Goal: Task Accomplishment & Management: Complete application form

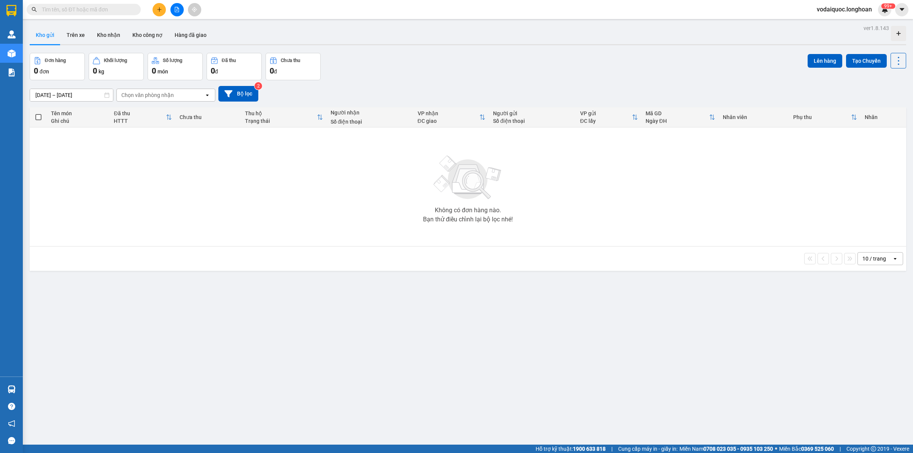
click at [120, 265] on div "10 / trang open" at bounding box center [468, 258] width 871 height 13
click at [158, 10] on icon "plus" at bounding box center [159, 9] width 5 height 5
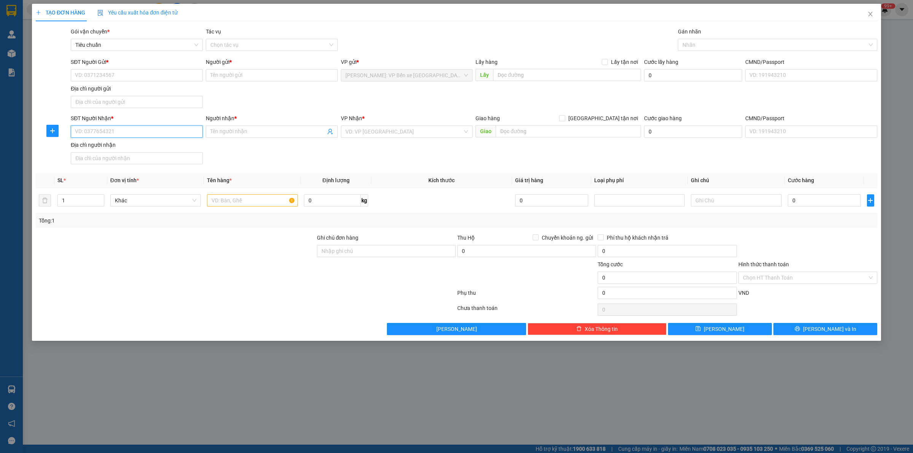
click at [108, 130] on input "SĐT Người Nhận *" at bounding box center [137, 132] width 132 height 12
paste input "0904747689"
type input "0904747689"
click at [231, 130] on input "Người nhận *" at bounding box center [267, 131] width 115 height 8
click at [181, 134] on input "0904747689" at bounding box center [137, 132] width 132 height 12
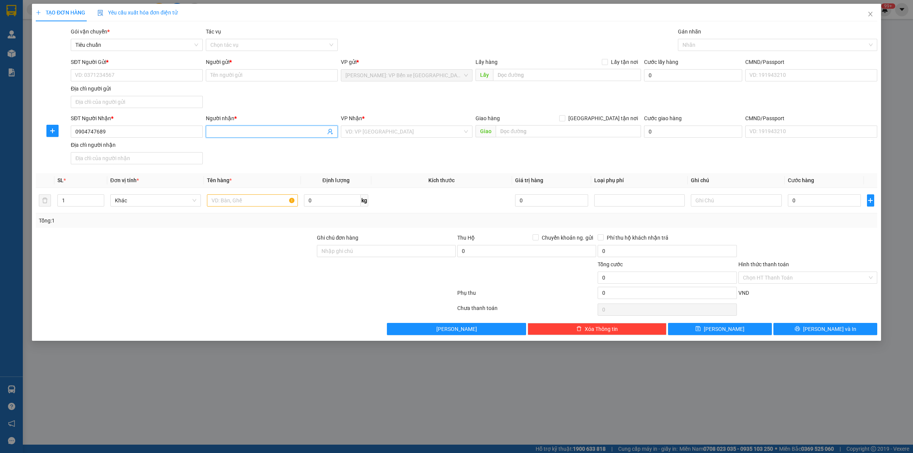
click at [228, 132] on input "Người nhận *" at bounding box center [267, 131] width 115 height 8
type input "a"
type input "A VIỆT"
click at [113, 73] on input "SĐT Người Gửi *" at bounding box center [137, 75] width 132 height 12
paste input "0782867013"
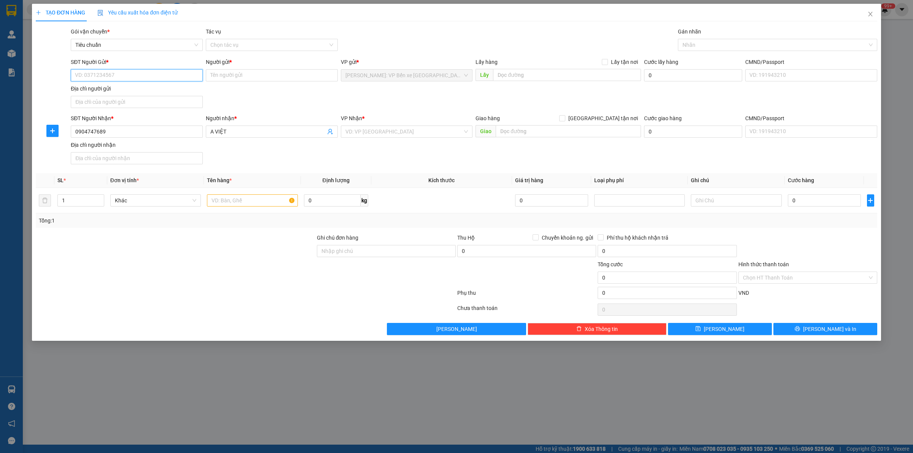
type input "0782867013"
click at [126, 87] on div "0782867013 - Đăng" at bounding box center [136, 91] width 123 height 8
type input "Đăng"
type input "0782867013"
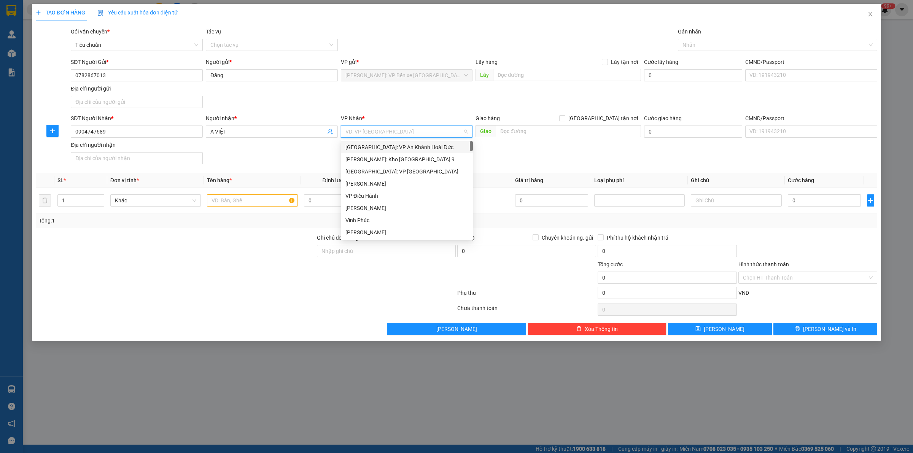
click at [366, 129] on input "search" at bounding box center [404, 131] width 118 height 11
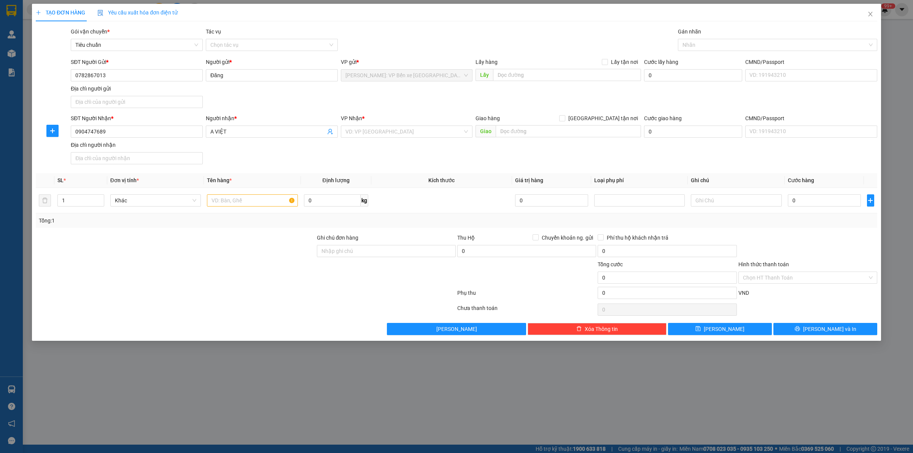
click at [109, 252] on div at bounding box center [175, 247] width 281 height 27
click at [384, 134] on input "search" at bounding box center [404, 131] width 118 height 11
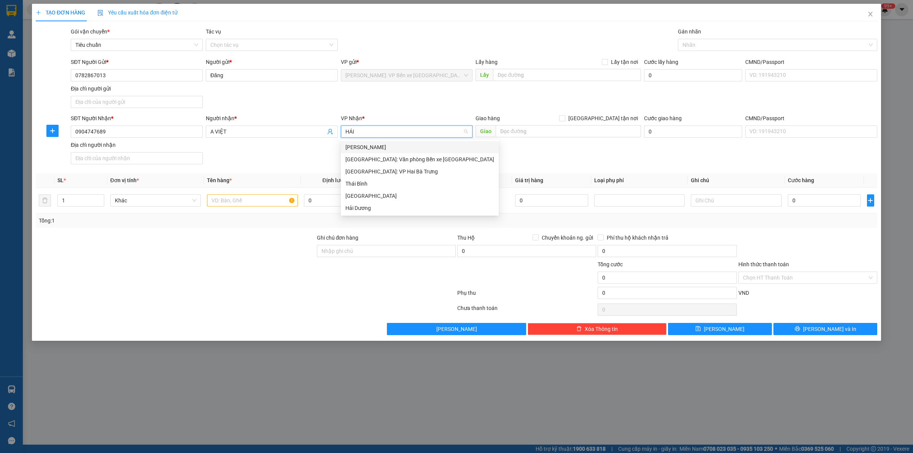
type input "HẢI"
click at [442, 160] on div "[GEOGRAPHIC_DATA]: Văn phòng Bến xe [GEOGRAPHIC_DATA]" at bounding box center [419, 159] width 149 height 8
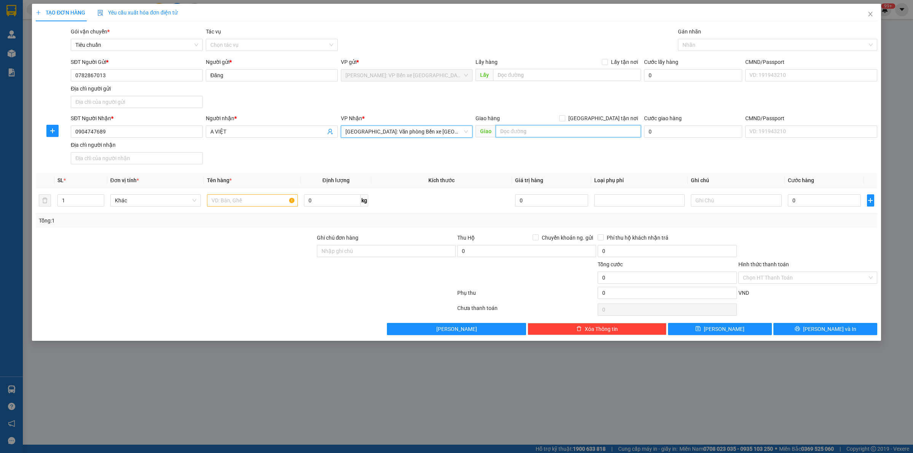
click at [541, 131] on input "text" at bounding box center [568, 131] width 145 height 12
click at [144, 234] on div at bounding box center [175, 247] width 281 height 27
click at [549, 134] on input "text" at bounding box center [568, 131] width 145 height 12
paste input "268 [GEOGRAPHIC_DATA], [PERSON_NAME] [GEOGRAPHIC_DATA]"
type input "268 [GEOGRAPHIC_DATA], [PERSON_NAME] [GEOGRAPHIC_DATA]"
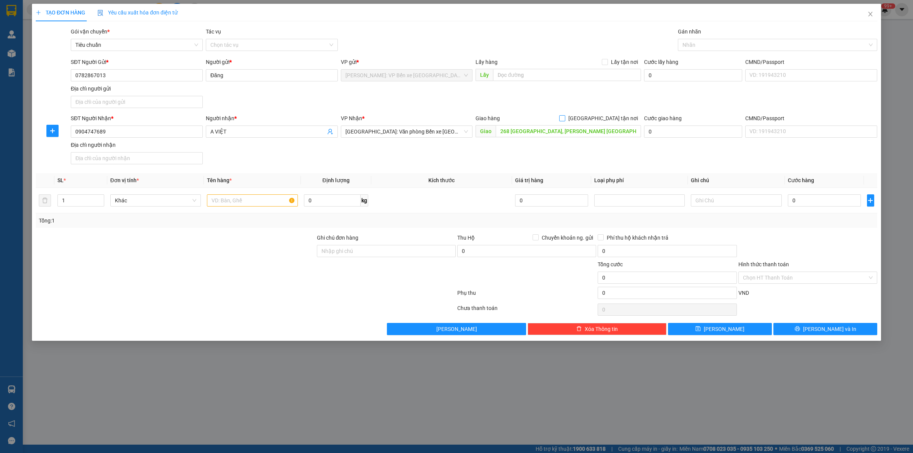
click at [565, 118] on input "[GEOGRAPHIC_DATA] tận nơi" at bounding box center [561, 117] width 5 height 5
checkbox input "true"
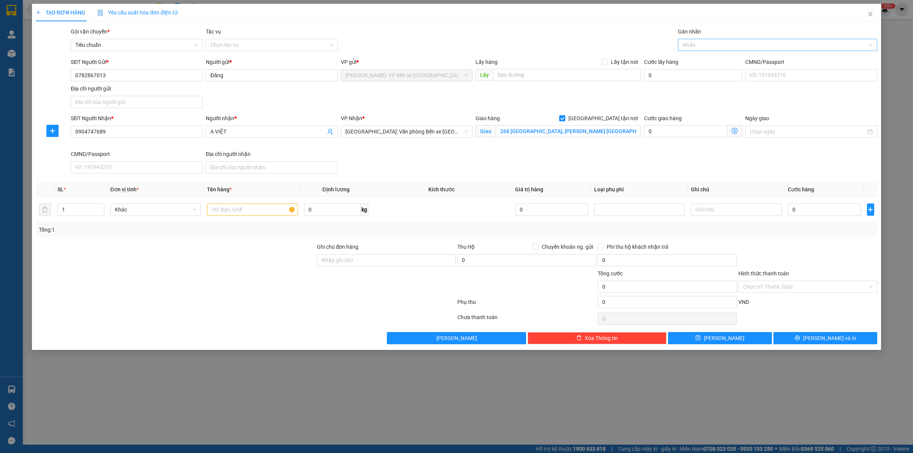
click at [730, 45] on div at bounding box center [774, 44] width 188 height 9
type input "GIAO"
click at [718, 61] on div "[GEOGRAPHIC_DATA] tận nơi" at bounding box center [778, 60] width 190 height 8
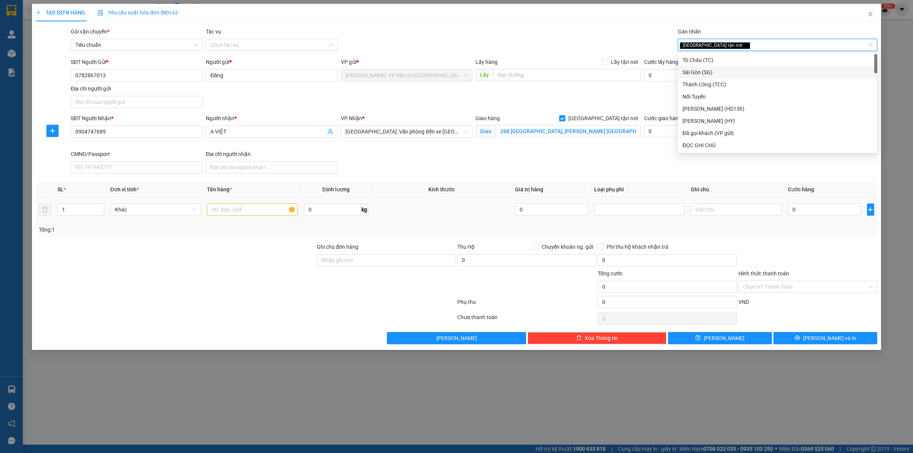
click at [247, 204] on div at bounding box center [252, 209] width 91 height 15
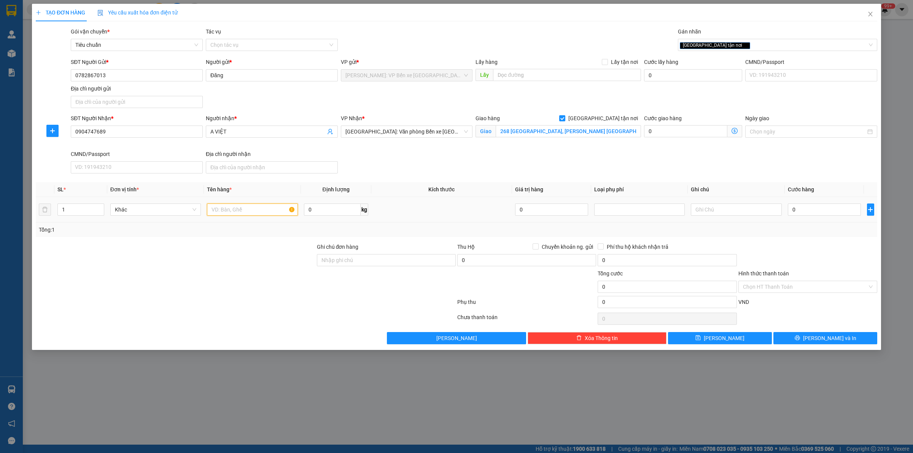
click at [262, 209] on input "text" at bounding box center [252, 210] width 91 height 12
click at [140, 268] on div at bounding box center [175, 256] width 281 height 27
click at [99, 207] on icon "up" at bounding box center [100, 208] width 3 height 3
type input "3"
click at [99, 207] on icon "up" at bounding box center [100, 208] width 3 height 3
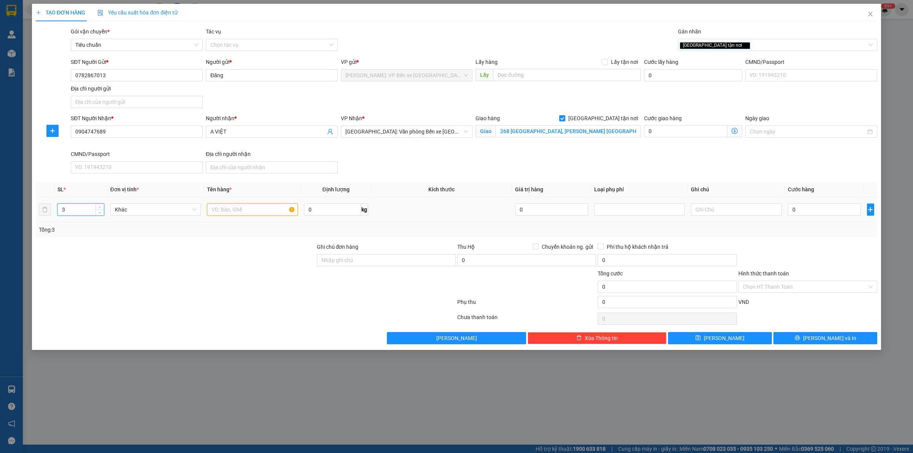
click at [250, 205] on input "text" at bounding box center [252, 210] width 91 height 12
type input "3 MÁY BỌC PE"
click at [816, 212] on input "0" at bounding box center [824, 210] width 73 height 12
type input "7"
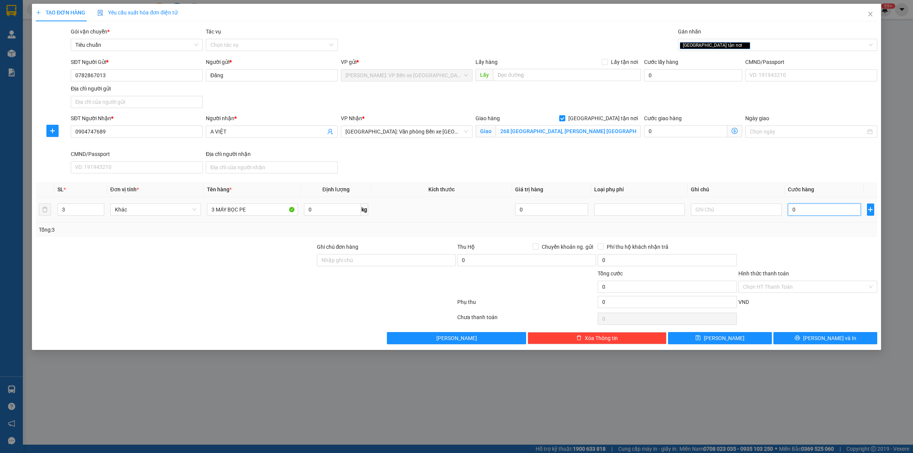
type input "7"
type input "72"
type input "720"
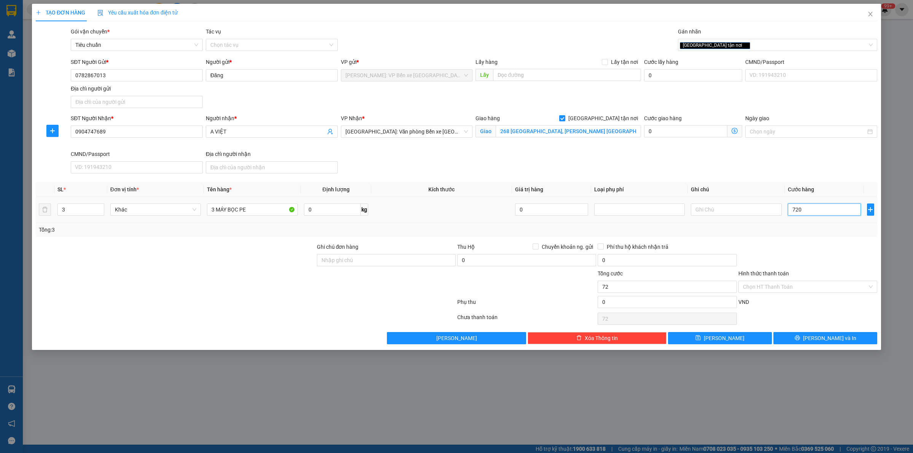
type input "720"
type input "7.200"
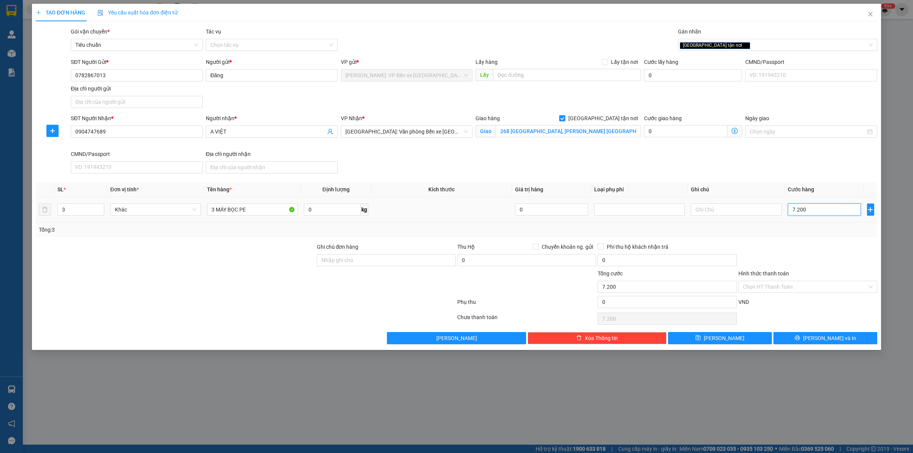
type input "72.000"
type input "720.000"
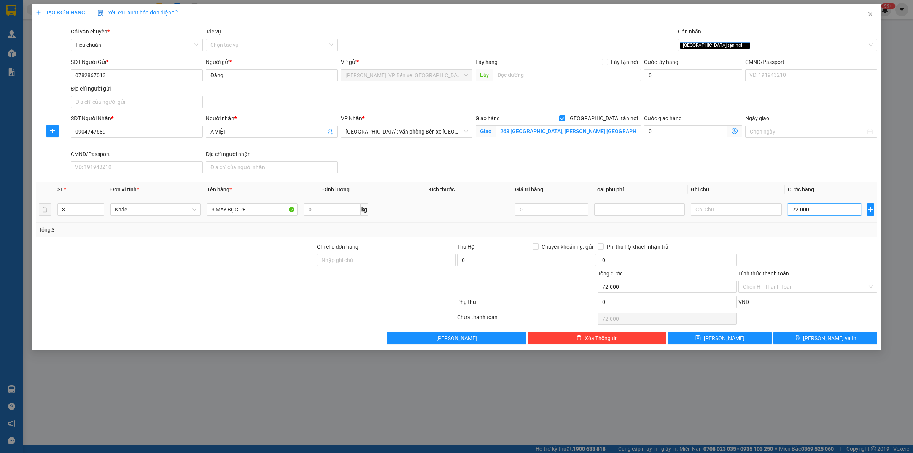
type input "720.000"
click at [537, 245] on input "Chuyển khoản ng. gửi" at bounding box center [535, 246] width 5 height 5
checkbox input "true"
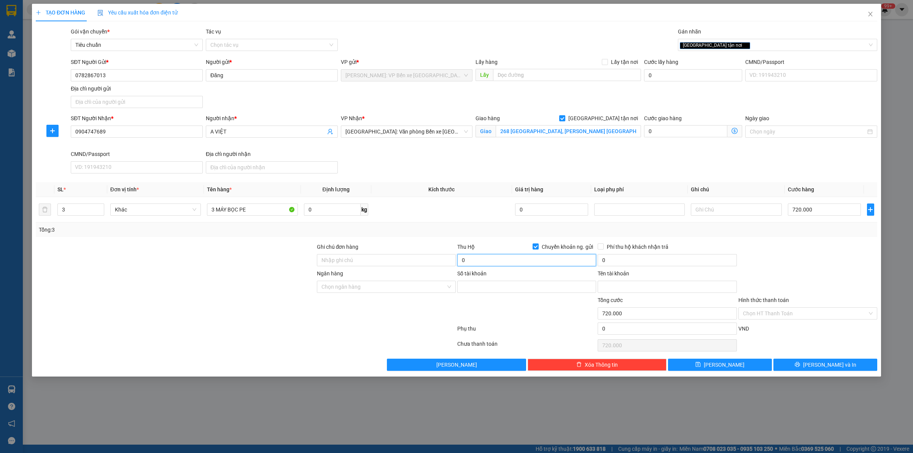
click at [490, 258] on input "0" at bounding box center [526, 260] width 139 height 12
click at [204, 263] on div at bounding box center [175, 256] width 281 height 27
click at [495, 263] on input "0" at bounding box center [526, 260] width 139 height 12
type input "14.200.000"
drag, startPoint x: 144, startPoint y: 263, endPoint x: 459, endPoint y: 280, distance: 315.5
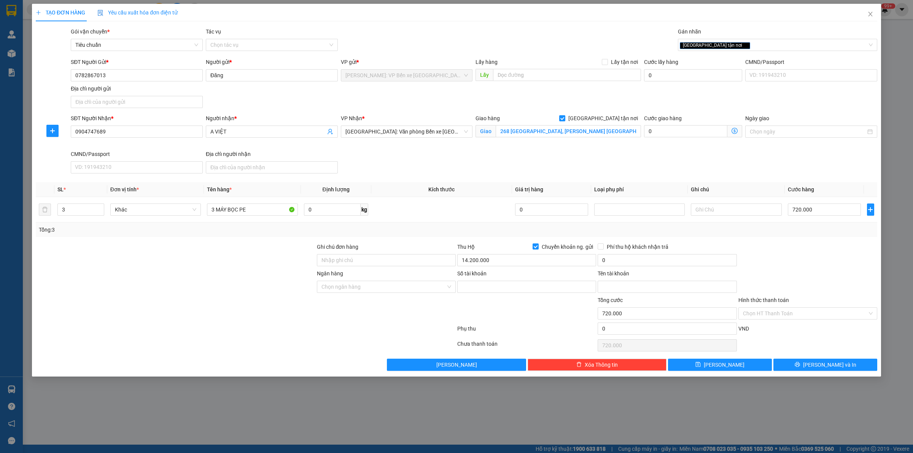
click at [144, 263] on div at bounding box center [175, 256] width 281 height 27
click at [632, 261] on input "0" at bounding box center [667, 260] width 139 height 12
type input "30.000"
click at [600, 247] on input "Phí thu hộ khách nhận trả" at bounding box center [600, 246] width 5 height 5
checkbox input "true"
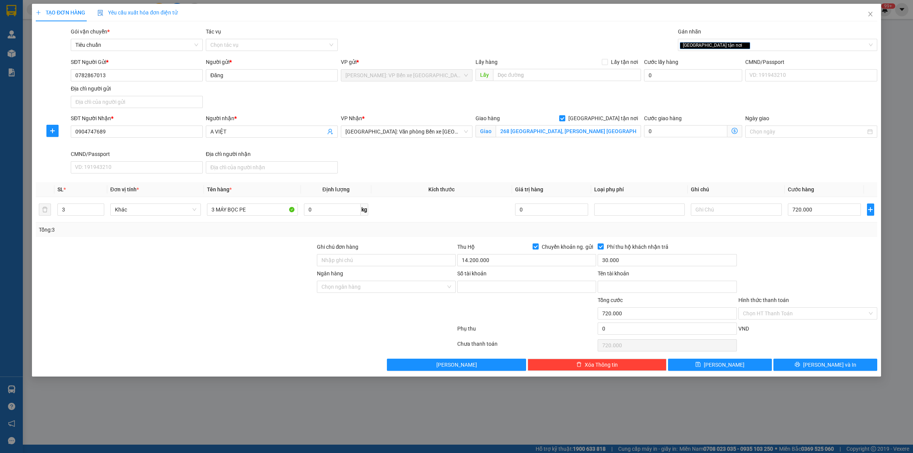
click at [143, 273] on div at bounding box center [175, 282] width 281 height 27
click at [417, 290] on input "Ngân hàng" at bounding box center [384, 286] width 124 height 11
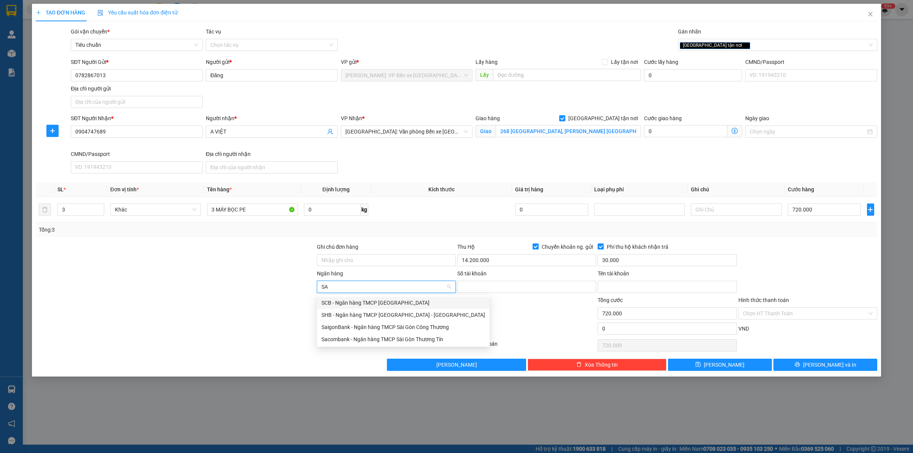
type input "SAC"
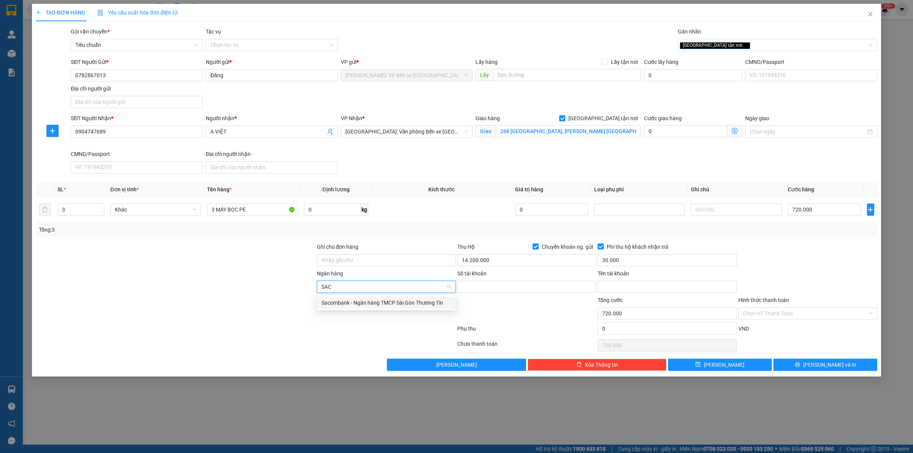
click at [362, 301] on div "Sacombank - Ngân hàng TMCP Sài Gòn Thương Tín" at bounding box center [387, 303] width 130 height 8
click at [508, 286] on input "Số tài khoản" at bounding box center [526, 287] width 139 height 12
paste input "060114649131"
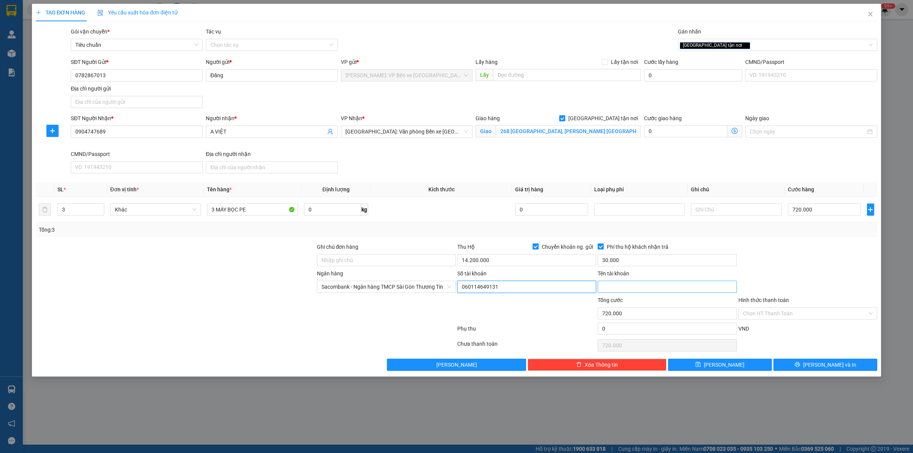
type input "060114649131"
click at [625, 283] on input "Tên tài khoản" at bounding box center [667, 287] width 139 height 12
type input "[PERSON_NAME]"
click at [792, 245] on div at bounding box center [808, 256] width 140 height 27
click at [817, 366] on button "[PERSON_NAME] và In" at bounding box center [826, 365] width 104 height 12
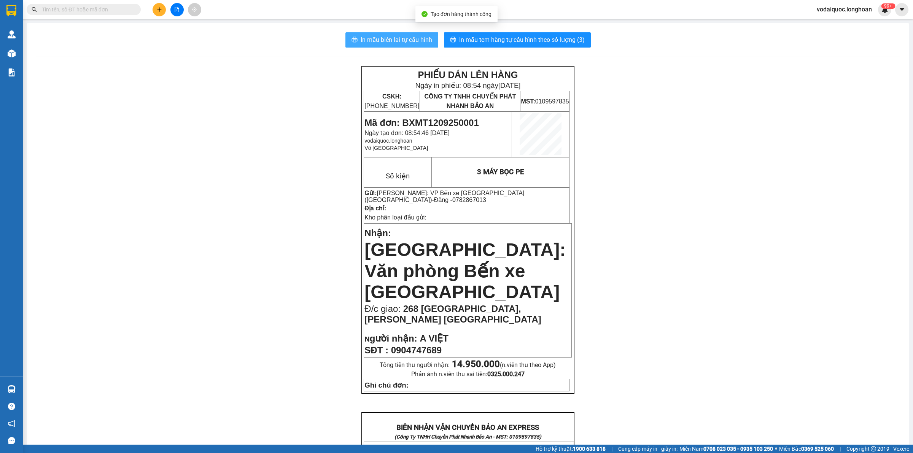
click at [396, 39] on span "In mẫu biên lai tự cấu hình" at bounding box center [397, 40] width 72 height 10
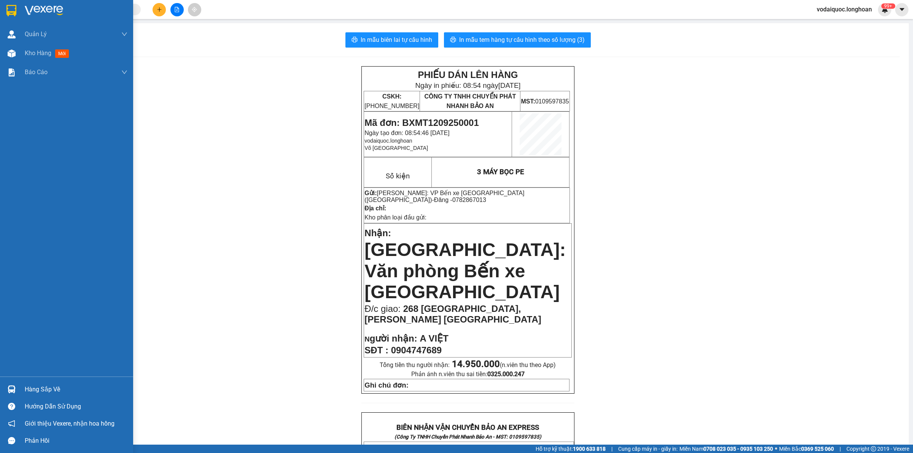
click at [54, 11] on img at bounding box center [44, 10] width 38 height 11
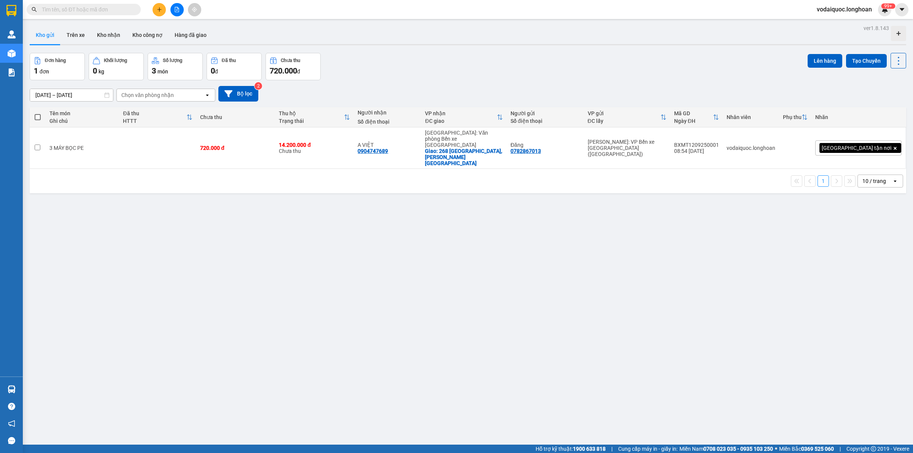
click at [159, 9] on icon "plus" at bounding box center [159, 9] width 0 height 4
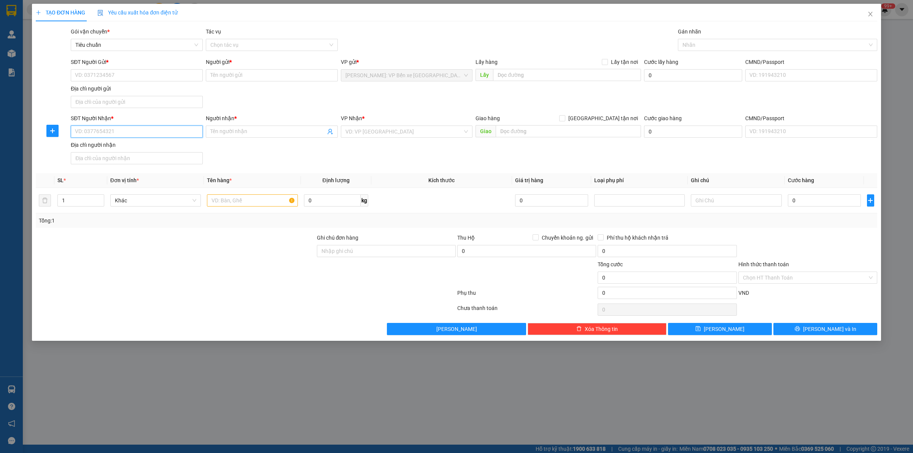
click at [102, 134] on input "SĐT Người Nhận *" at bounding box center [137, 132] width 132 height 12
paste input "0396922783"
type input "0396922783"
click at [151, 134] on input "0396922783" at bounding box center [137, 132] width 132 height 12
click at [158, 131] on input "0396922783" at bounding box center [137, 132] width 132 height 12
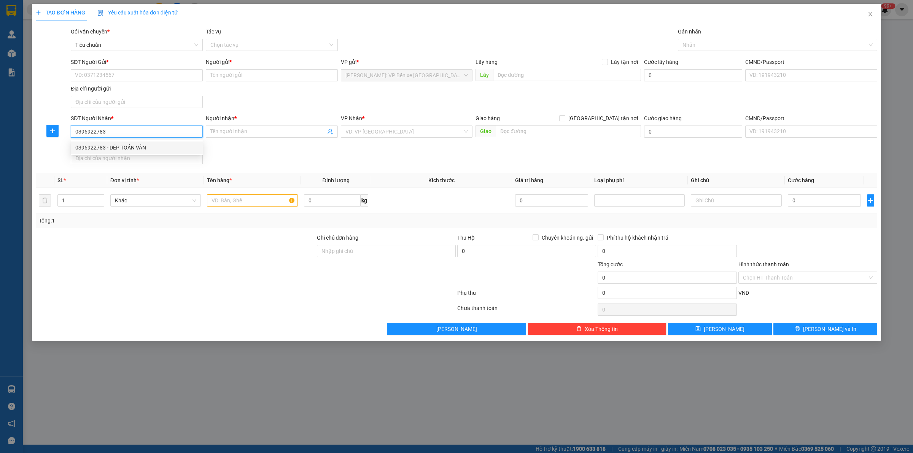
click at [141, 143] on div "0396922783 - DÉP TOẢN VÂN" at bounding box center [136, 147] width 123 height 8
type input "DÉP TOẢN VÂN"
checkbox input "true"
type input "[PERSON_NAME],[PERSON_NAME],[PERSON_NAME],[GEOGRAPHIC_DATA]"
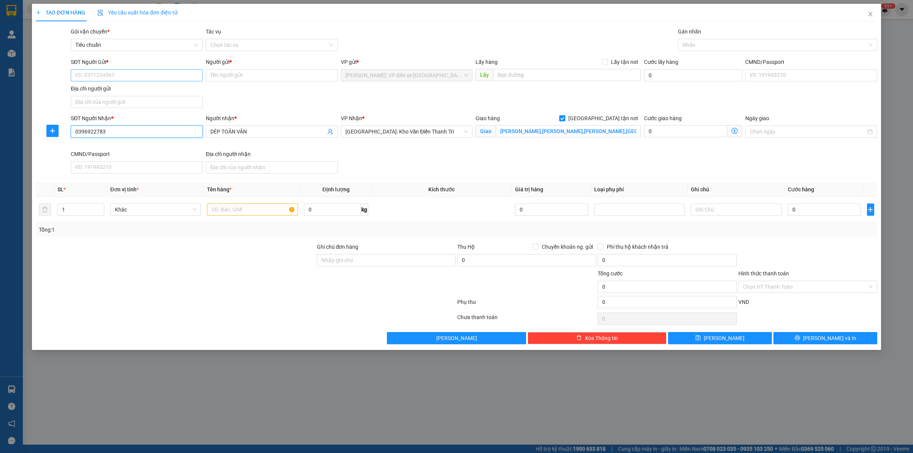
type input "0396922783"
click at [126, 73] on input "SĐT Người Gửi *" at bounding box center [137, 75] width 132 height 12
click at [126, 80] on input "SĐT Người Gửi *" at bounding box center [137, 75] width 132 height 12
paste input "0782867013"
type input "0782867013"
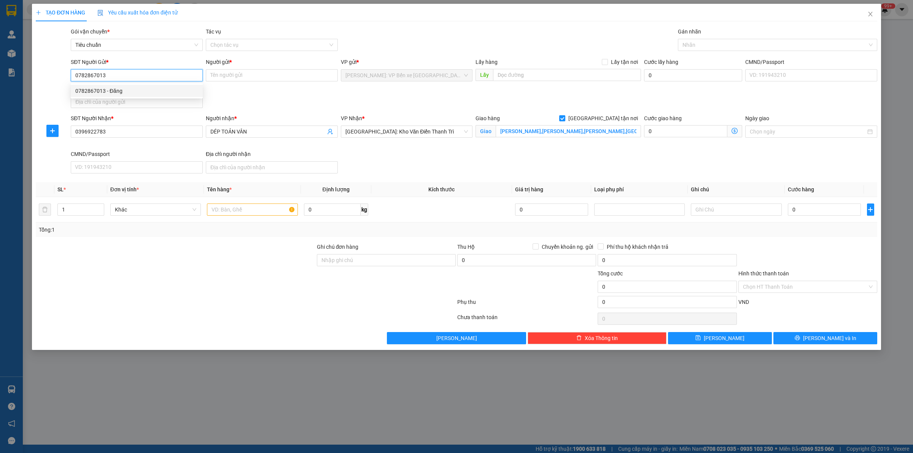
click at [132, 87] on div "0782867013 - Đăng" at bounding box center [136, 91] width 123 height 8
type input "Đăng"
checkbox input "true"
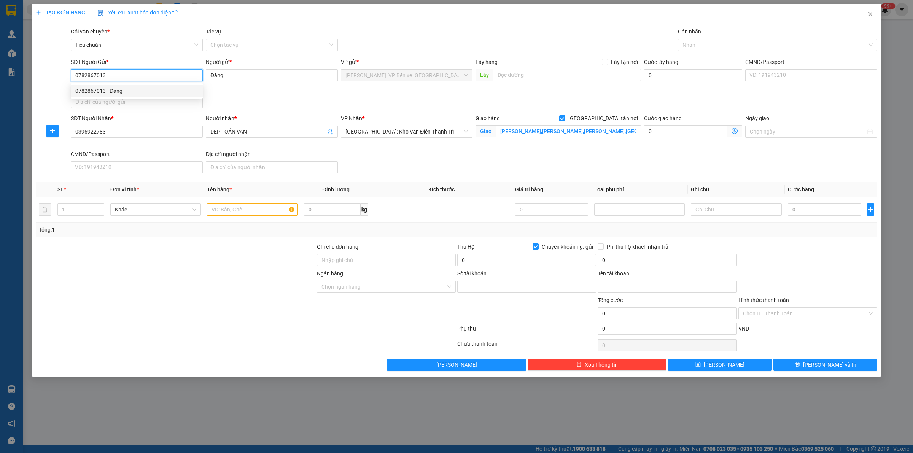
type input "060114649131"
type input "[PERSON_NAME]"
click at [702, 45] on div at bounding box center [774, 44] width 188 height 9
type input "0782867013"
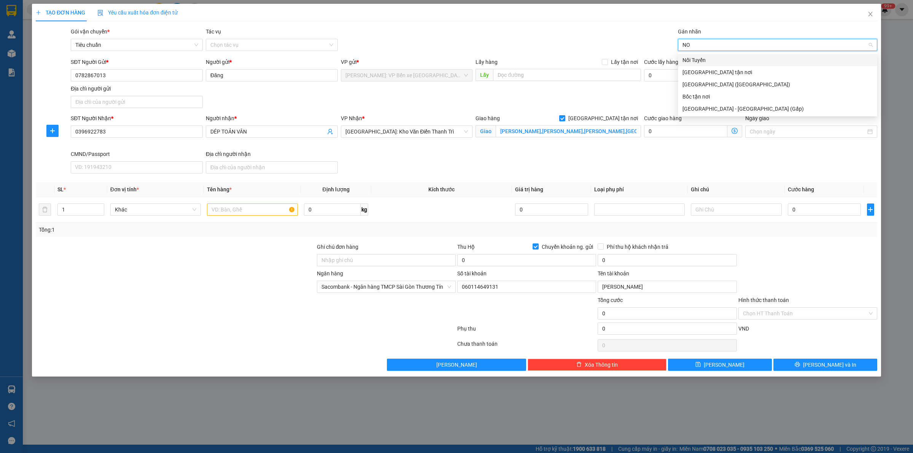
type input "NOI"
click at [700, 61] on div "Nối Tuyến" at bounding box center [778, 60] width 190 height 8
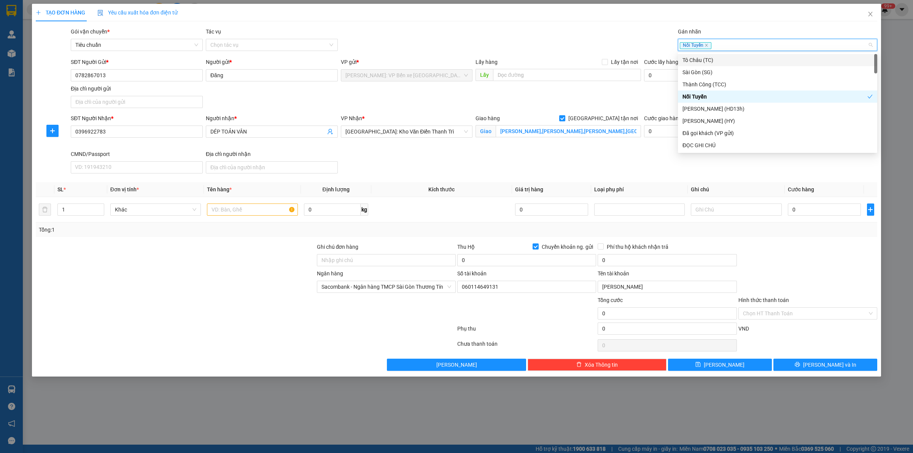
click at [718, 42] on div "Nối Tuyến" at bounding box center [774, 44] width 188 height 9
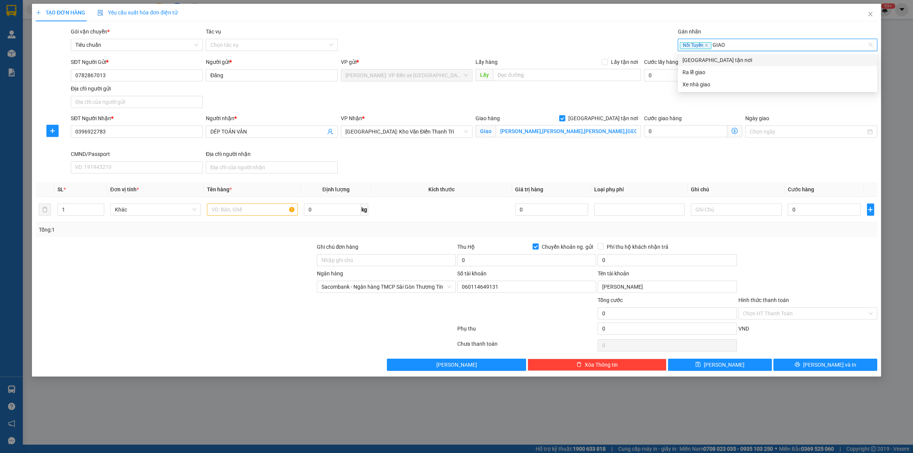
type input "GIAO"
click at [714, 60] on div "[GEOGRAPHIC_DATA] tận nơi" at bounding box center [778, 60] width 190 height 8
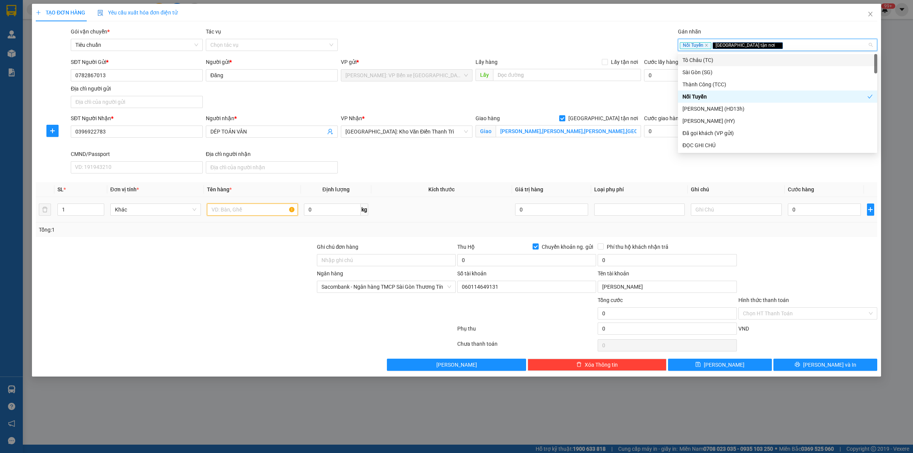
click at [233, 209] on input "text" at bounding box center [252, 210] width 91 height 12
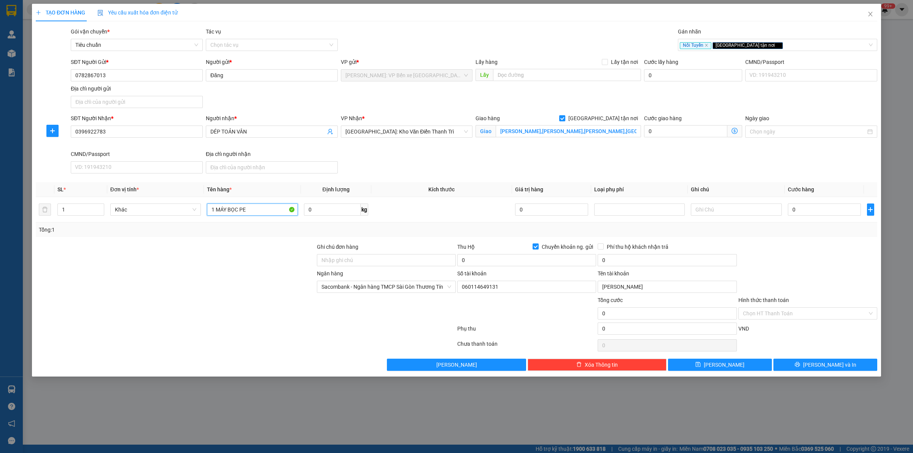
type input "1 MÁY BỌC PE"
click at [818, 211] on input "0" at bounding box center [824, 210] width 73 height 12
click at [124, 259] on div at bounding box center [175, 256] width 281 height 27
click at [149, 253] on div at bounding box center [175, 256] width 281 height 27
click at [834, 211] on input "0" at bounding box center [824, 210] width 73 height 12
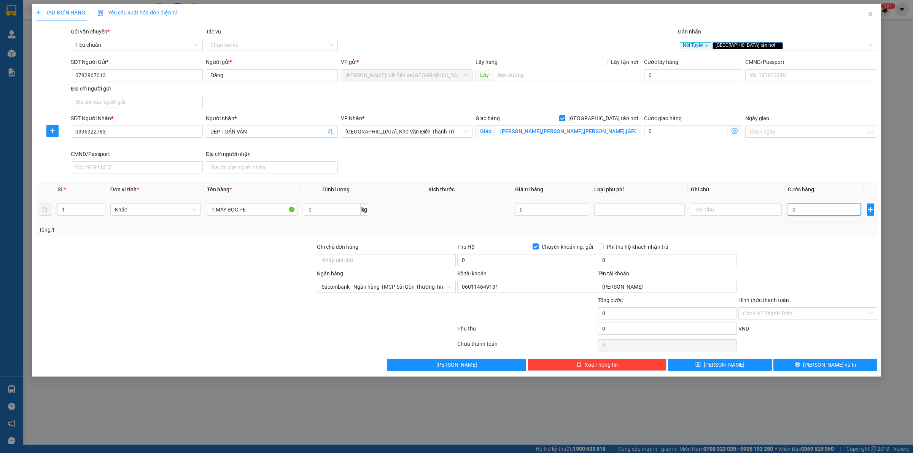
type input "4"
type input "45"
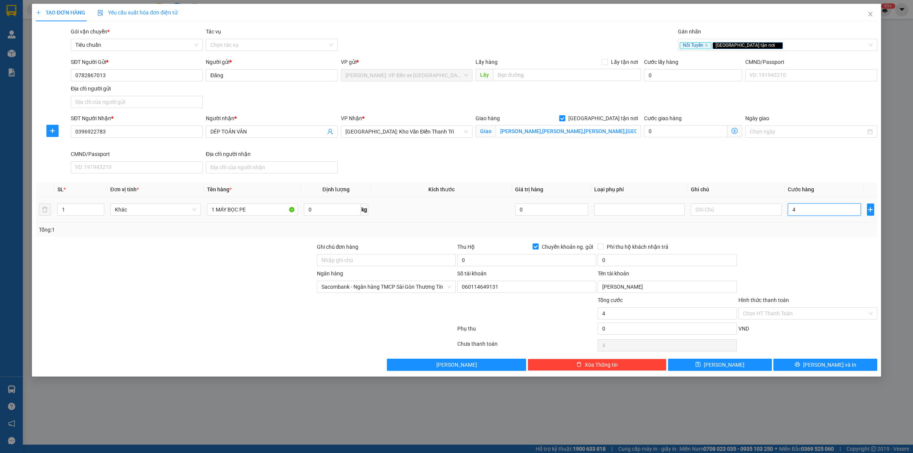
type input "45"
type input "450"
type input "4.500"
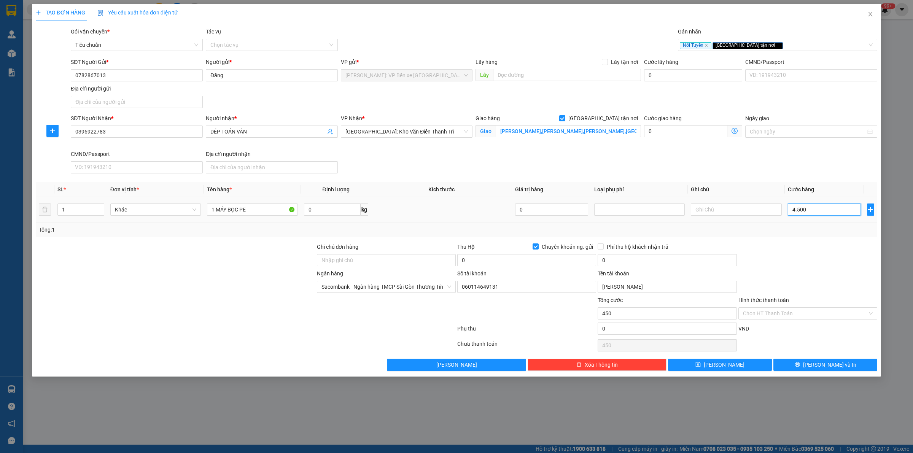
type input "4.500"
type input "45.000"
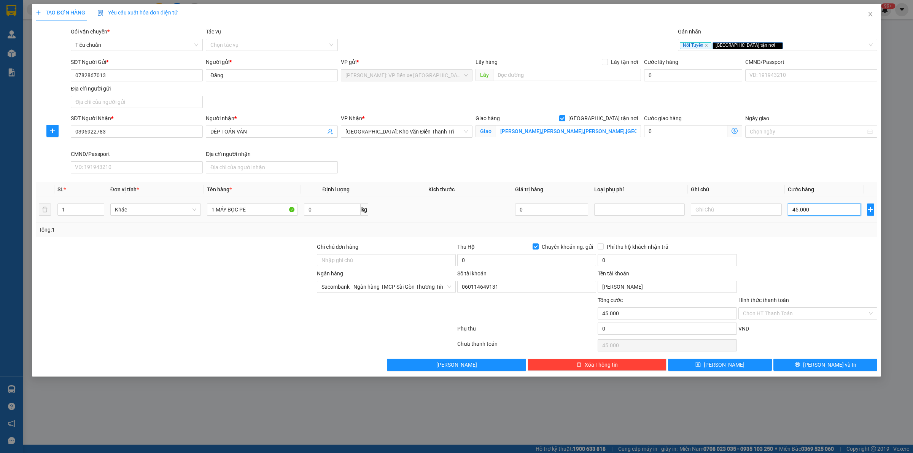
type input "450.000"
type input "45.000"
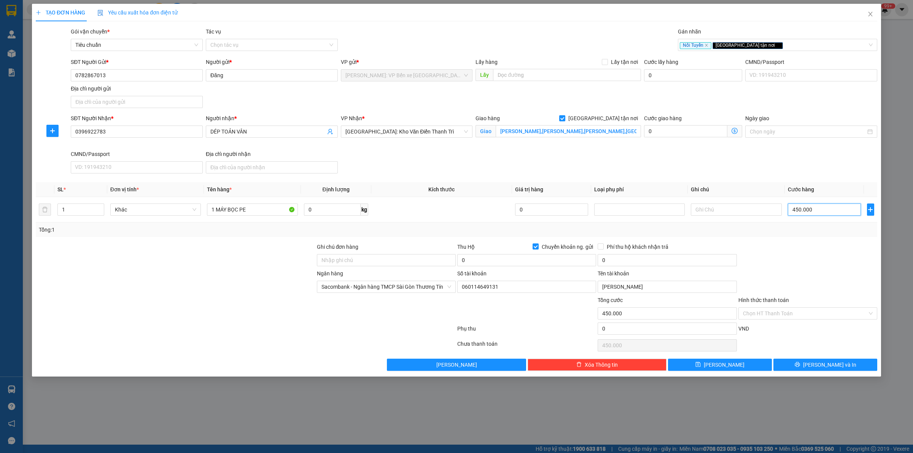
type input "45.000"
type input "450.000"
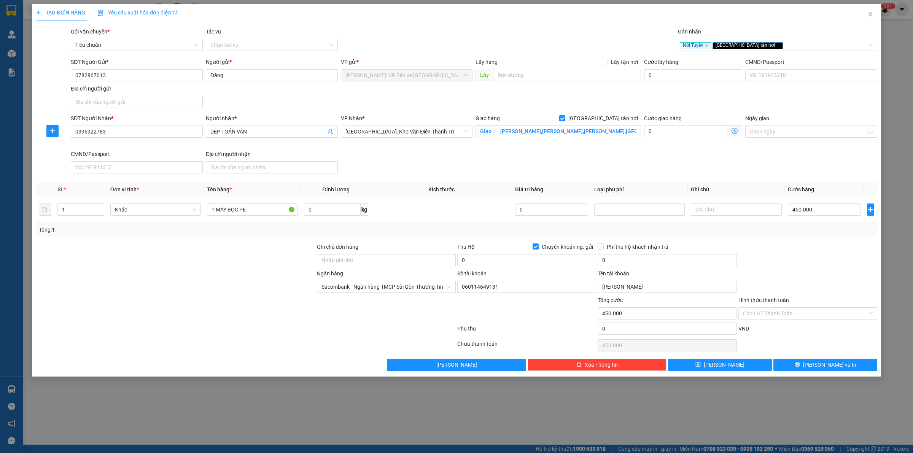
click at [535, 247] on input "Chuyển khoản ng. gửi" at bounding box center [535, 246] width 5 height 5
checkbox input "false"
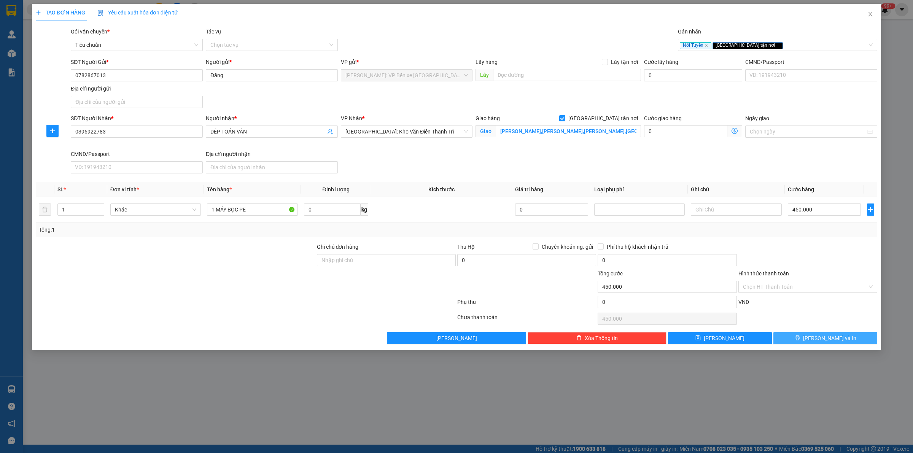
click at [838, 339] on span "[PERSON_NAME] và In" at bounding box center [829, 338] width 53 height 8
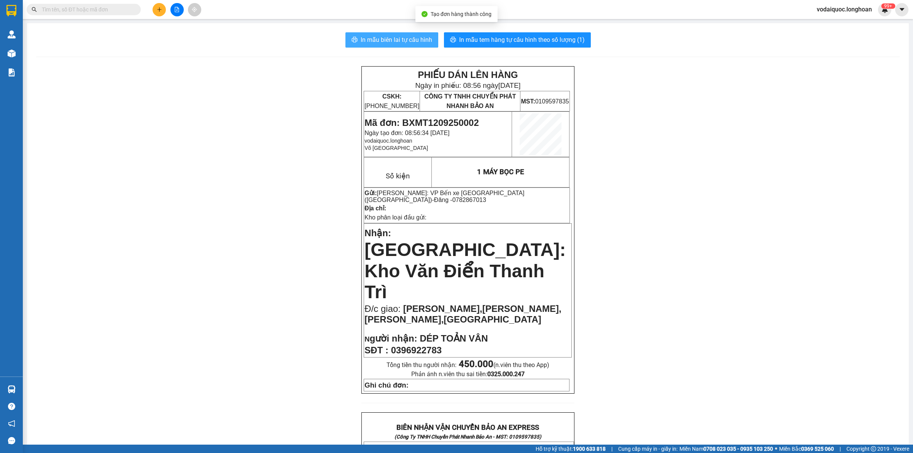
click at [393, 35] on span "In mẫu biên lai tự cấu hình" at bounding box center [397, 40] width 72 height 10
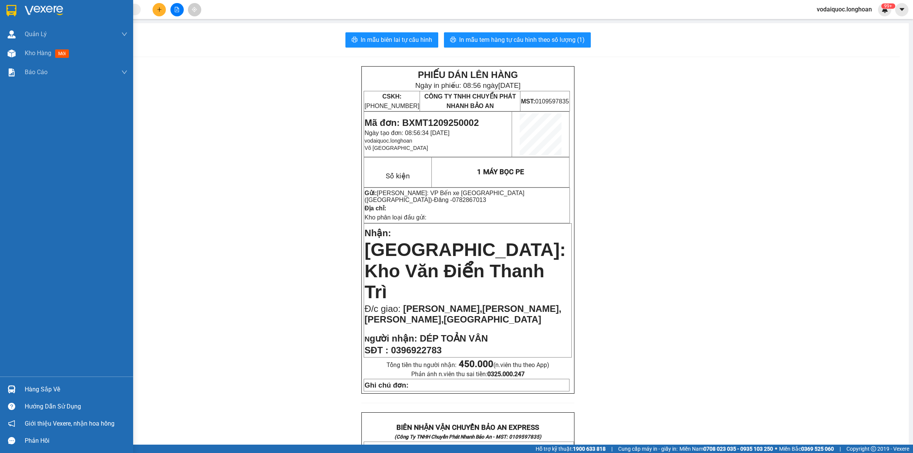
click at [35, 10] on img at bounding box center [44, 10] width 38 height 11
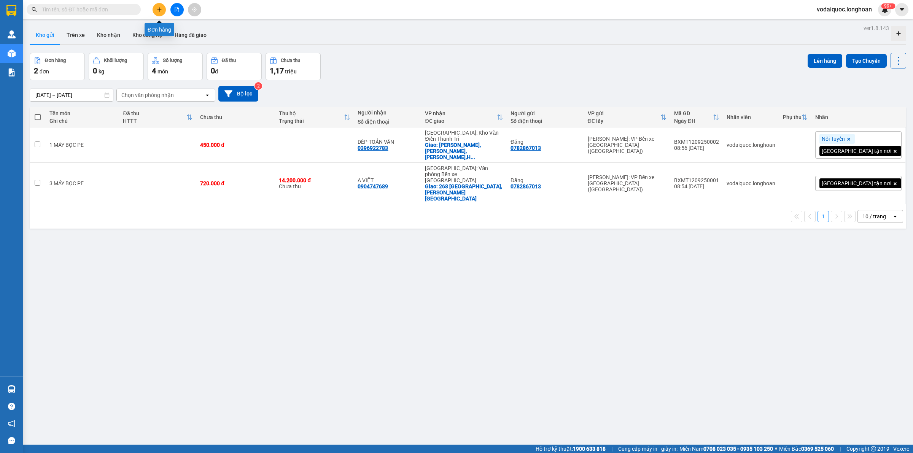
click at [158, 8] on icon "plus" at bounding box center [159, 9] width 5 height 5
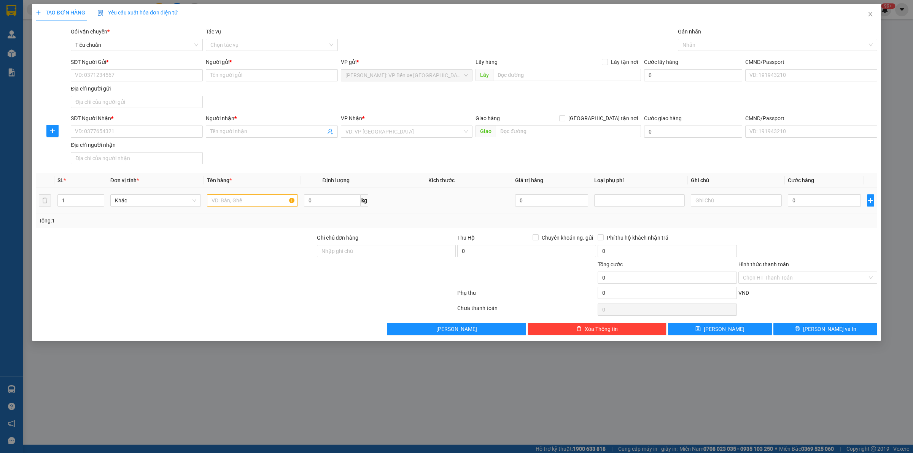
drag, startPoint x: 84, startPoint y: 252, endPoint x: 108, endPoint y: 205, distance: 53.3
click at [88, 248] on div at bounding box center [175, 247] width 281 height 27
click at [126, 125] on div "SĐT Người Nhận *" at bounding box center [137, 119] width 132 height 11
click at [125, 130] on input "SĐT Người Nhận *" at bounding box center [137, 132] width 132 height 12
paste input "0976606590"
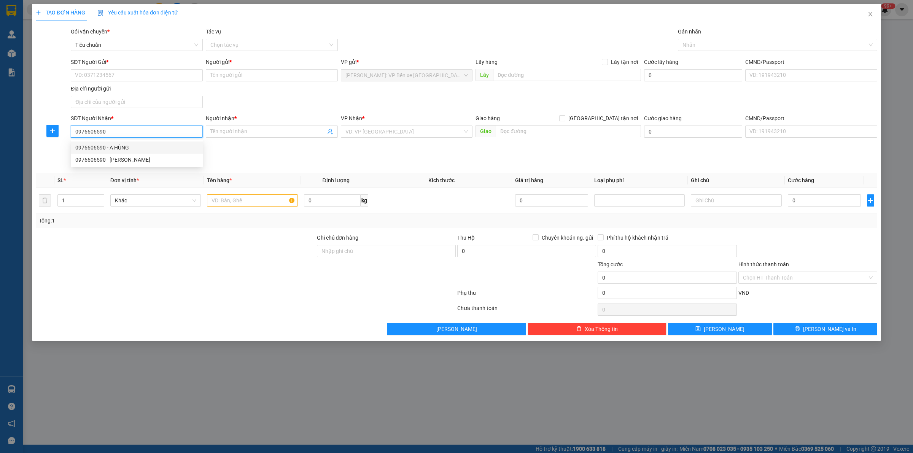
click at [126, 133] on input "0976606590" at bounding box center [137, 132] width 132 height 12
click at [129, 128] on input "0976606590" at bounding box center [137, 132] width 132 height 12
type input "0976606590"
click at [261, 134] on input "Người nhận *" at bounding box center [267, 131] width 115 height 8
click at [164, 246] on div at bounding box center [175, 247] width 281 height 27
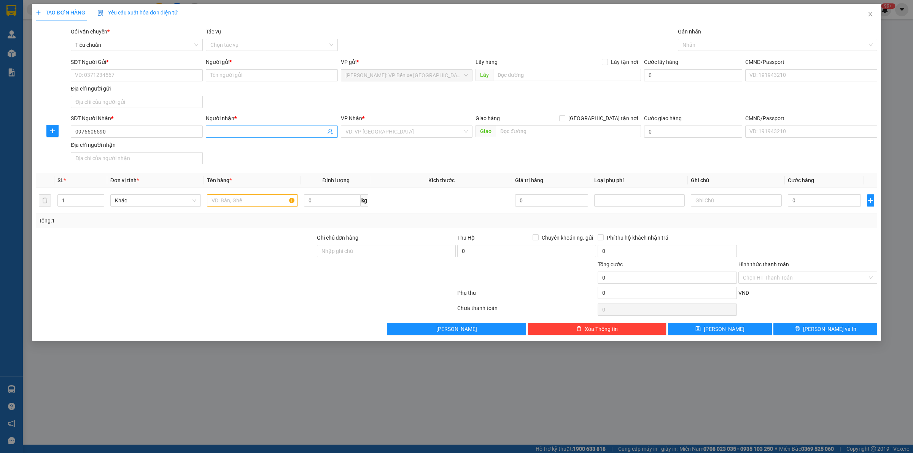
click at [257, 134] on input "Người nhận *" at bounding box center [267, 131] width 115 height 8
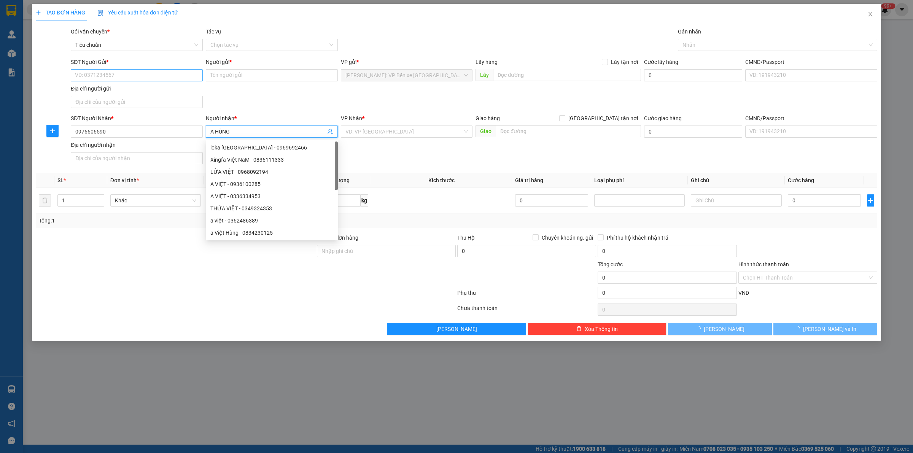
type input "A HÙNG"
click at [153, 74] on input "SĐT Người Gửi *" at bounding box center [137, 75] width 132 height 12
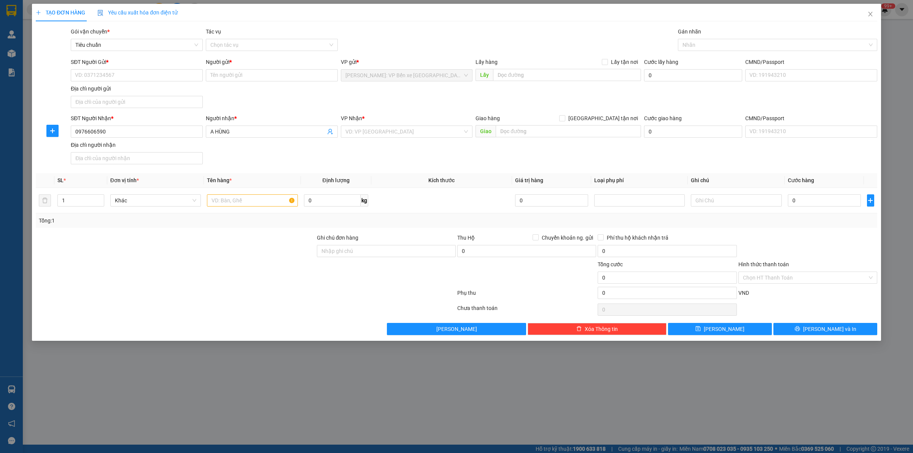
drag, startPoint x: 98, startPoint y: 260, endPoint x: 122, endPoint y: 206, distance: 58.4
click at [98, 260] on div at bounding box center [175, 247] width 281 height 27
click at [124, 79] on input "SĐT Người Gửi *" at bounding box center [137, 75] width 132 height 12
click at [126, 77] on input "SĐT Người Gửi *" at bounding box center [137, 75] width 132 height 12
click at [126, 88] on div "0782867013 - Đăng" at bounding box center [136, 91] width 123 height 8
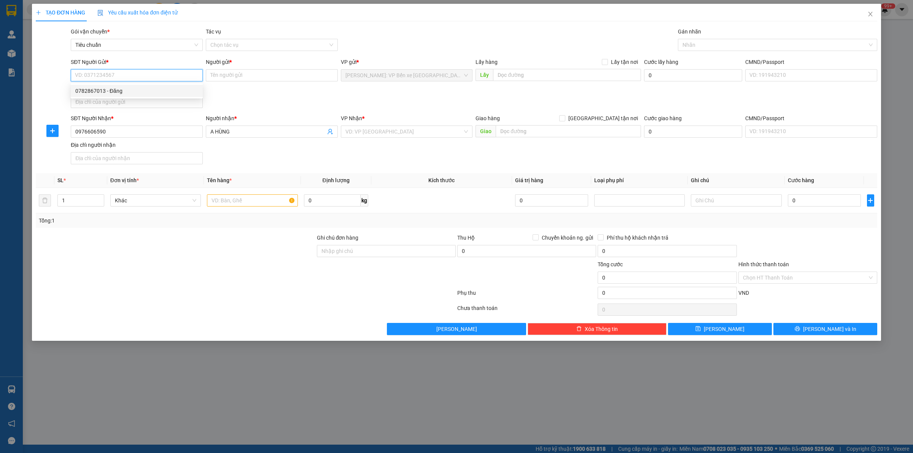
type input "0782867013"
type input "Đăng"
drag, startPoint x: 391, startPoint y: 132, endPoint x: 394, endPoint y: 130, distance: 4.0
click at [391, 132] on input "search" at bounding box center [404, 131] width 118 height 11
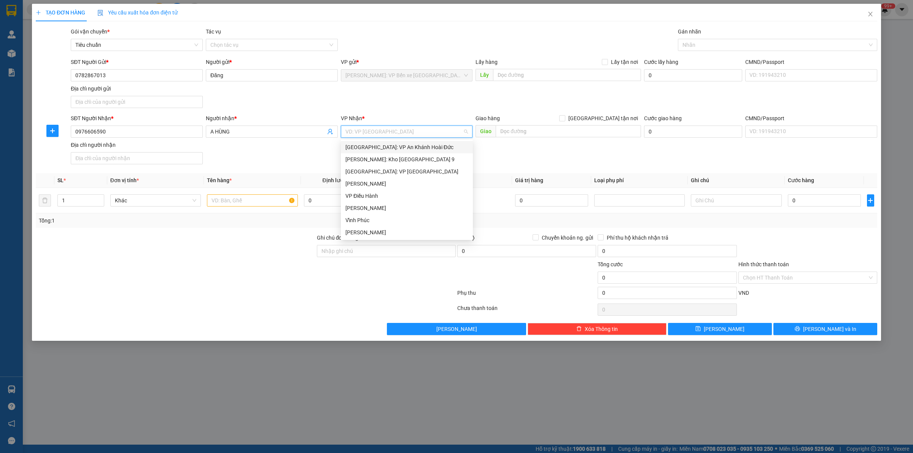
click at [372, 134] on input "search" at bounding box center [404, 131] width 118 height 11
type input "KHO"
click at [414, 194] on div "[GEOGRAPHIC_DATA]: Kho Văn Điển Thanh Trì" at bounding box center [406, 196] width 123 height 8
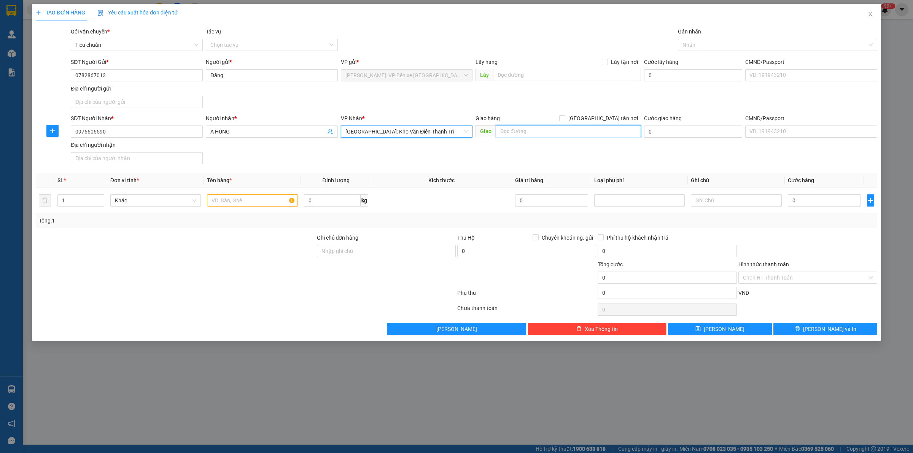
click at [577, 135] on input "text" at bounding box center [568, 131] width 145 height 12
click at [172, 253] on div at bounding box center [175, 247] width 281 height 27
click at [531, 128] on input "text" at bounding box center [568, 131] width 145 height 12
paste input "Số nhà 12 xóm [GEOGRAPHIC_DATA] ba thôn [GEOGRAPHIC_DATA] [GEOGRAPHIC_DATA]"
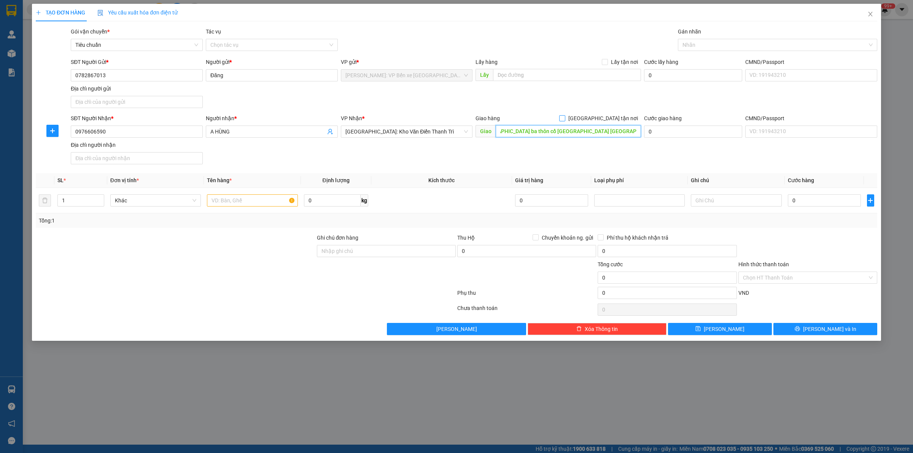
type input "Số nhà 12 xóm [GEOGRAPHIC_DATA] ba thôn cổ [GEOGRAPHIC_DATA] [GEOGRAPHIC_DATA] …"
click at [565, 118] on input "[GEOGRAPHIC_DATA] tận nơi" at bounding box center [561, 117] width 5 height 5
checkbox input "true"
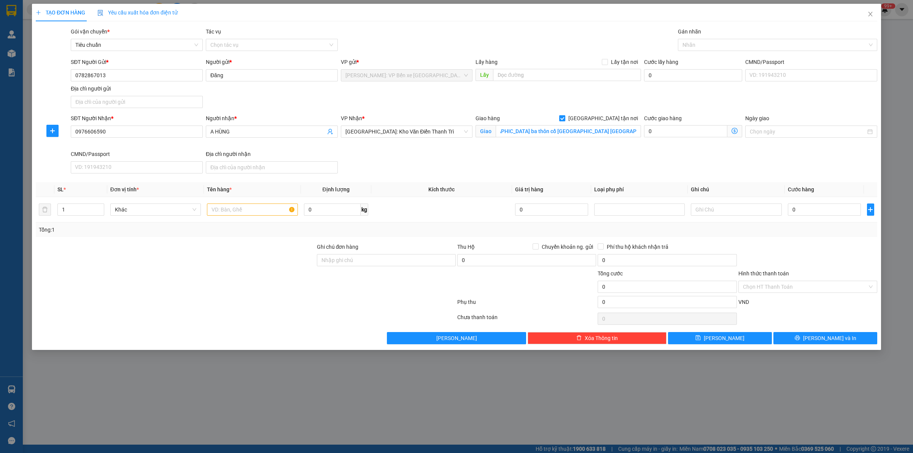
scroll to position [0, 0]
click at [707, 44] on div at bounding box center [774, 44] width 188 height 9
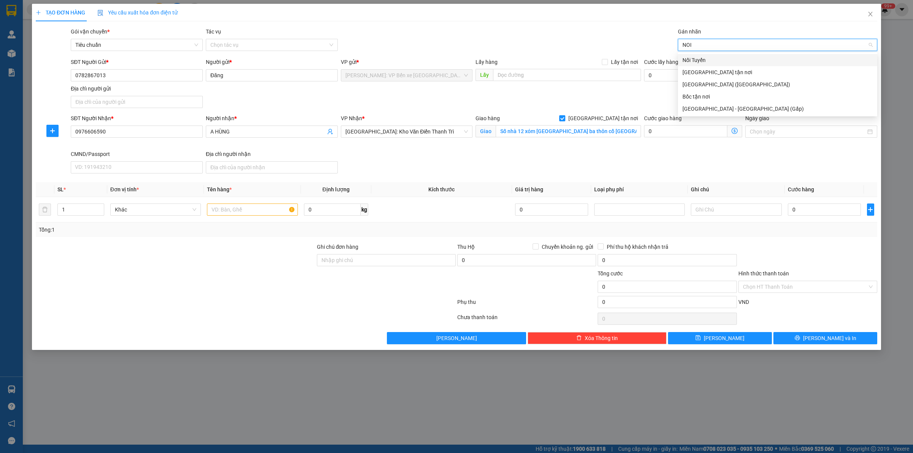
type input "NOI"
click at [706, 59] on div "Nối Tuyến" at bounding box center [778, 60] width 190 height 8
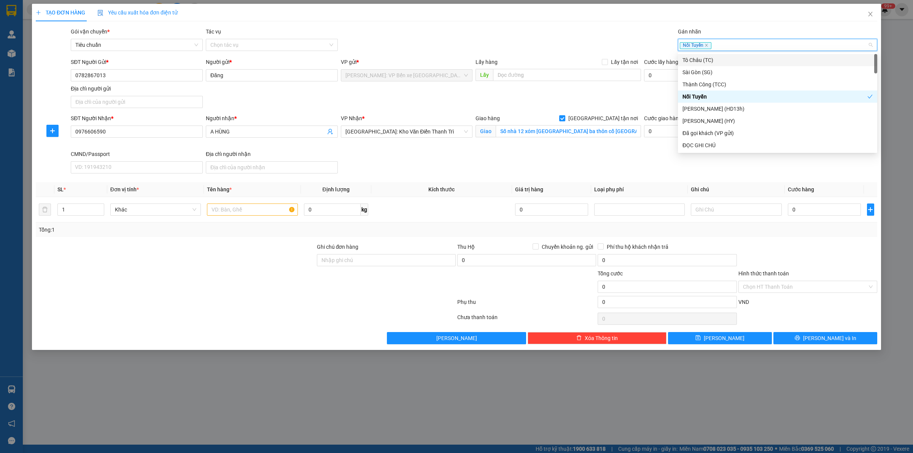
click at [731, 45] on div "Nối Tuyến" at bounding box center [774, 44] width 188 height 9
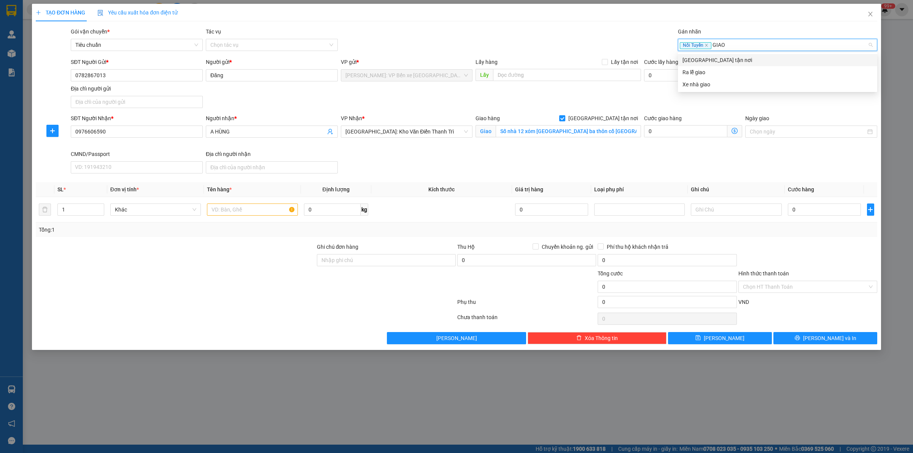
type input "GIAO"
click at [705, 63] on div "[GEOGRAPHIC_DATA] tận nơi" at bounding box center [778, 60] width 190 height 8
click at [516, 27] on div "TẠO ĐƠN HÀNG Yêu cầu xuất hóa đơn điện tử Transit Pickup Surcharge Ids Transit …" at bounding box center [457, 174] width 842 height 341
click at [240, 208] on input "text" at bounding box center [252, 210] width 91 height 12
click at [232, 209] on input "text" at bounding box center [252, 210] width 91 height 12
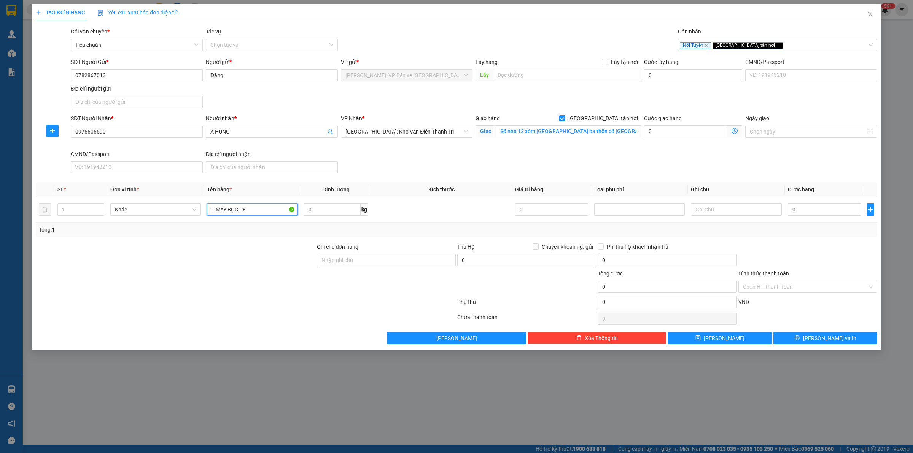
type input "1 MÁY BỌC PE"
click at [495, 151] on div "SĐT Người Nhận * 0976606590 Người nhận * A HÙNG VP Nhận * [GEOGRAPHIC_DATA]: [G…" at bounding box center [474, 145] width 810 height 62
click at [807, 208] on input "0" at bounding box center [824, 210] width 73 height 12
click at [826, 211] on input "0" at bounding box center [824, 210] width 73 height 12
type input "02"
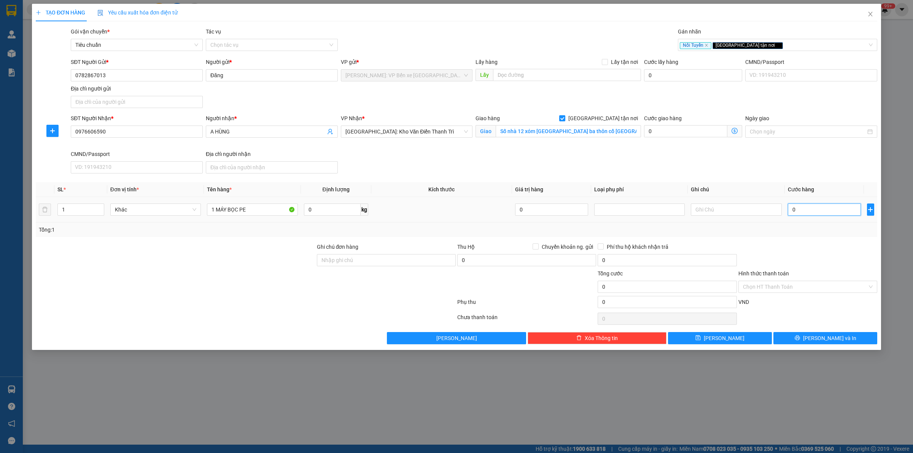
type input "2"
type input "020"
type input "20"
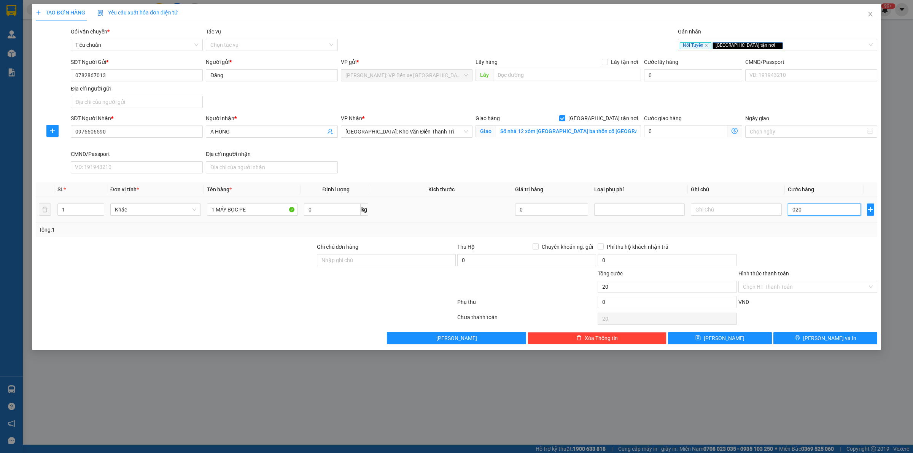
type input "0.200"
type input "200"
type input "02.000"
type input "2.000"
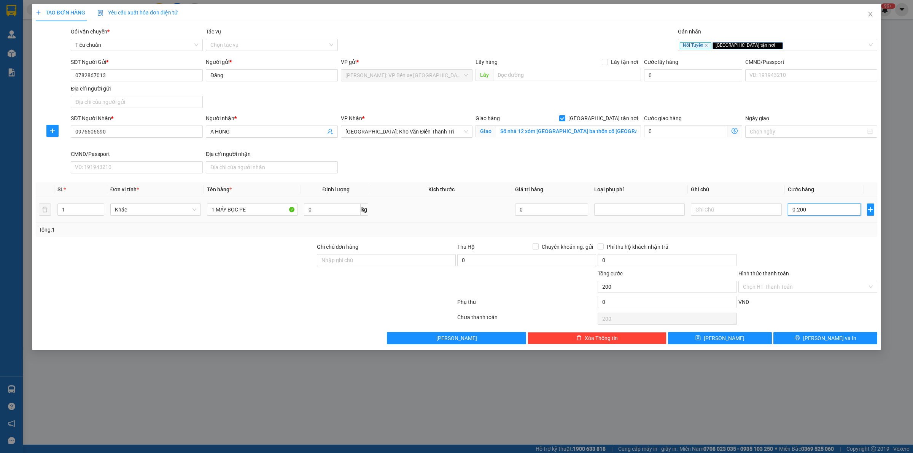
type input "2.000"
type input "020.000"
type input "20.000"
type input "0.200.000"
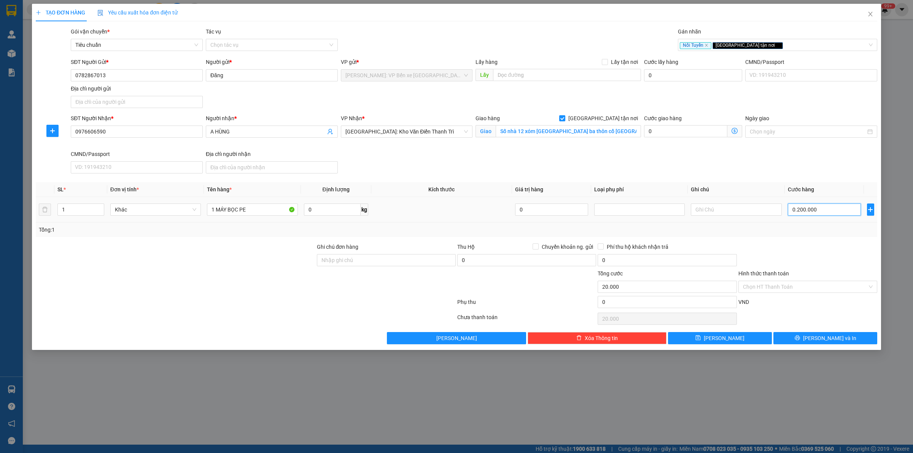
type input "200.000"
click at [830, 335] on span "[PERSON_NAME] và In" at bounding box center [829, 338] width 53 height 8
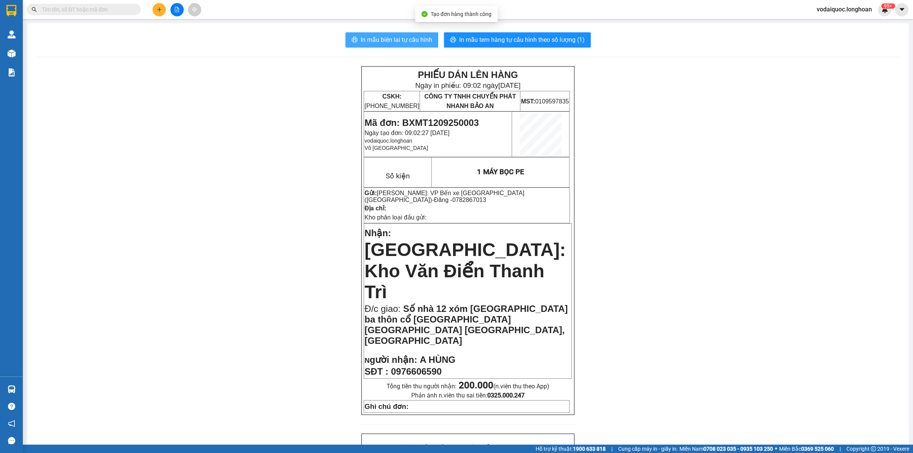
click at [399, 37] on span "In mẫu biên lai tự cấu hình" at bounding box center [397, 40] width 72 height 10
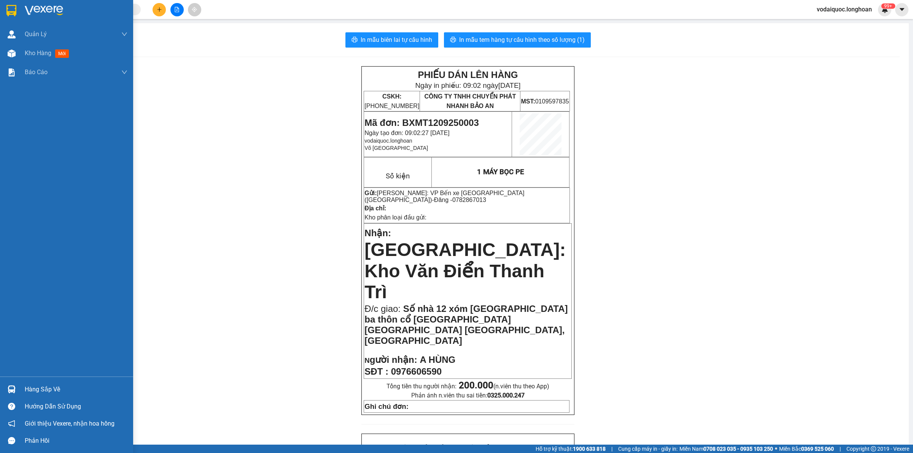
click at [25, 8] on img at bounding box center [44, 10] width 38 height 11
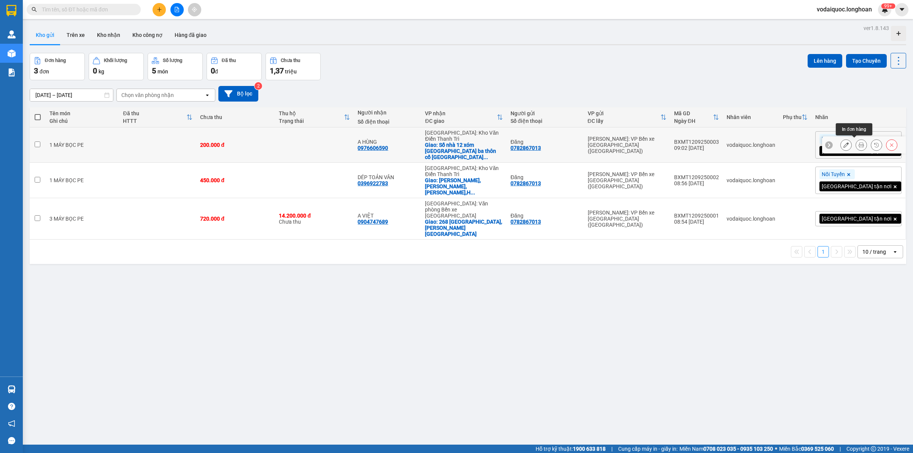
click at [859, 142] on icon at bounding box center [861, 144] width 5 height 5
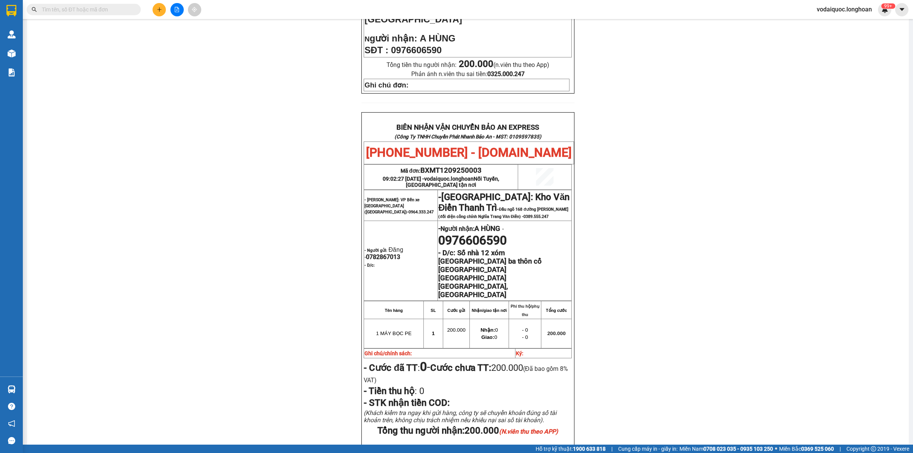
scroll to position [369, 0]
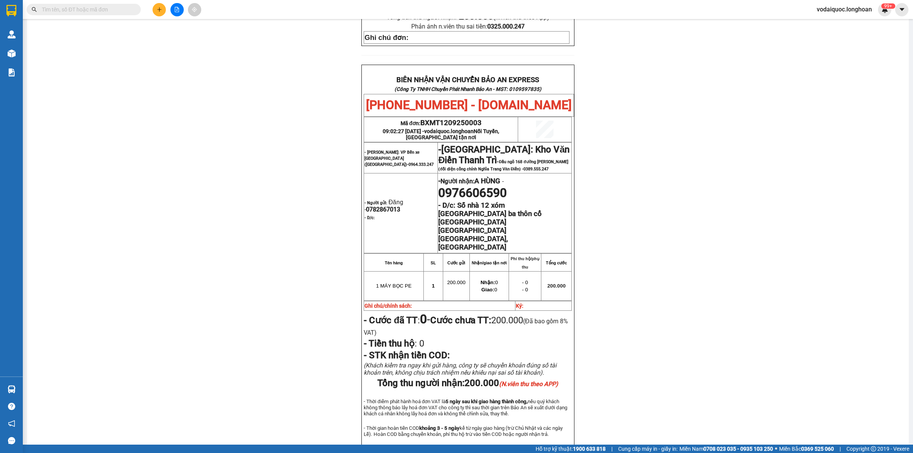
click at [151, 109] on div "PHIẾU DÁN LÊN HÀNG Ngày in phiếu: 09:04 [DATE] CSKH: [PHONE_NUMBER] CÔNG TY TNH…" at bounding box center [468, 86] width 864 height 779
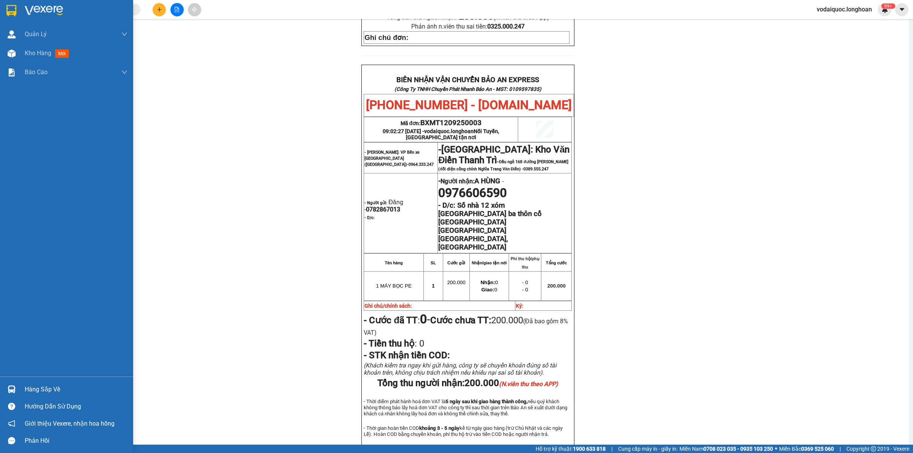
click at [45, 11] on img at bounding box center [44, 10] width 38 height 11
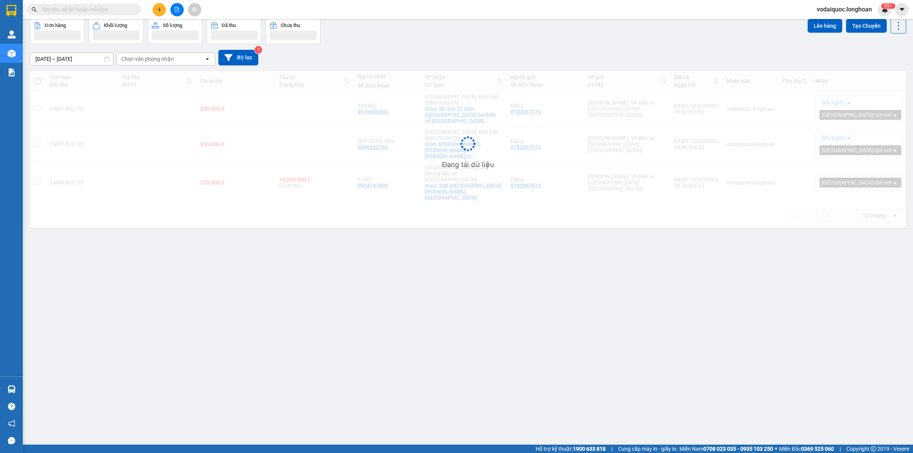
scroll to position [35, 0]
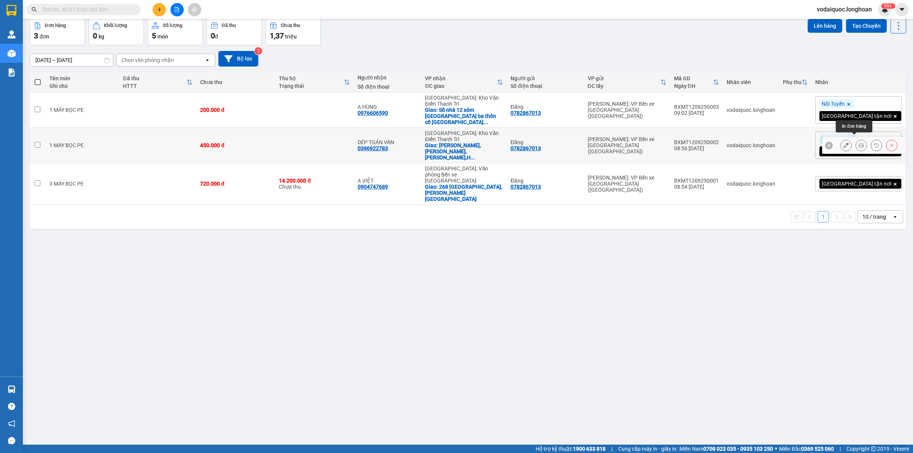
click at [859, 143] on icon at bounding box center [861, 145] width 5 height 5
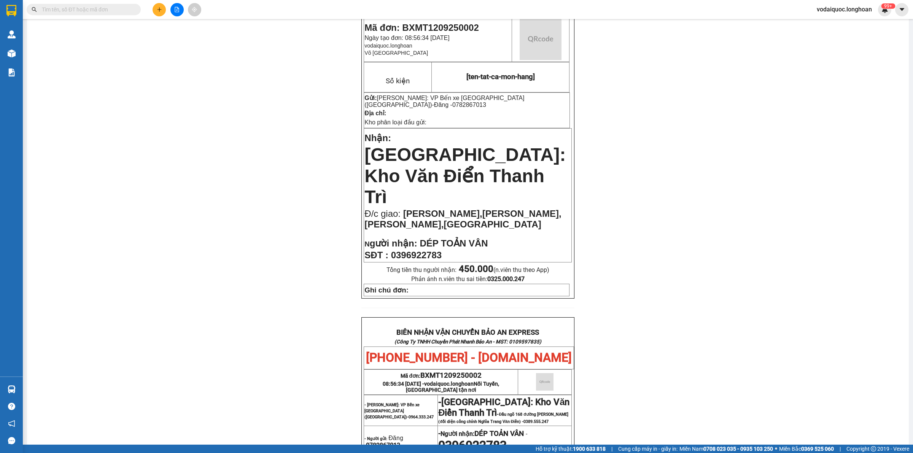
scroll to position [333, 0]
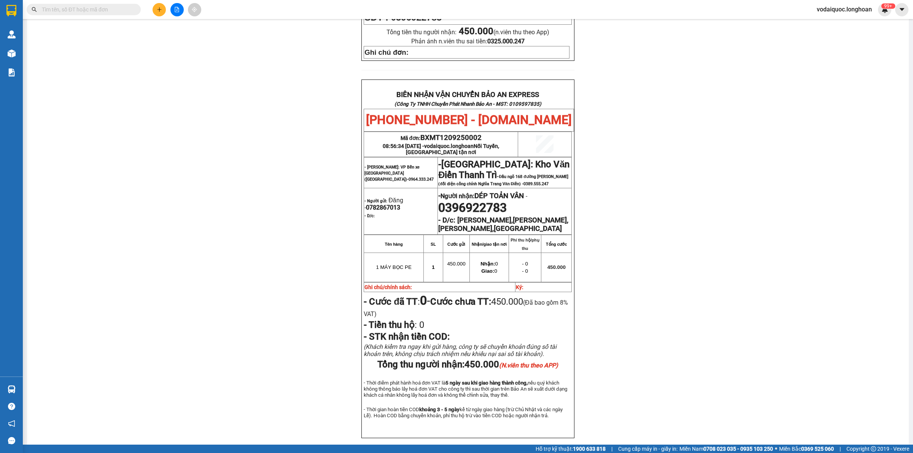
drag, startPoint x: 126, startPoint y: 84, endPoint x: 111, endPoint y: 71, distance: 20.2
click at [126, 84] on div "PHIẾU DÁN LÊN HÀNG Ngày in phiếu: 09:05 [DATE] CSKH: [PHONE_NUMBER] CÔNG TY TNH…" at bounding box center [468, 95] width 864 height 724
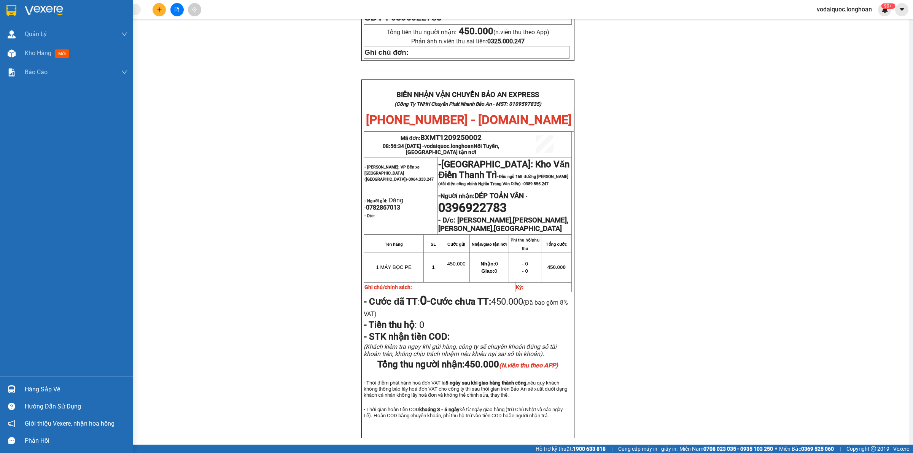
click at [12, 6] on img at bounding box center [11, 10] width 10 height 11
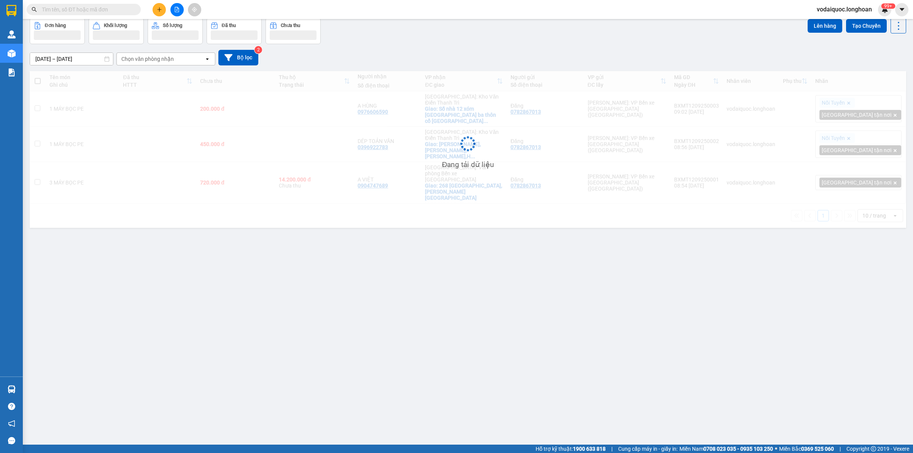
scroll to position [35, 0]
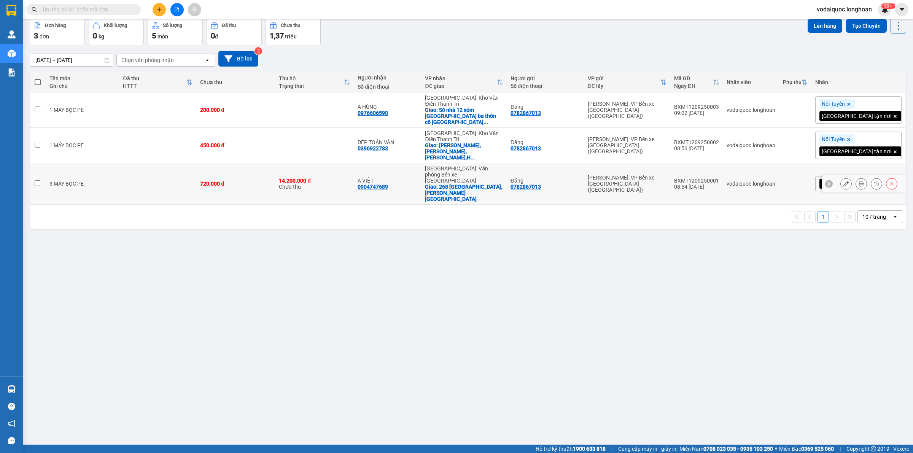
click at [859, 181] on icon at bounding box center [861, 183] width 5 height 5
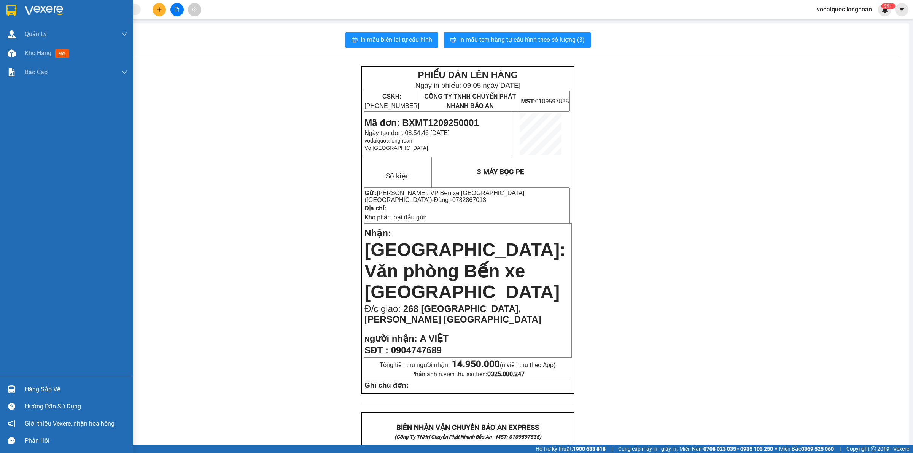
click at [29, 9] on img at bounding box center [44, 10] width 38 height 11
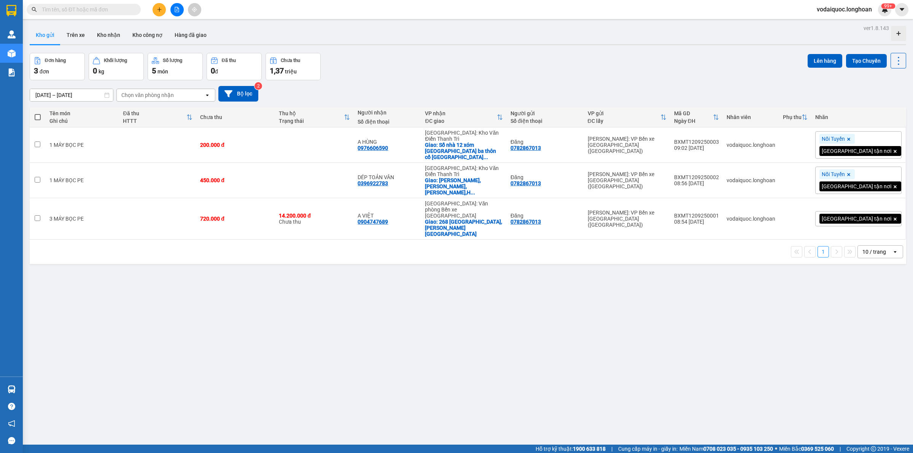
click at [73, 10] on input "text" at bounding box center [87, 9] width 90 height 8
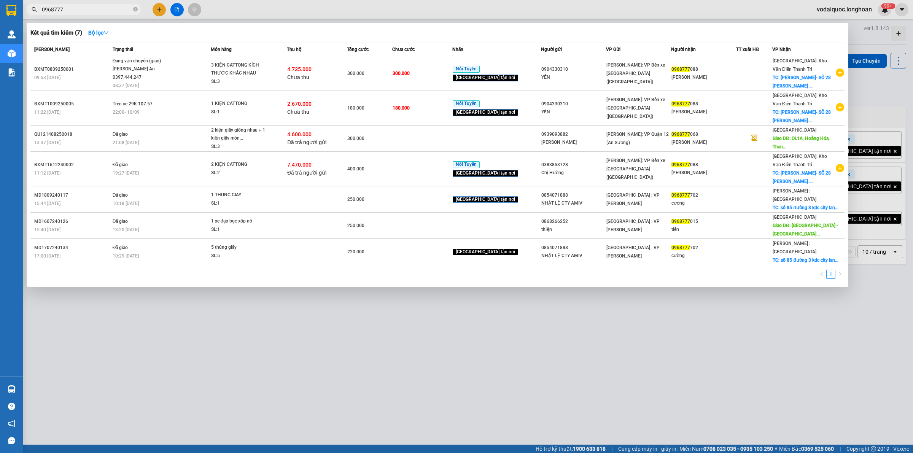
click at [92, 10] on input "0968777" at bounding box center [87, 9] width 90 height 8
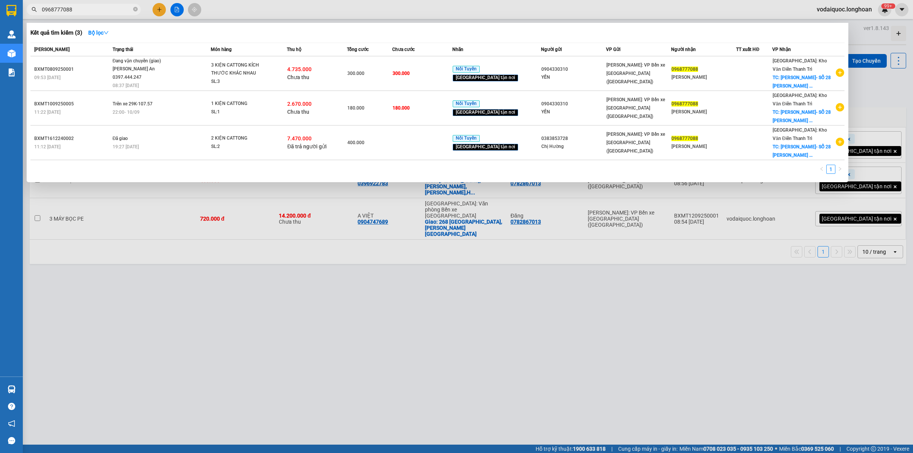
type input "0968777088"
drag, startPoint x: 224, startPoint y: 352, endPoint x: 187, endPoint y: 213, distance: 143.6
click at [224, 352] on div at bounding box center [456, 226] width 913 height 453
click at [136, 9] on icon "close-circle" at bounding box center [135, 9] width 5 height 5
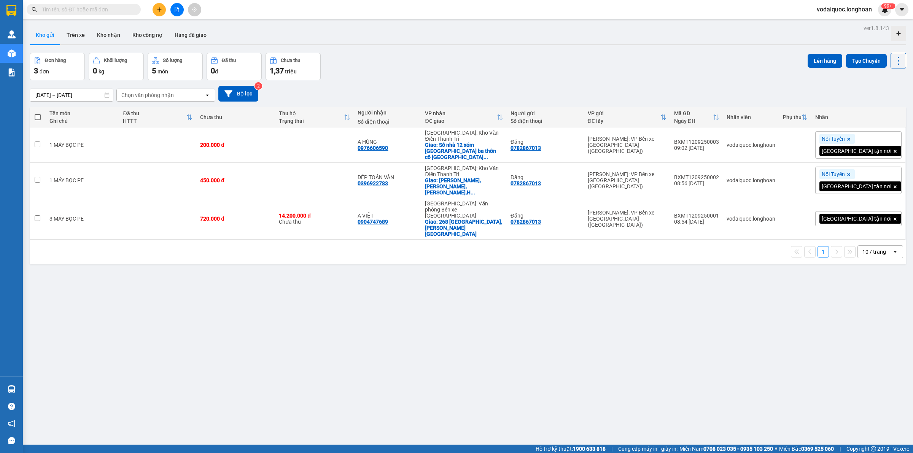
click at [463, 70] on div "Đơn hàng 3 đơn Khối lượng 0 kg Số lượng 5 món Đã thu 0 đ Chưa thu 1,37 [PERSON_…" at bounding box center [468, 66] width 877 height 27
click at [859, 143] on icon at bounding box center [861, 144] width 5 height 5
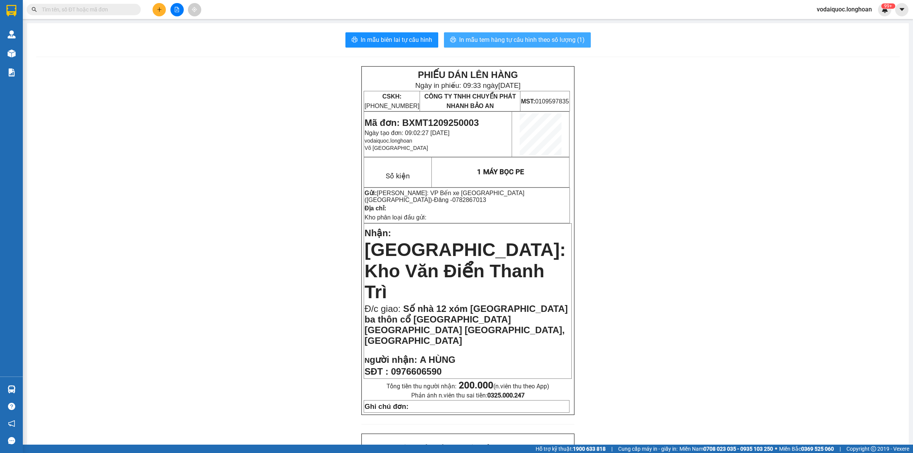
drag, startPoint x: 516, startPoint y: 44, endPoint x: 516, endPoint y: 39, distance: 4.9
click at [516, 43] on span "In mẫu tem hàng tự cấu hình theo số lượng (1)" at bounding box center [522, 40] width 126 height 10
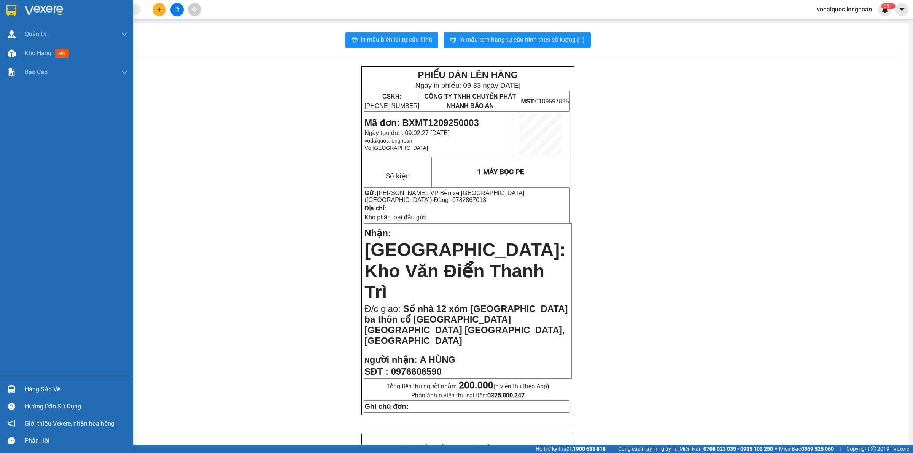
click at [31, 10] on img at bounding box center [44, 10] width 38 height 11
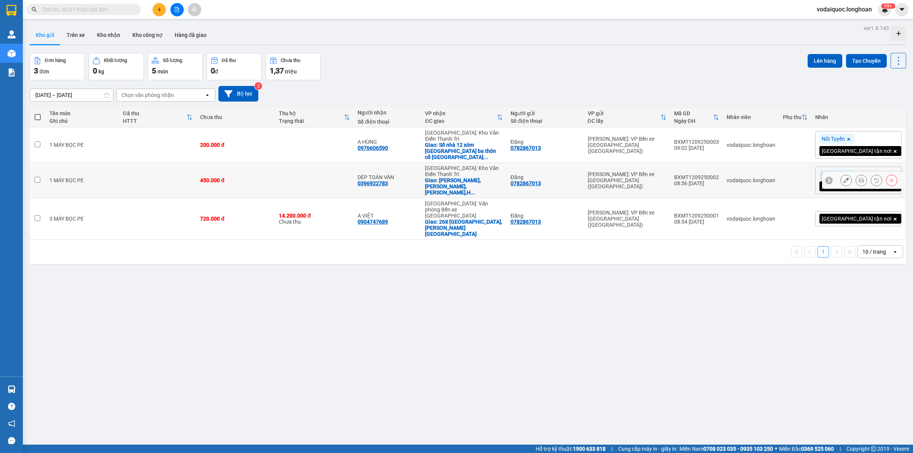
click at [859, 178] on icon at bounding box center [861, 180] width 5 height 5
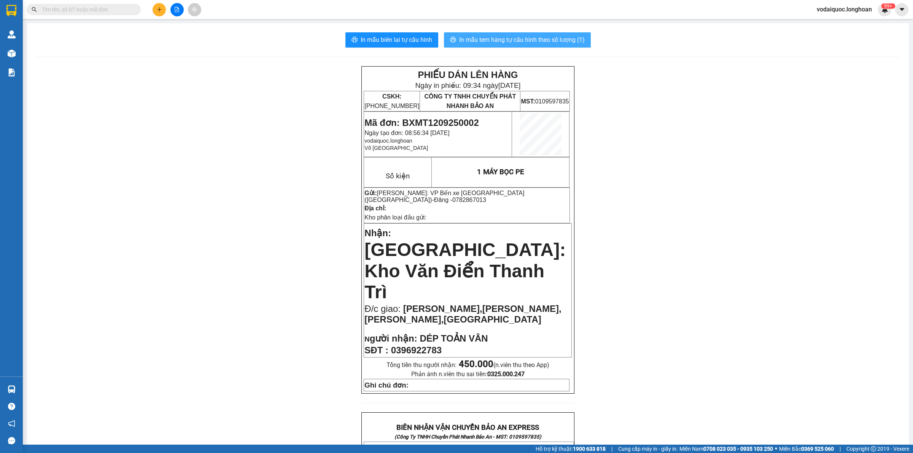
click at [521, 37] on span "In mẫu tem hàng tự cấu hình theo số lượng (1)" at bounding box center [522, 40] width 126 height 10
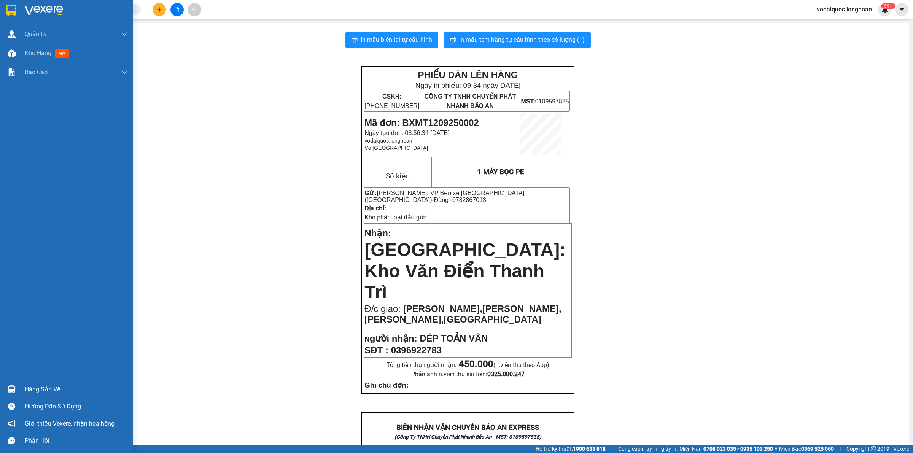
click at [14, 10] on img at bounding box center [11, 10] width 10 height 11
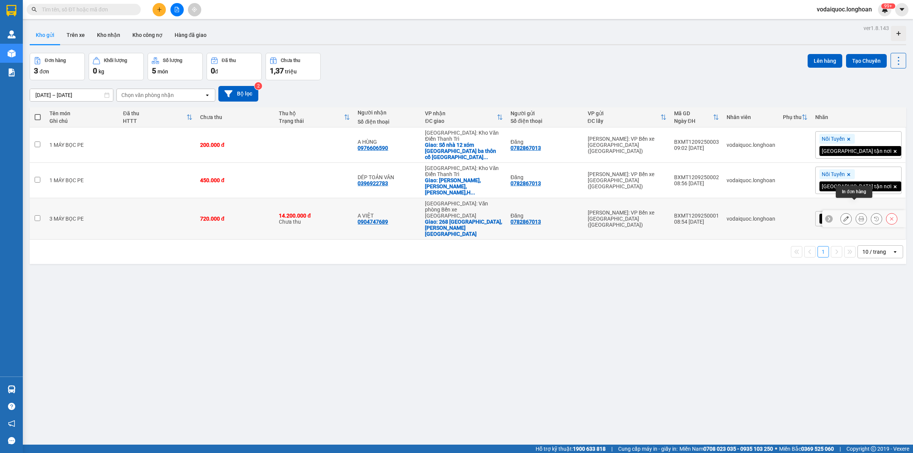
click at [859, 216] on icon at bounding box center [861, 218] width 5 height 5
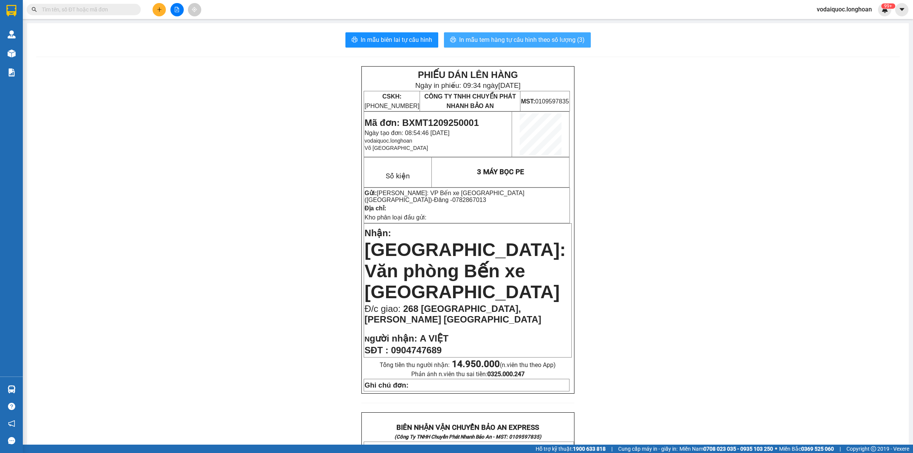
click at [529, 41] on span "In mẫu tem hàng tự cấu hình theo số lượng (3)" at bounding box center [522, 40] width 126 height 10
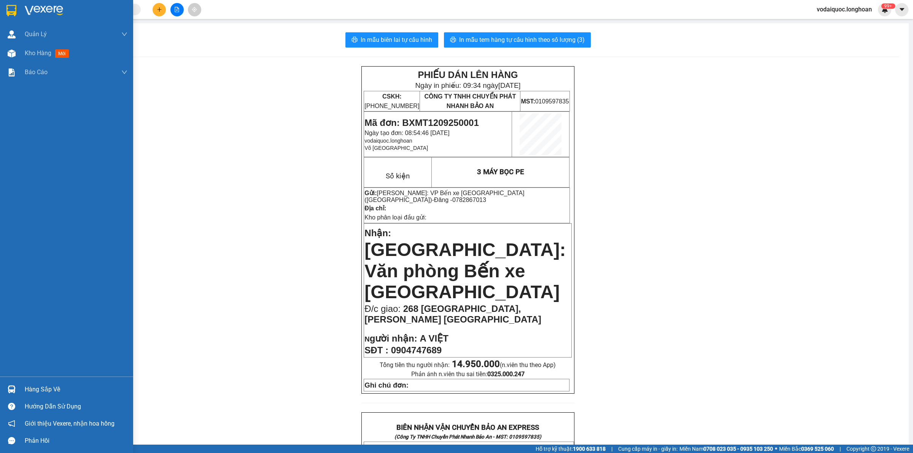
click at [51, 10] on img at bounding box center [44, 10] width 38 height 11
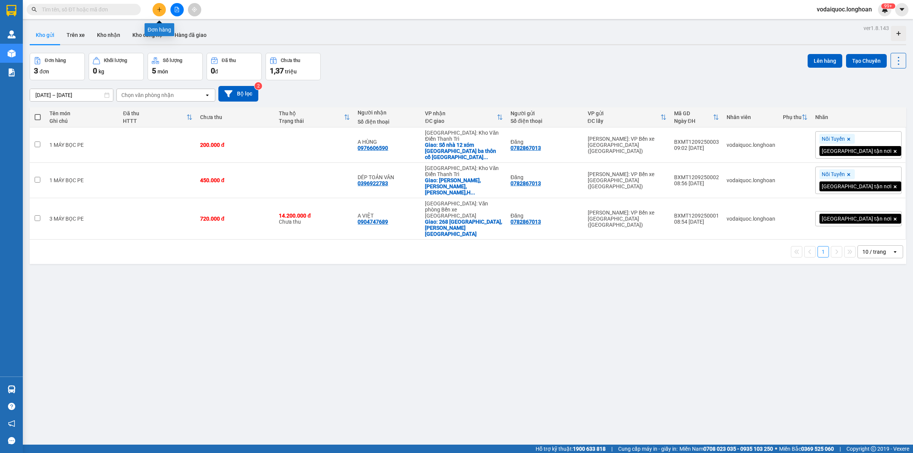
click at [162, 10] on button at bounding box center [159, 9] width 13 height 13
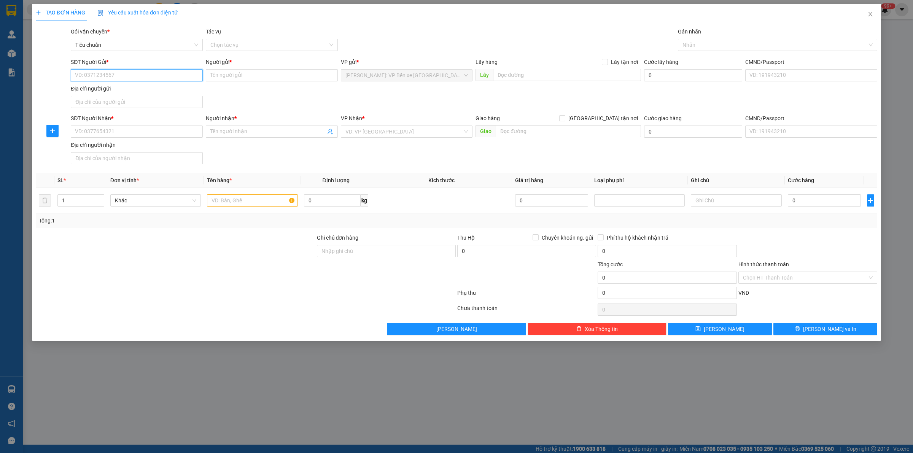
click at [137, 75] on input "SĐT Người Gửi *" at bounding box center [137, 75] width 132 height 12
paste input "079 66 16897"
click at [93, 73] on input "079 66 16897" at bounding box center [137, 75] width 132 height 12
click at [84, 76] on input "079 6616897" at bounding box center [137, 75] width 132 height 12
click at [86, 74] on input "079 6616897" at bounding box center [137, 75] width 132 height 12
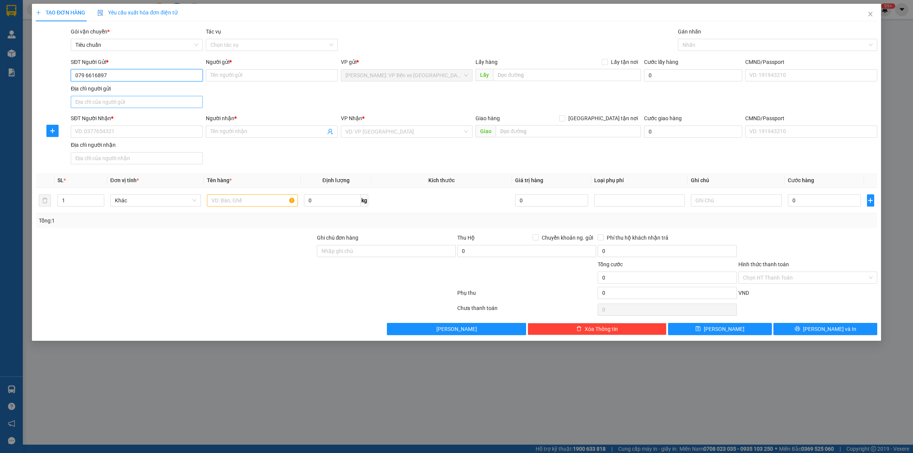
type input "0796616897"
click at [146, 70] on input "0796616897" at bounding box center [137, 75] width 132 height 12
click at [134, 77] on input "0796616897" at bounding box center [137, 75] width 132 height 12
click at [137, 88] on div "0796616897 - CHỊ [PERSON_NAME]" at bounding box center [136, 91] width 123 height 8
type input "CHỊ [PERSON_NAME]"
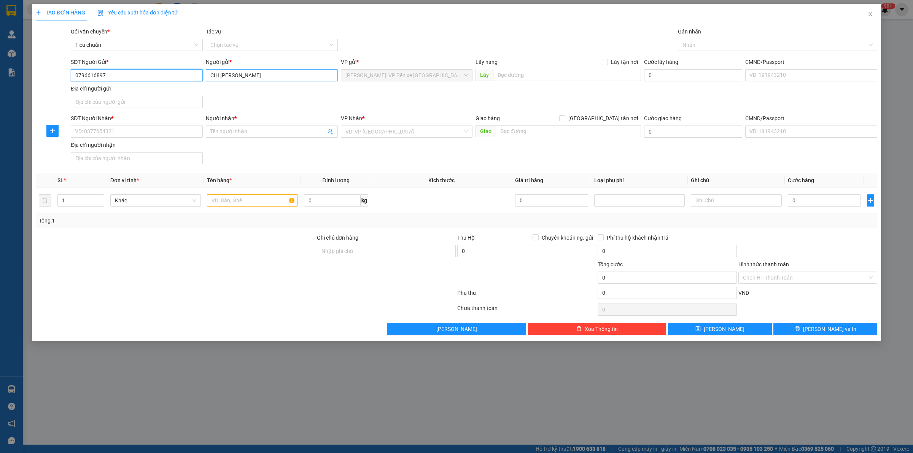
type input "0796616897"
click at [221, 76] on input "CHỊ [PERSON_NAME]" at bounding box center [272, 75] width 132 height 12
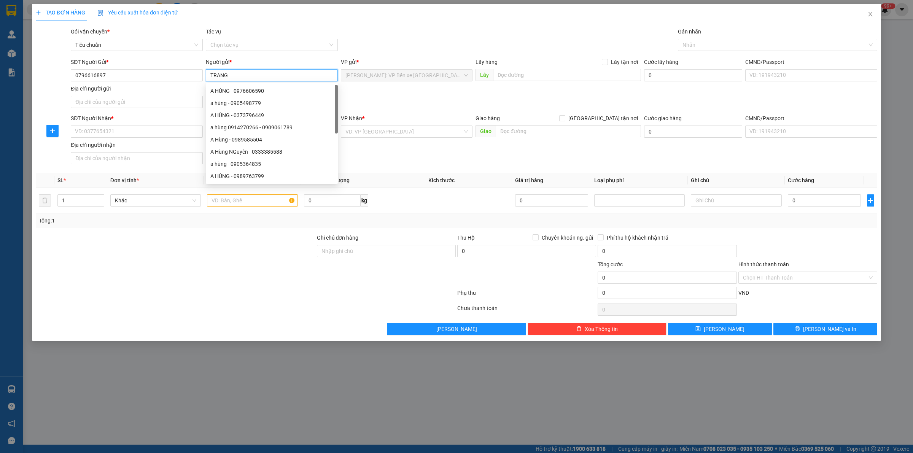
type input "TRANG"
click at [149, 140] on div "SĐT Người Nhận * VD: 0377654321" at bounding box center [137, 127] width 132 height 27
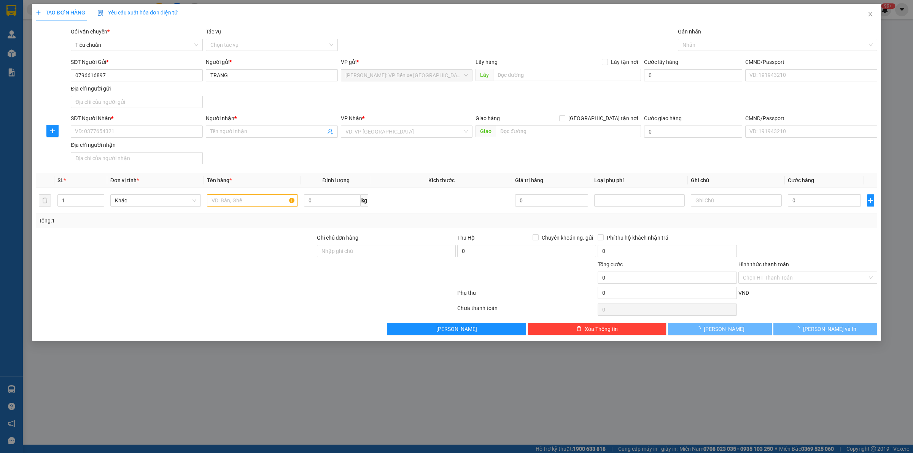
click at [148, 139] on div "SĐT Người Nhận * VD: 0377654321" at bounding box center [137, 127] width 132 height 27
click at [137, 130] on input "SĐT Người Nhận *" at bounding box center [137, 132] width 132 height 12
click at [123, 131] on input "SĐT Người Nhận *" at bounding box center [137, 132] width 132 height 12
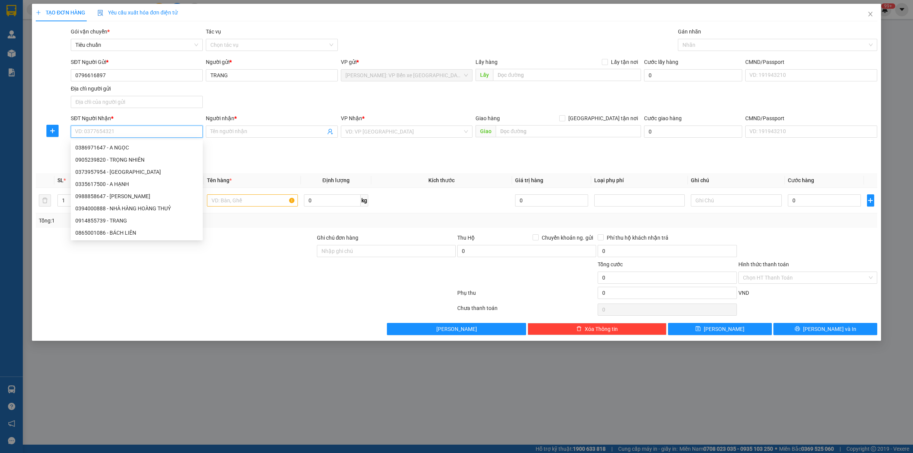
paste input "0932 449 846"
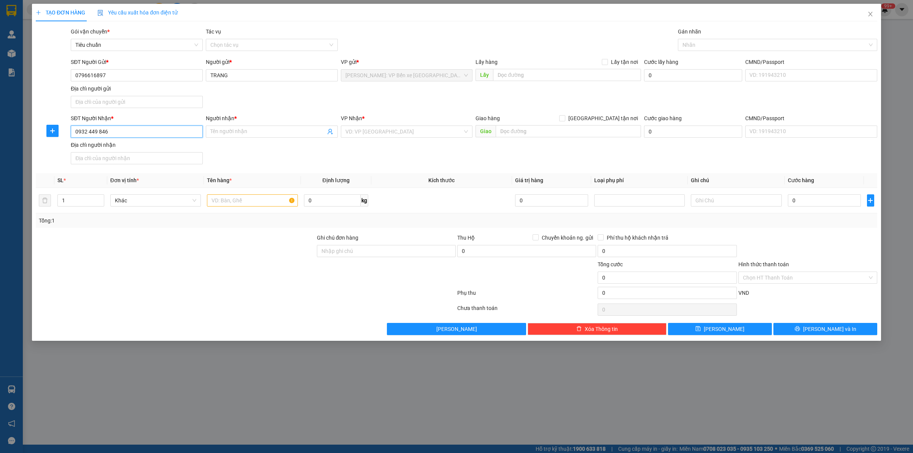
click at [99, 130] on input "0932 449 846" at bounding box center [137, 132] width 132 height 12
click at [89, 132] on input "0932 449846" at bounding box center [137, 132] width 132 height 12
type input "0932449846"
click at [221, 130] on input "Người nhận *" at bounding box center [267, 131] width 115 height 8
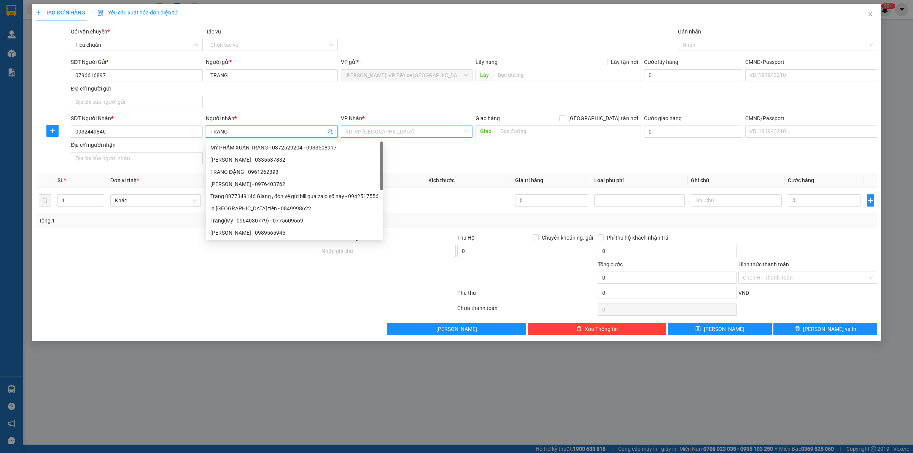
type input "TRANG"
click at [403, 131] on input "search" at bounding box center [404, 131] width 118 height 11
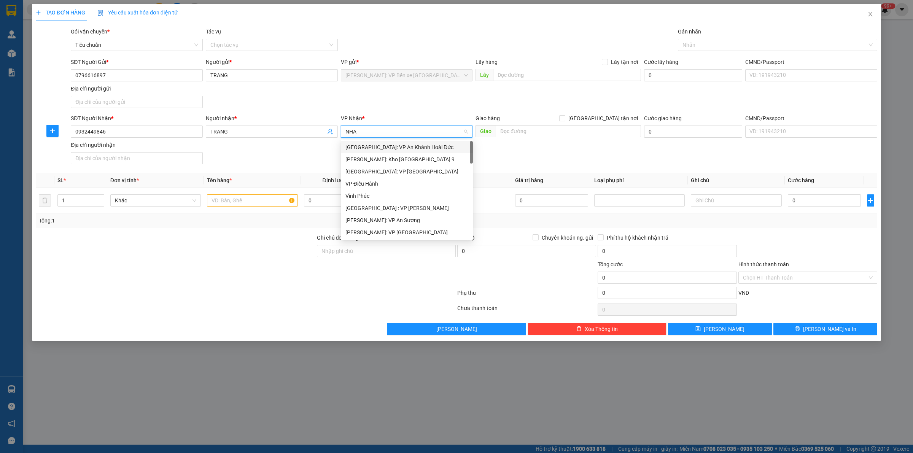
type input "NHA"
click at [393, 158] on div "[GEOGRAPHIC_DATA]: Kho Bến Xe Phía Nam" at bounding box center [414, 159] width 139 height 8
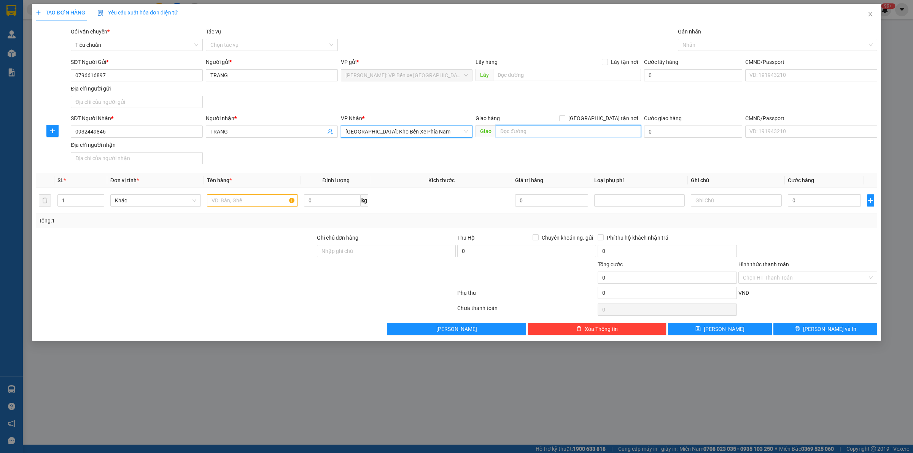
click at [545, 136] on input "text" at bounding box center [568, 131] width 145 height 12
click at [181, 241] on div at bounding box center [175, 247] width 281 height 27
click at [527, 134] on input "text" at bounding box center [568, 131] width 145 height 12
click at [175, 256] on div at bounding box center [175, 247] width 281 height 27
click at [527, 137] on input "text" at bounding box center [568, 131] width 145 height 12
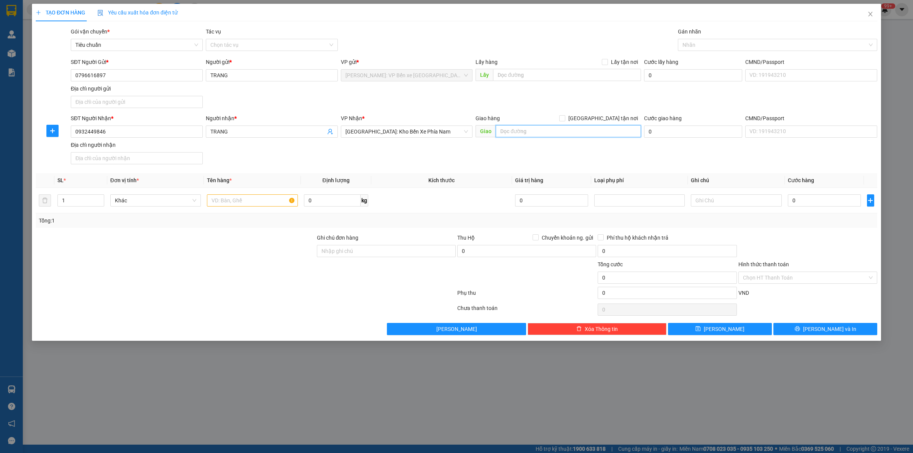
paste input "[GEOGRAPHIC_DATA], đường [PERSON_NAME], P.[GEOGRAPHIC_DATA]"
type input "[GEOGRAPHIC_DATA], đường [PERSON_NAME], P.[GEOGRAPHIC_DATA]"
click at [565, 119] on input "[GEOGRAPHIC_DATA] tận nơi" at bounding box center [561, 117] width 5 height 5
checkbox input "true"
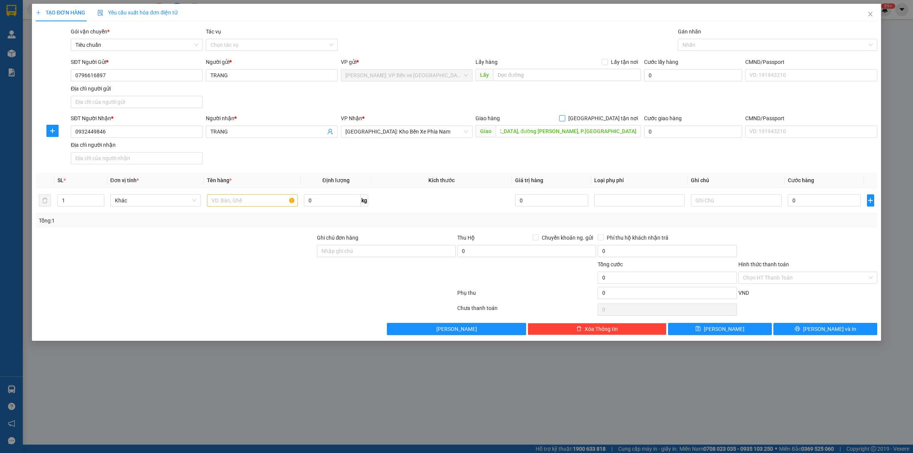
scroll to position [0, 0]
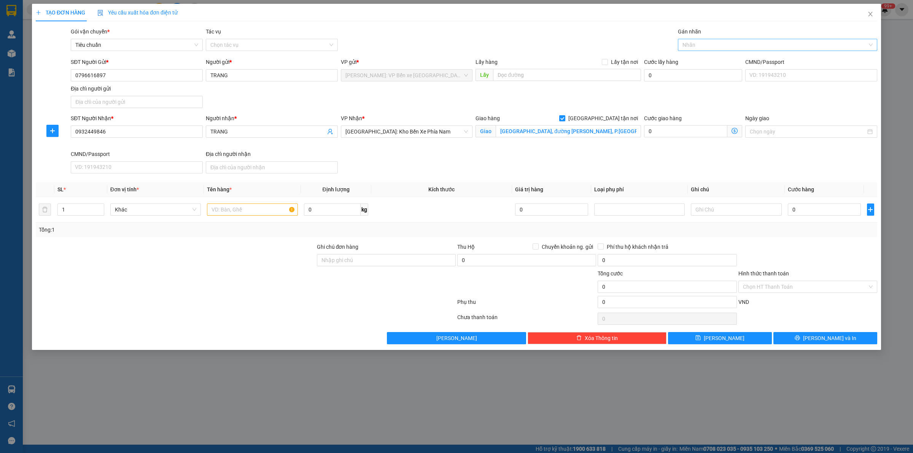
click at [697, 46] on div at bounding box center [774, 44] width 188 height 9
type input "GIAO"
click at [711, 57] on div "[GEOGRAPHIC_DATA] tận nơi" at bounding box center [778, 60] width 190 height 8
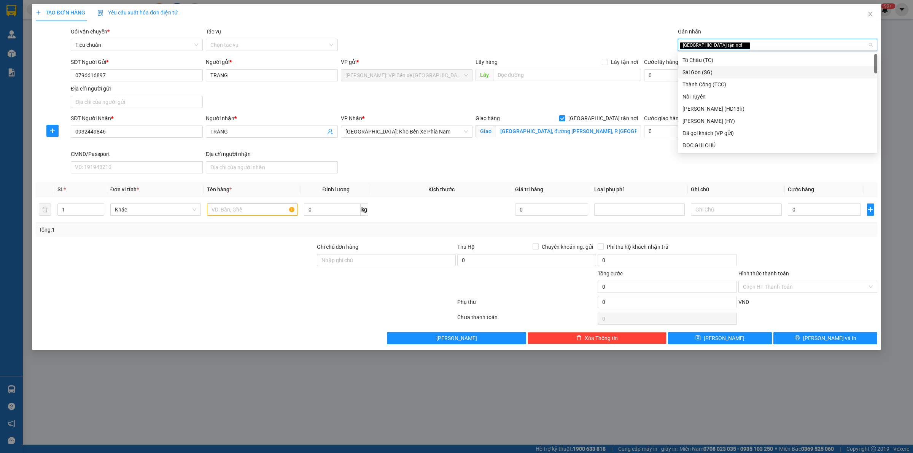
click at [466, 153] on div "SĐT Người Nhận * 0932449846 Người nhận * TRANG VP Nhận * [GEOGRAPHIC_DATA]: Kho…" at bounding box center [474, 145] width 810 height 62
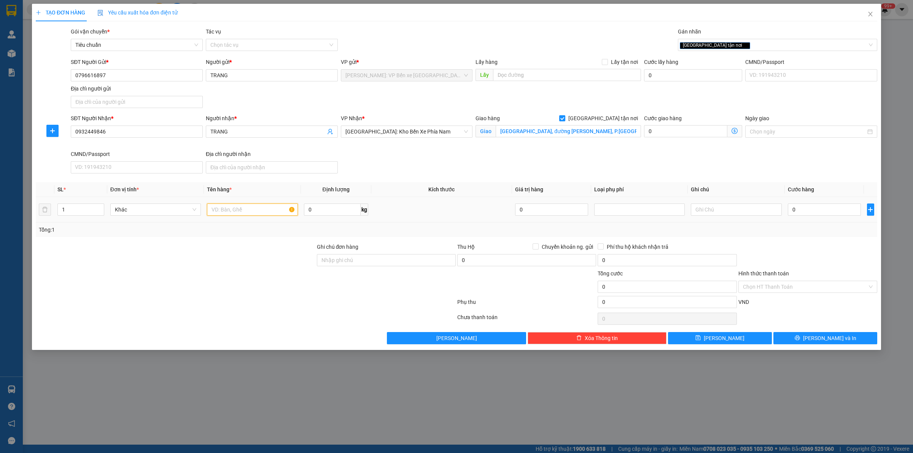
click at [235, 215] on input "text" at bounding box center [252, 210] width 91 height 12
type input "1 KIỆN CATTONG BỌC XỐP NỔ DÁN BĂNG KEO DỄ VỠ"
click at [373, 266] on input "Ghi chú đơn hàng" at bounding box center [386, 260] width 139 height 12
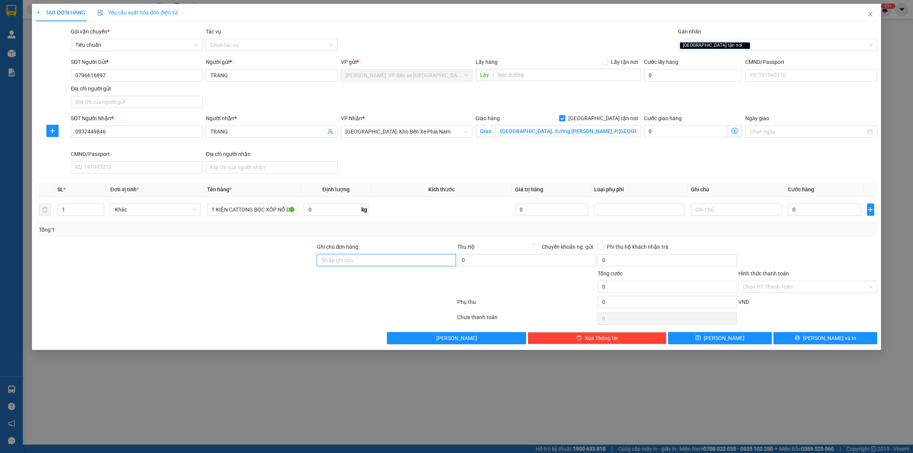
type input "HÀNG DỄ VỠ HƯ VỠ KHÔNG ĐỀN"
click at [162, 255] on div at bounding box center [175, 256] width 281 height 27
click at [815, 209] on input "0" at bounding box center [824, 210] width 73 height 12
type input "8"
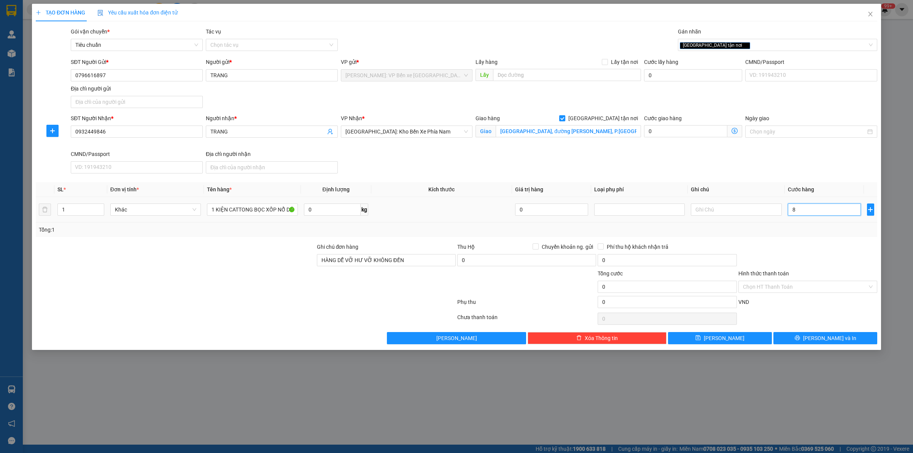
type input "8"
type input "80"
type input "800"
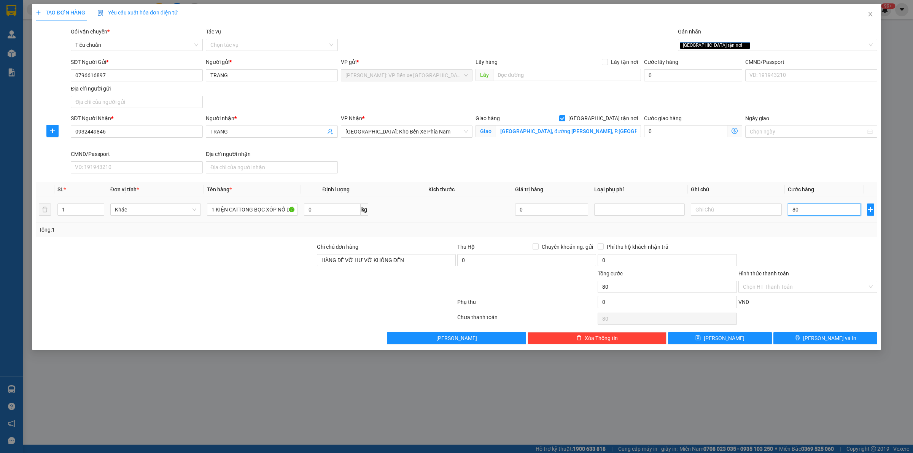
type input "800"
type input "8.000"
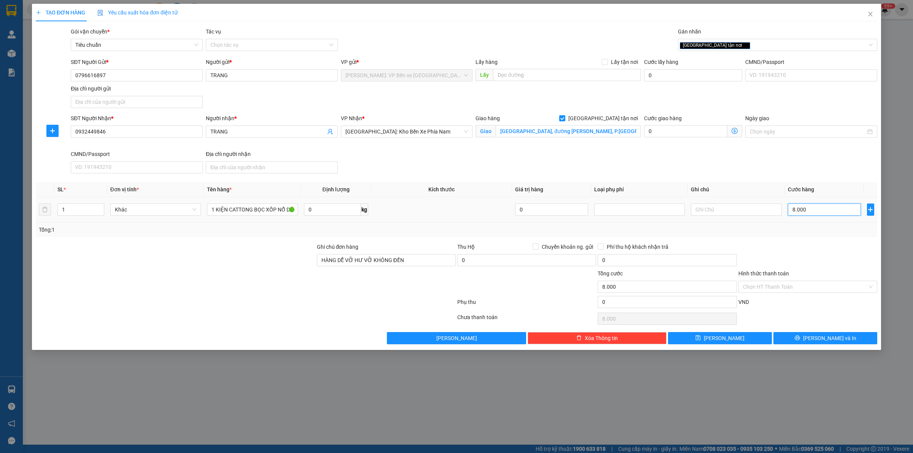
type input "80.000"
click at [535, 245] on input "Chuyển khoản ng. gửi" at bounding box center [535, 246] width 5 height 5
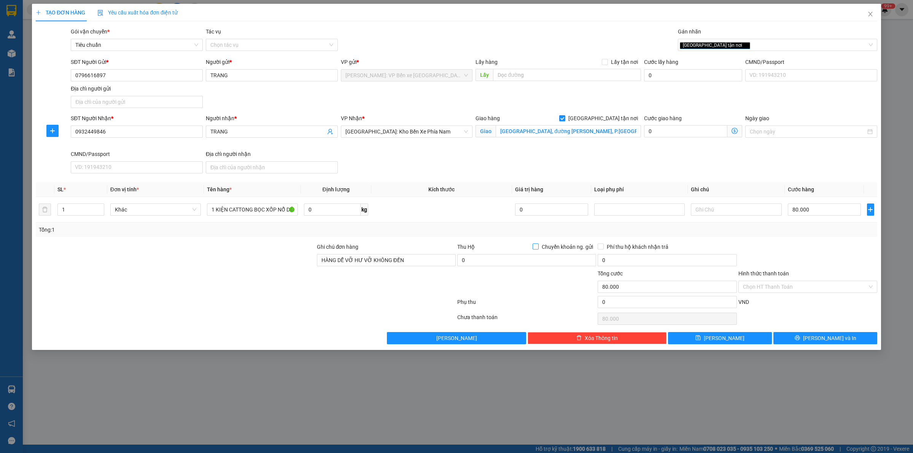
checkbox input "true"
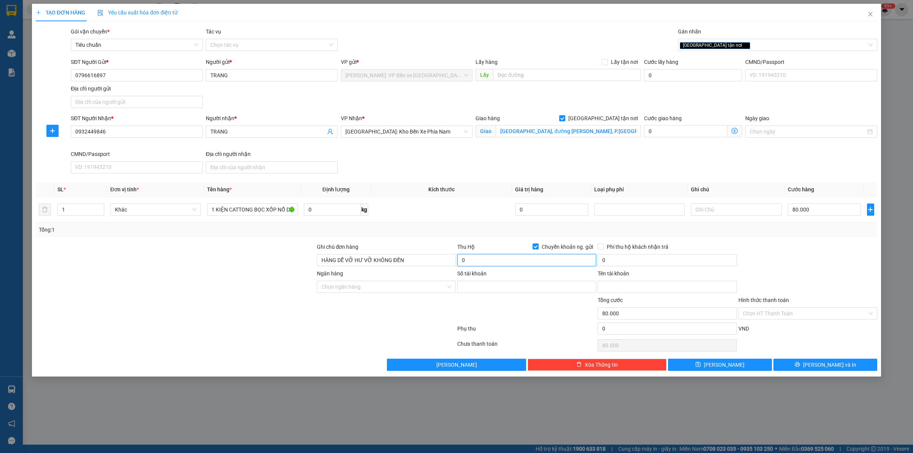
click at [524, 260] on input "0" at bounding box center [526, 260] width 139 height 12
drag, startPoint x: 149, startPoint y: 264, endPoint x: 361, endPoint y: 280, distance: 212.2
click at [149, 264] on div at bounding box center [175, 256] width 281 height 27
click at [492, 259] on input "0" at bounding box center [526, 260] width 139 height 12
type input "1.733.000"
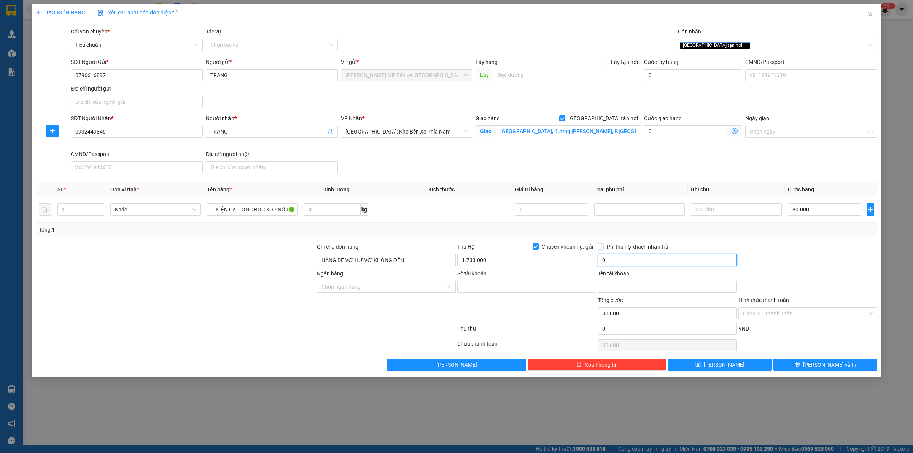
click at [630, 261] on input "0" at bounding box center [667, 260] width 139 height 12
type input "10.000"
click at [425, 285] on input "Ngân hàng" at bounding box center [384, 286] width 124 height 11
click at [143, 267] on div at bounding box center [175, 256] width 281 height 27
click at [134, 242] on div "Transit Pickup Surcharge Ids Transit Deliver Surcharge Ids Transit Deliver Surc…" at bounding box center [457, 199] width 842 height 344
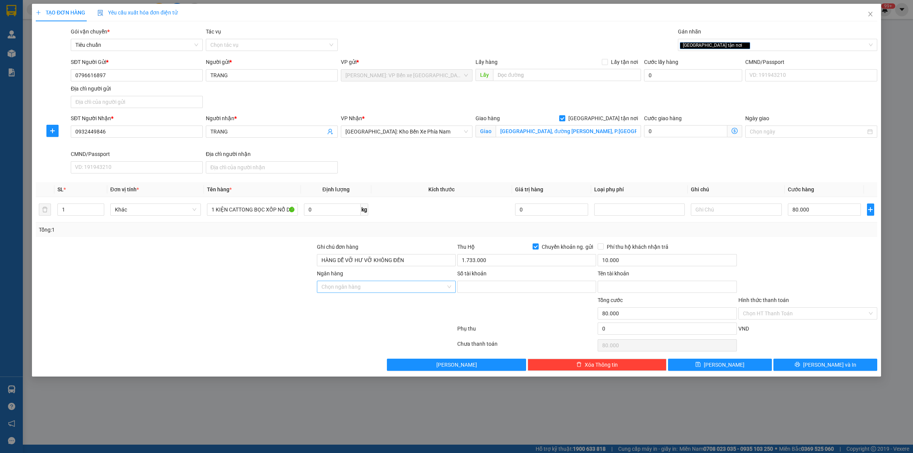
click at [398, 287] on input "Ngân hàng" at bounding box center [384, 286] width 124 height 11
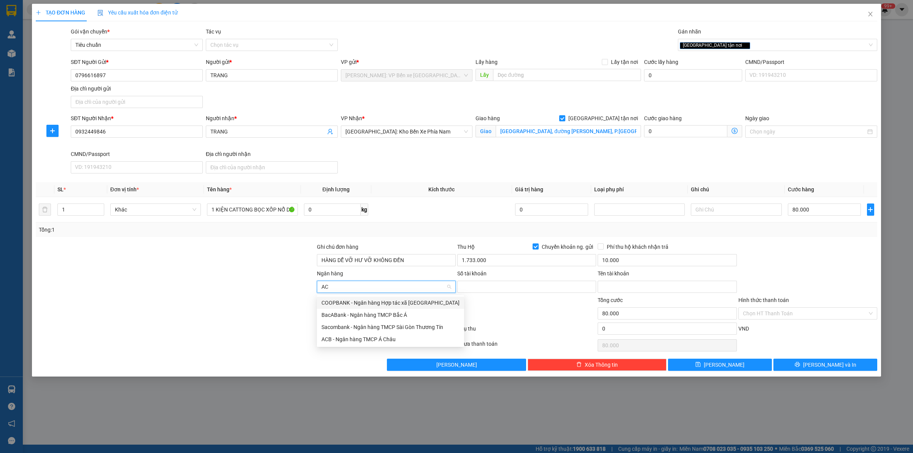
type input "ACB"
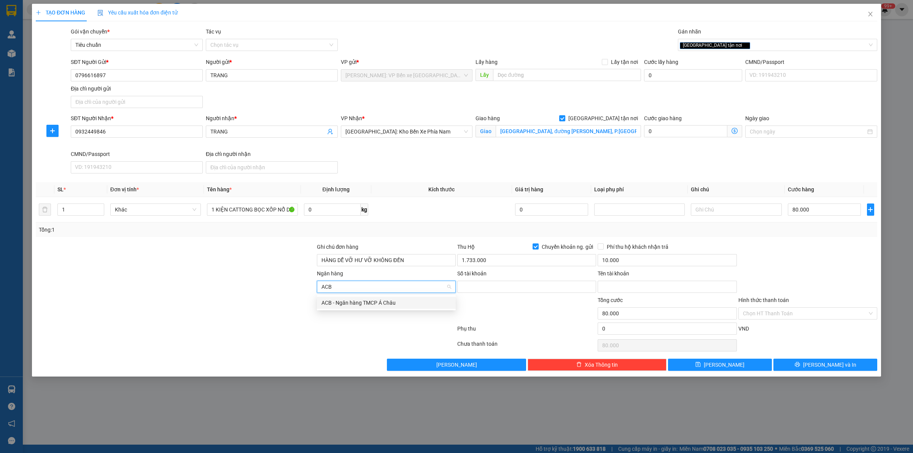
click at [384, 301] on div "ACB - Ngân hàng TMCP Á Châu" at bounding box center [387, 303] width 130 height 8
click at [482, 287] on input "Số tài khoản" at bounding box center [526, 287] width 139 height 12
paste input "70756899"
type input "70756899"
click at [622, 288] on input "Tên tài khoản" at bounding box center [667, 287] width 139 height 12
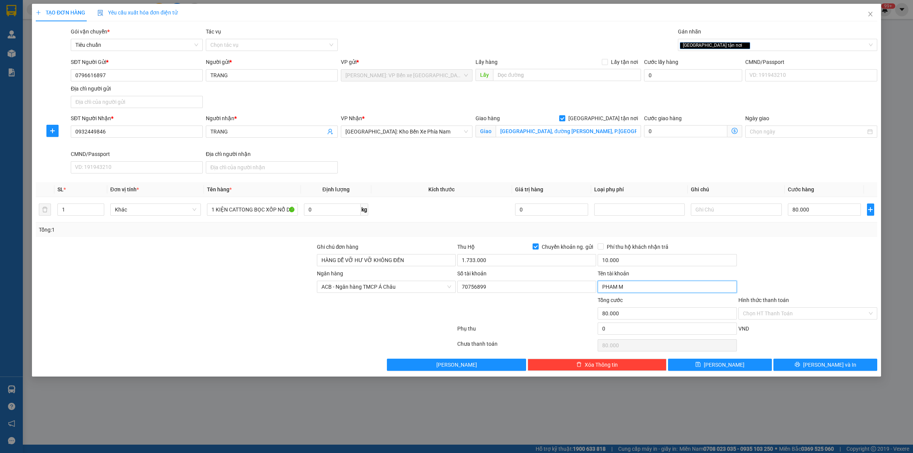
type input "[PERSON_NAME]"
click at [654, 22] on div "TẠO ĐƠN HÀNG Yêu cầu xuất hóa đơn điện tử Transit Pickup Surcharge Ids Transit …" at bounding box center [457, 187] width 842 height 367
click at [828, 366] on span "[PERSON_NAME] và In" at bounding box center [829, 365] width 53 height 8
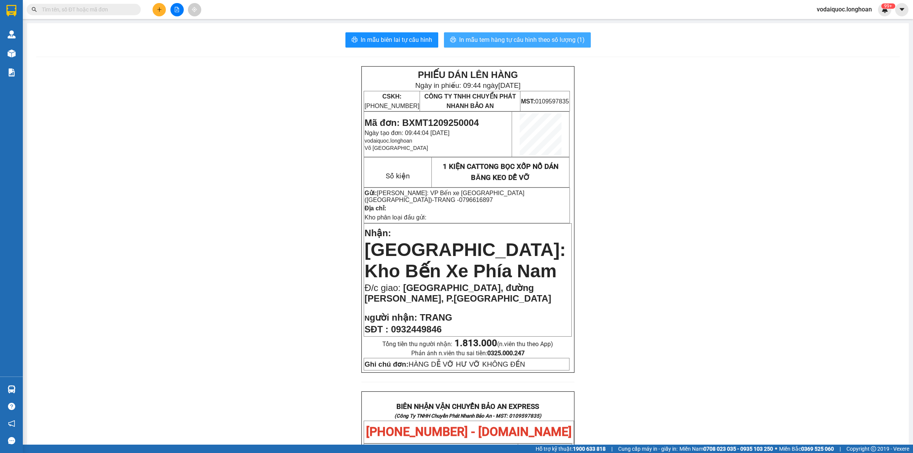
click at [522, 36] on span "In mẫu tem hàng tự cấu hình theo số lượng (1)" at bounding box center [522, 40] width 126 height 10
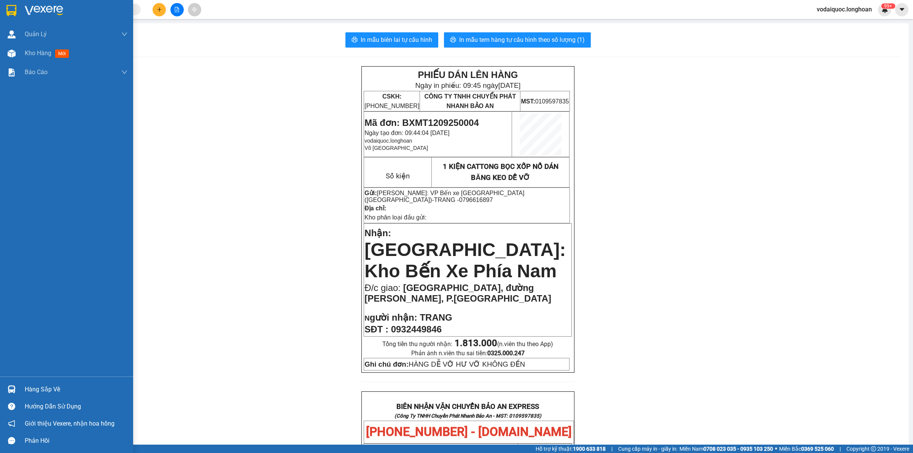
click at [57, 6] on img at bounding box center [44, 10] width 38 height 11
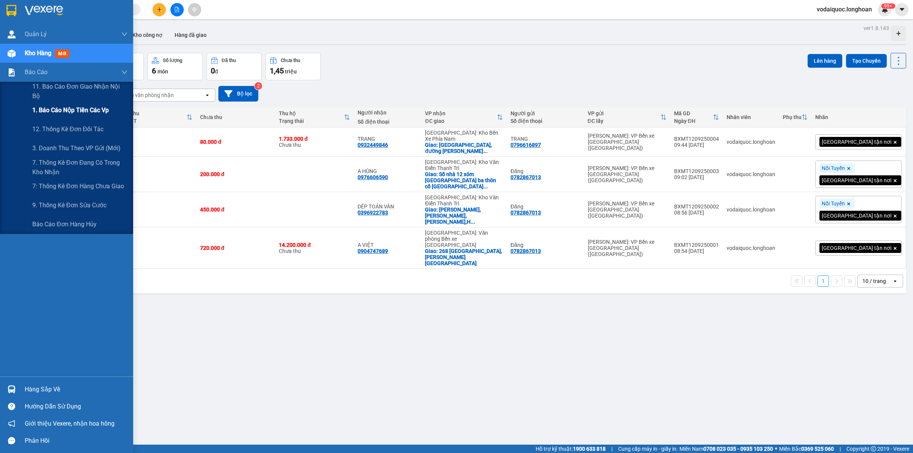
click at [86, 110] on span "1. Báo cáo nộp tiền các vp" at bounding box center [70, 110] width 76 height 10
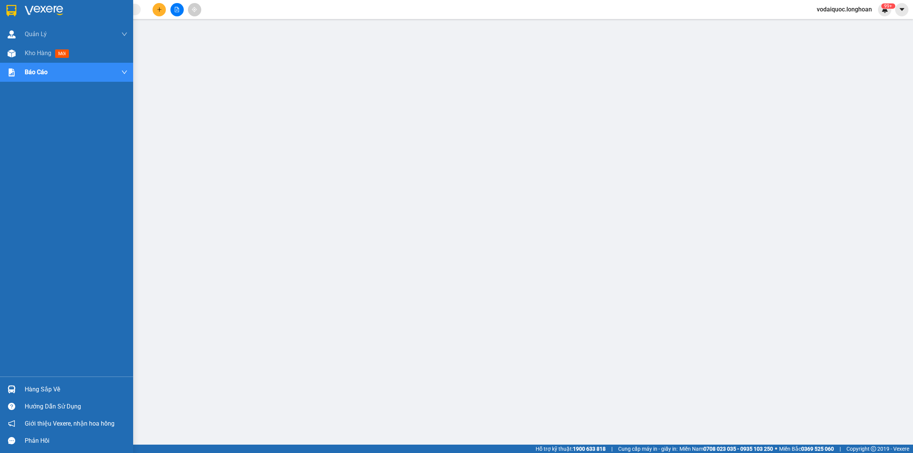
click at [20, 4] on div at bounding box center [66, 12] width 133 height 25
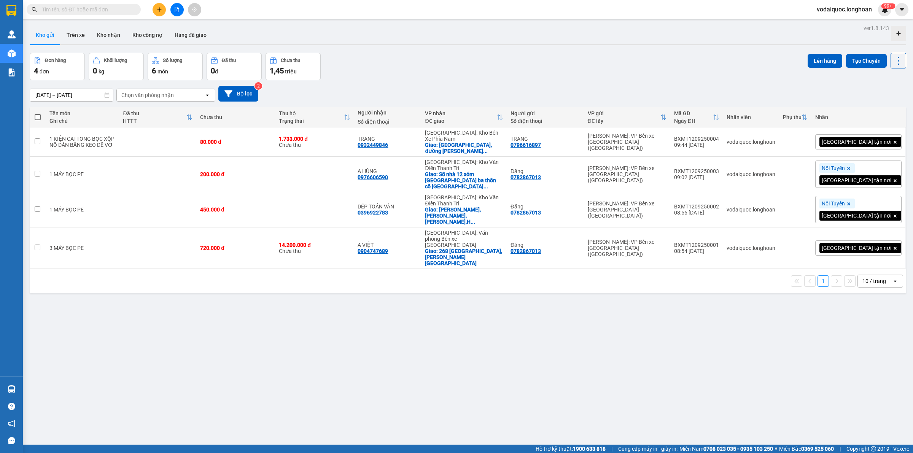
click at [110, 7] on input "text" at bounding box center [87, 9] width 90 height 8
click at [105, 10] on input "text" at bounding box center [87, 9] width 90 height 8
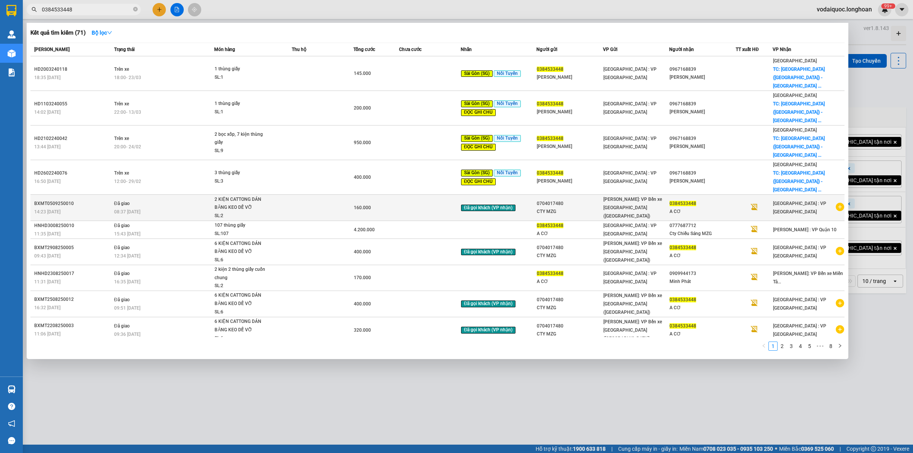
type input "0384533448"
click at [839, 203] on icon "plus-circle" at bounding box center [840, 207] width 8 height 8
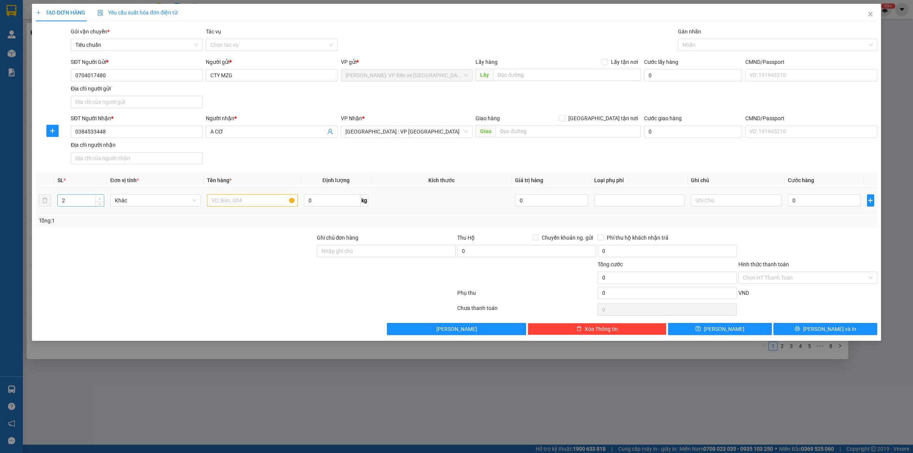
click at [100, 198] on icon "up" at bounding box center [100, 198] width 3 height 3
type input "3"
click at [99, 197] on span "up" at bounding box center [100, 198] width 5 height 5
click at [236, 201] on input "text" at bounding box center [252, 200] width 91 height 12
click at [257, 198] on input "text" at bounding box center [252, 200] width 91 height 12
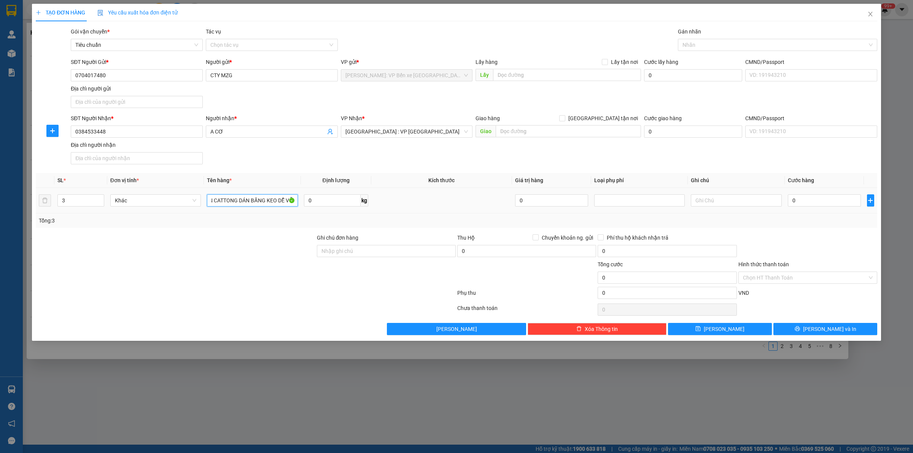
scroll to position [0, 16]
type input "3 KIỆN CATTONG DÁN BĂNG KEO DỄ VỠ"
click at [283, 153] on div "SĐT Người Nhận * 0384533448 Người nhận * A CƠ VP Nhận * [GEOGRAPHIC_DATA] : VP …" at bounding box center [474, 140] width 810 height 53
click at [449, 35] on div "Gói vận chuyển * Tiêu chuẩn Tác vụ Chọn tác vụ Gán nhãn Nhãn" at bounding box center [474, 40] width 810 height 27
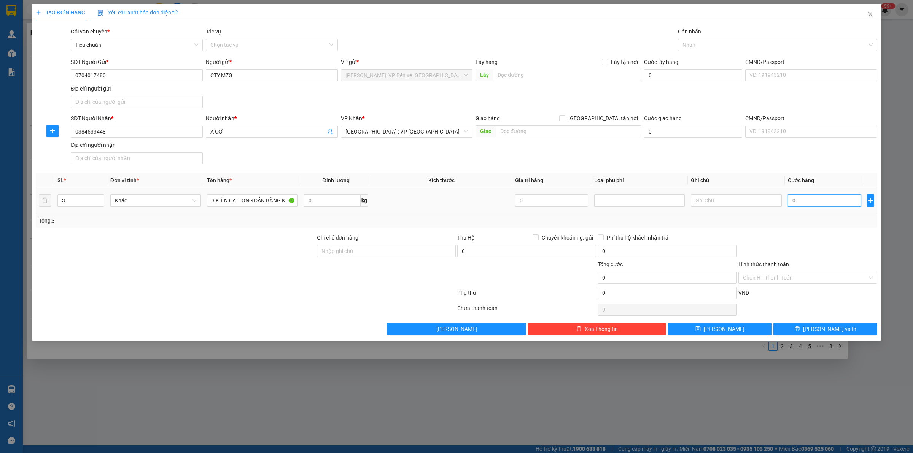
click at [817, 199] on input "0" at bounding box center [824, 200] width 73 height 12
type input "1"
type input "12"
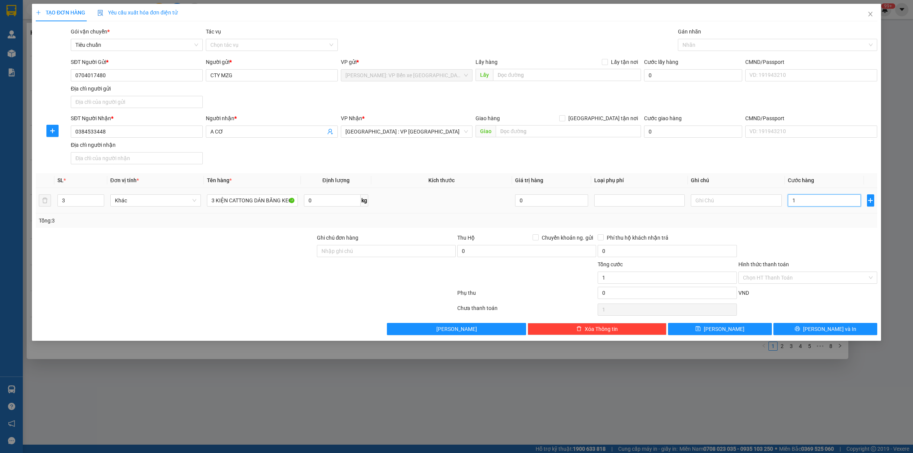
type input "12"
type input "120"
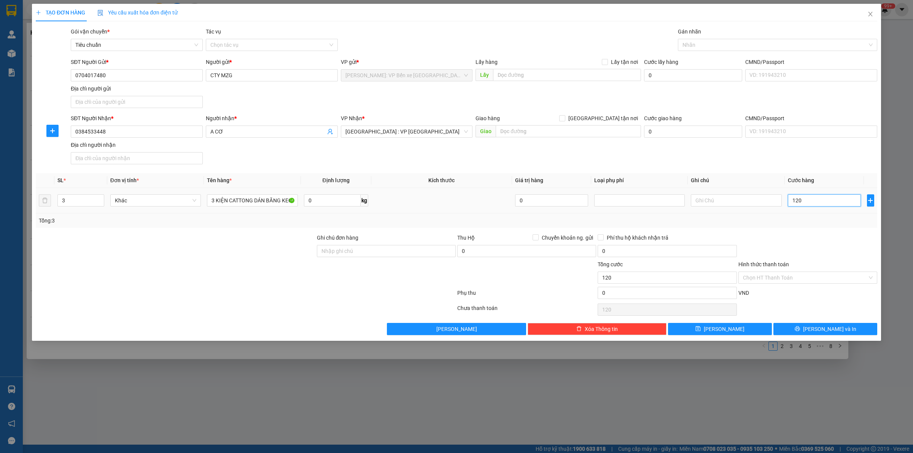
type input "1.200"
type input "12.000"
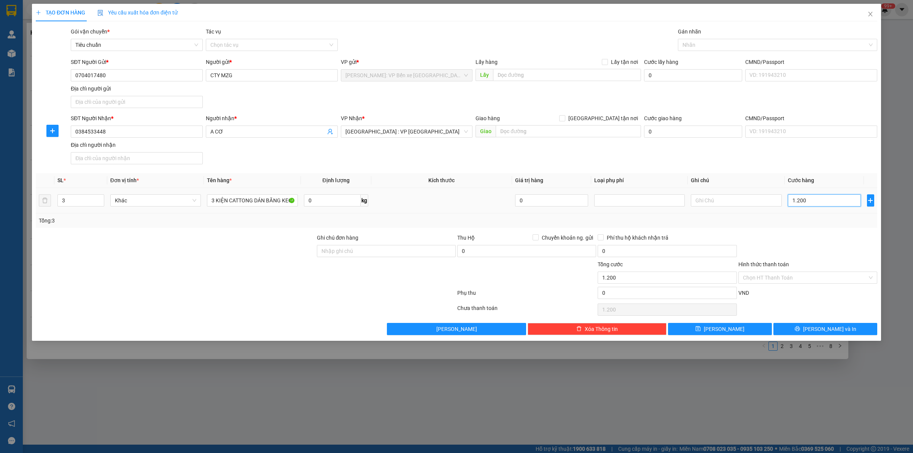
type input "12.000"
type input "120.000"
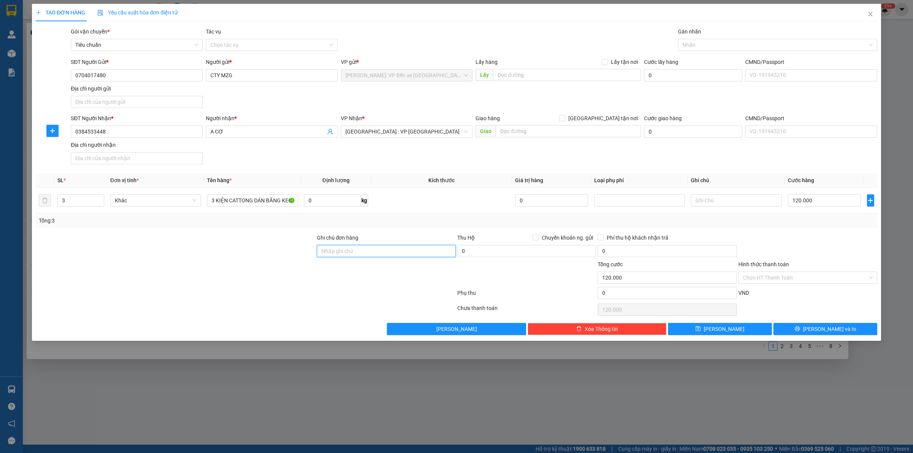
click at [389, 257] on input "Ghi chú đơn hàng" at bounding box center [386, 251] width 139 height 12
type input "HÀNG DỄ VỠ HƯ VỠ KHÔNG ĐỀN"
click at [555, 95] on div "SĐT Người Gửi * 0704017480 Người gửi * CTY MZG VP gửi * [GEOGRAPHIC_DATA]: VP B…" at bounding box center [474, 84] width 810 height 53
click at [186, 234] on div at bounding box center [175, 247] width 281 height 27
click at [817, 199] on input "120.000" at bounding box center [824, 200] width 73 height 12
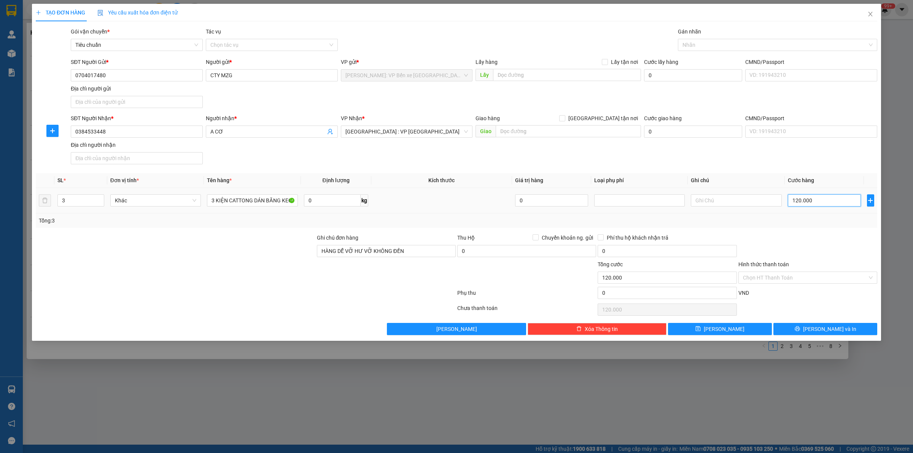
type input "0"
type input "01"
type input "1"
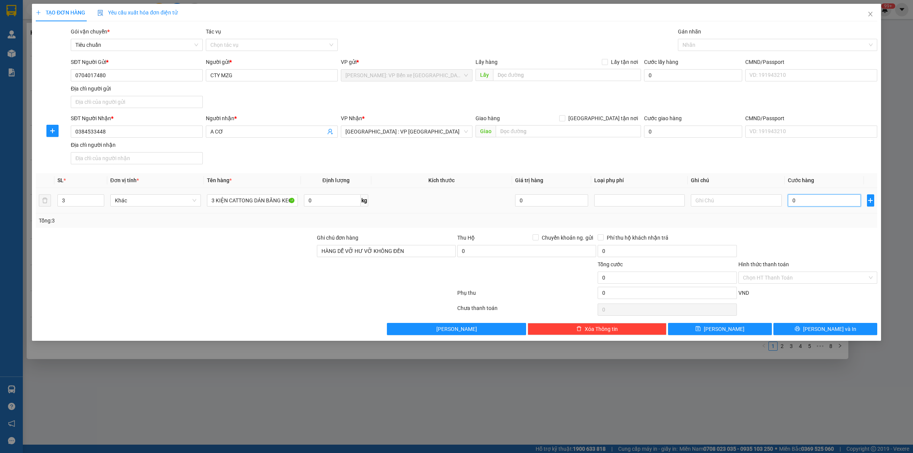
type input "1"
type input "010"
type input "10"
type input "0.100"
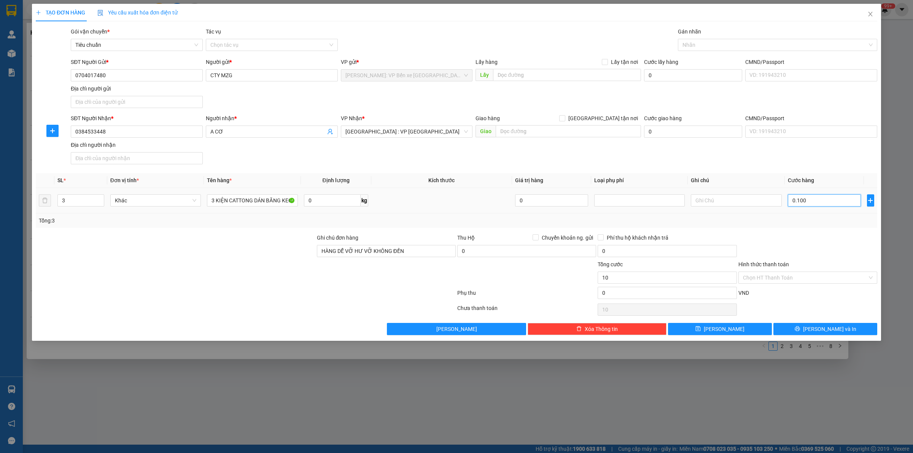
type input "100"
type input "010"
type input "10"
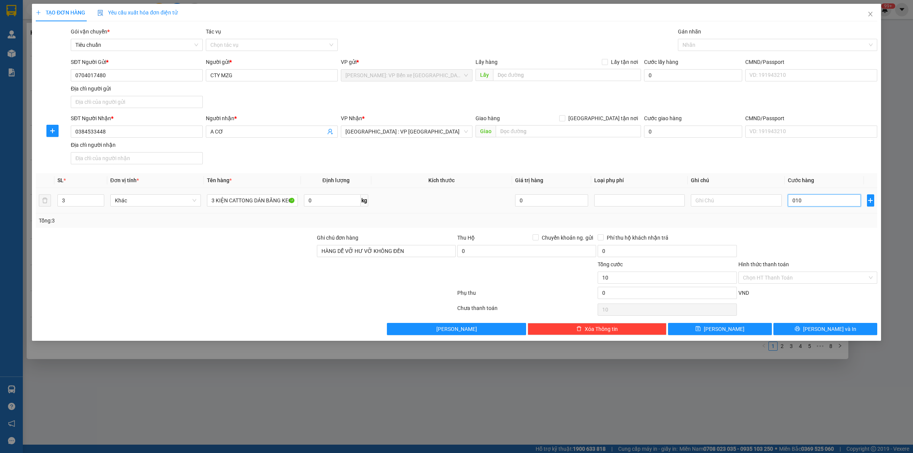
type input "01"
type input "1"
type input "0"
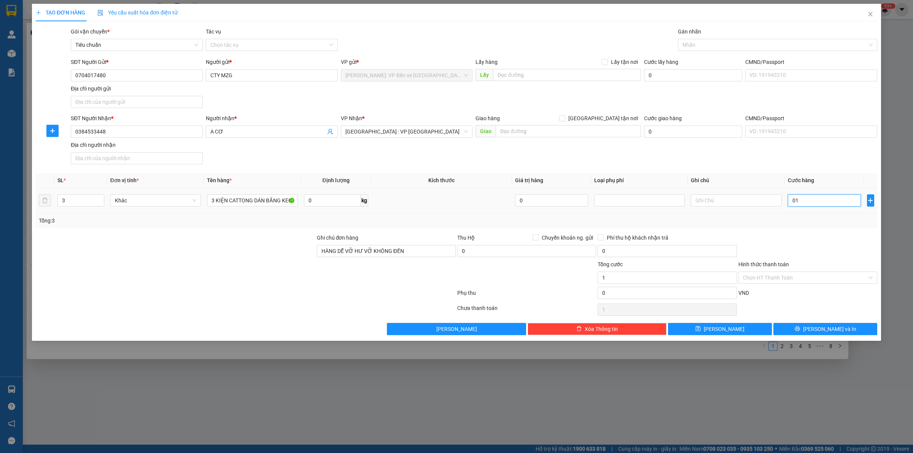
type input "0"
type input "01"
type input "1"
type input "012"
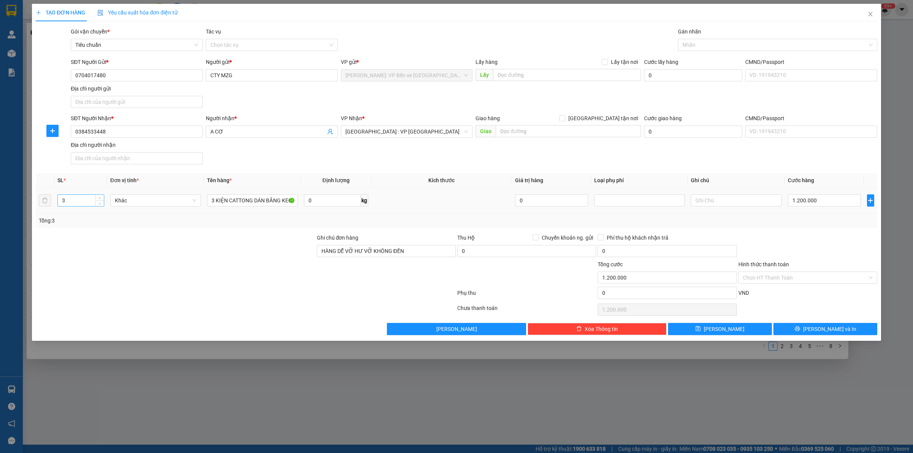
click at [81, 197] on input "3" at bounding box center [81, 200] width 46 height 11
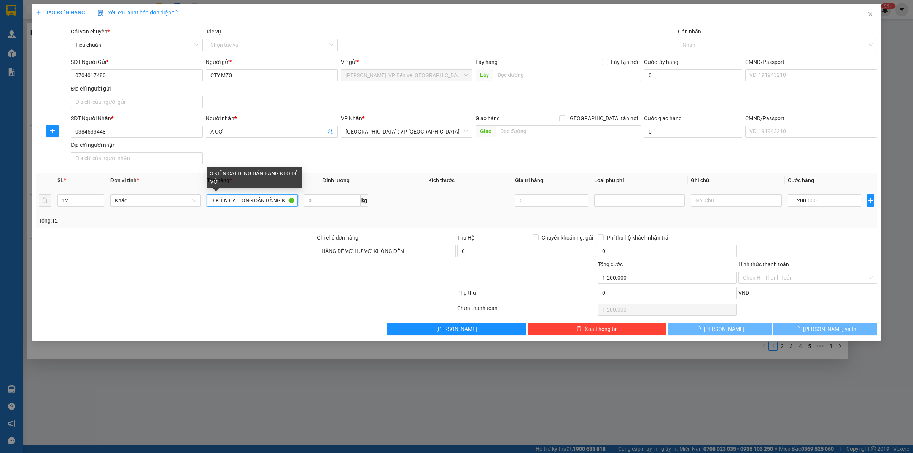
click at [265, 199] on input "3 KIỆN CATTONG DÁN BĂNG KEO DỄ VỠ" at bounding box center [252, 200] width 91 height 12
click at [215, 200] on input "3 KIỆN CATTONG DÁN BĂNG KEO DỄ VỠ" at bounding box center [252, 200] width 91 height 12
drag, startPoint x: 214, startPoint y: 202, endPoint x: 218, endPoint y: 205, distance: 5.4
click at [215, 202] on input "3 KIỆN CATTONG DÁN BĂNG KEO DỄ VỠ" at bounding box center [252, 200] width 91 height 12
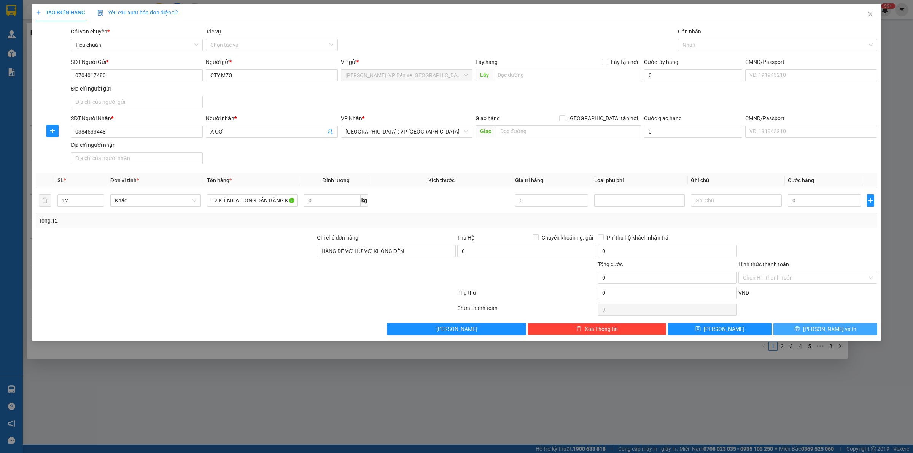
click at [840, 330] on span "[PERSON_NAME] và In" at bounding box center [829, 329] width 53 height 8
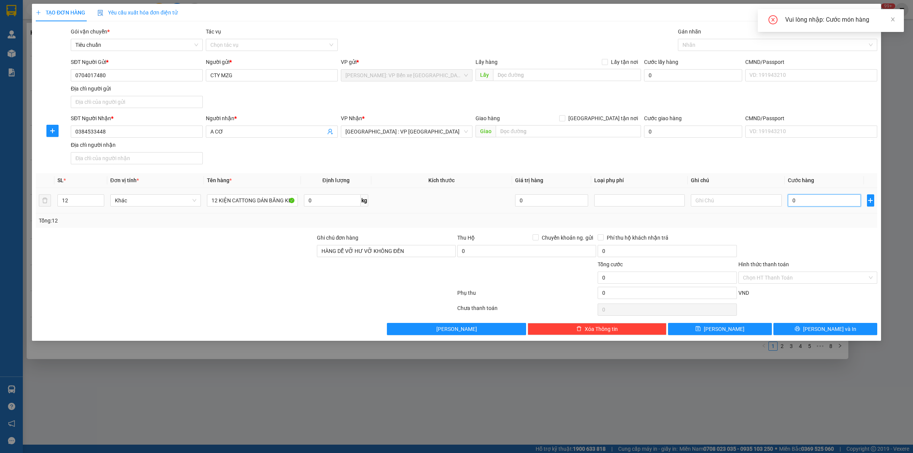
click at [821, 202] on input "0" at bounding box center [824, 200] width 73 height 12
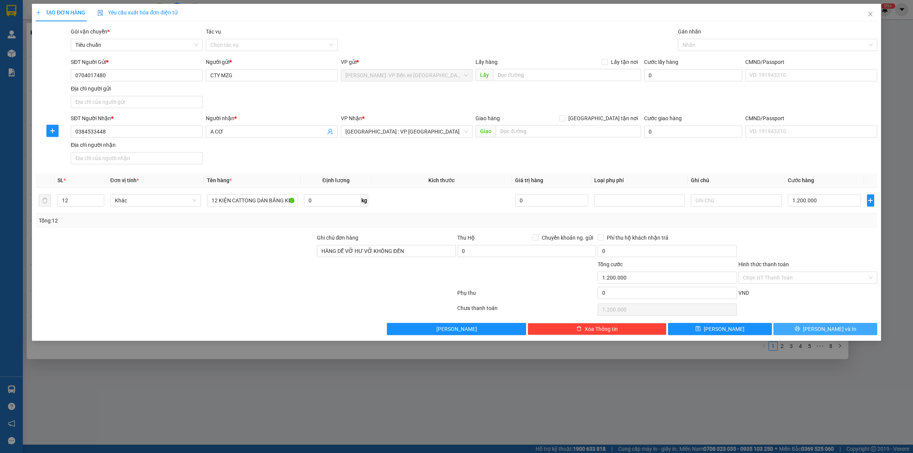
click at [823, 330] on span "[PERSON_NAME] và In" at bounding box center [829, 329] width 53 height 8
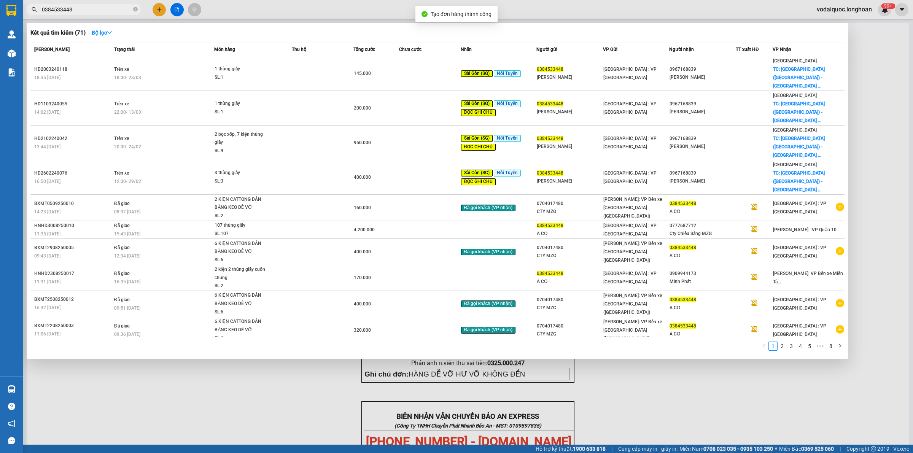
click at [283, 372] on div at bounding box center [456, 226] width 913 height 453
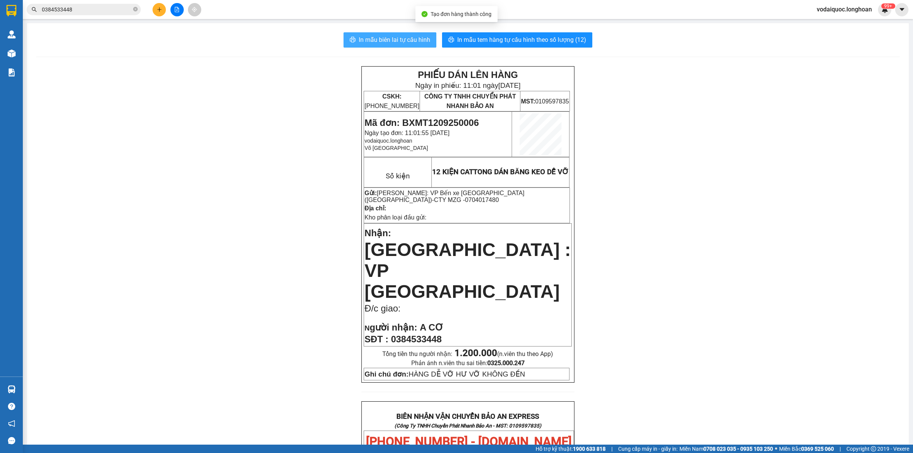
click at [400, 41] on span "In mẫu biên lai tự cấu hình" at bounding box center [395, 40] width 72 height 10
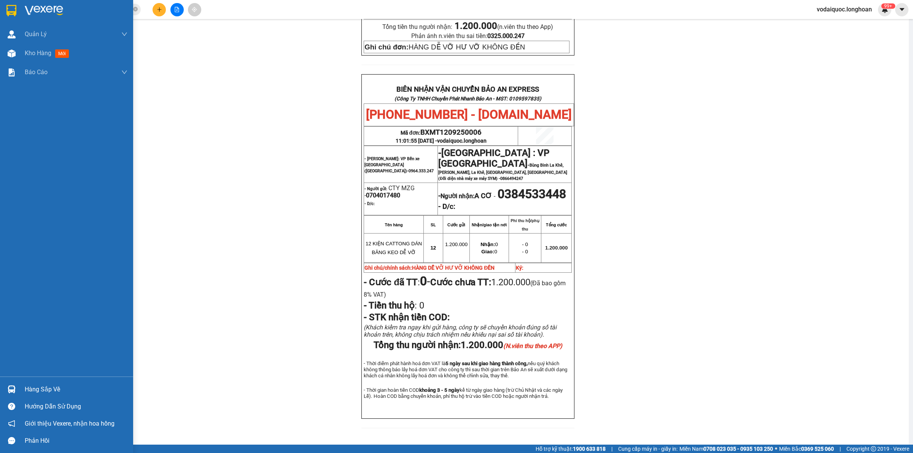
click at [48, 11] on img at bounding box center [44, 10] width 38 height 11
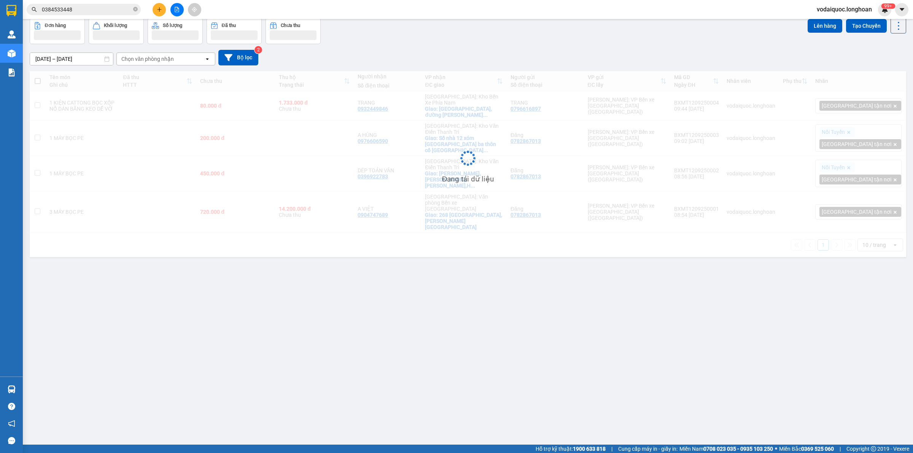
scroll to position [35, 0]
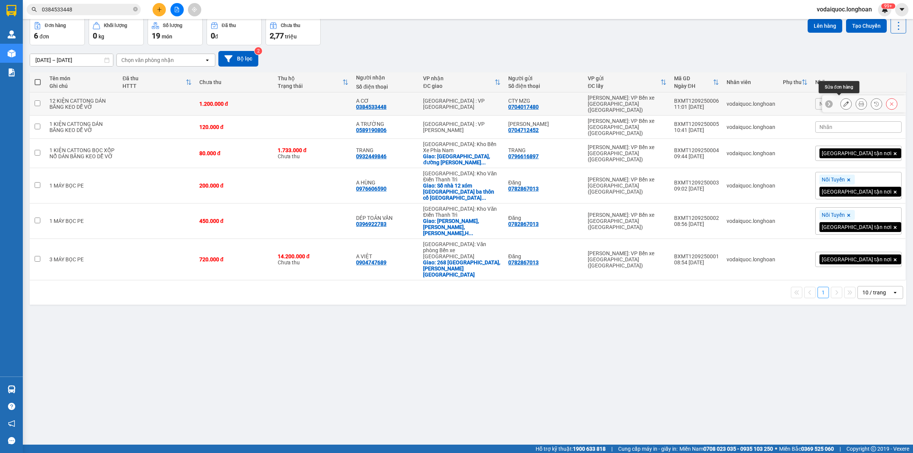
click at [842, 99] on button at bounding box center [846, 103] width 11 height 13
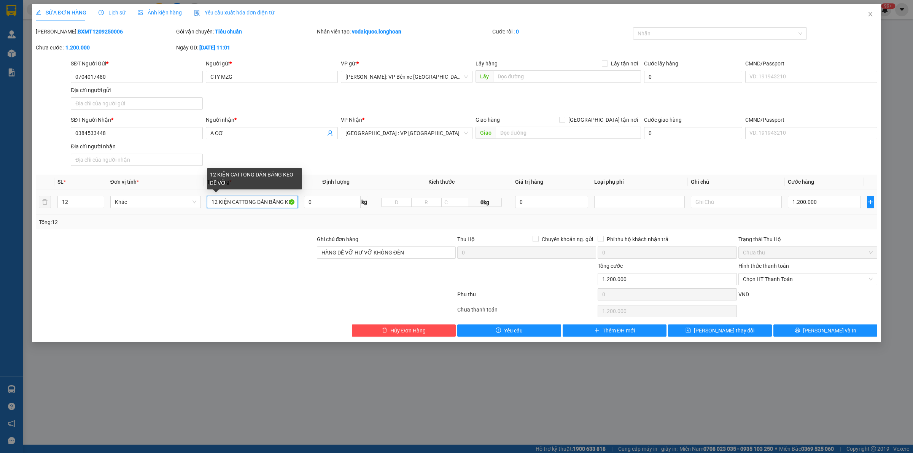
click at [253, 202] on input "12 KIỆN CATTONG DÁN BĂNG KEO DỄ VỠ" at bounding box center [252, 202] width 91 height 12
click at [259, 205] on input "12 KIỆN CATTONG DÁN BĂNG KEO DỄ VỠ" at bounding box center [252, 202] width 91 height 12
click at [257, 204] on input "12 KIỆN CATTONG DÁN BĂNG KEO DỄ VỠ" at bounding box center [252, 202] width 91 height 12
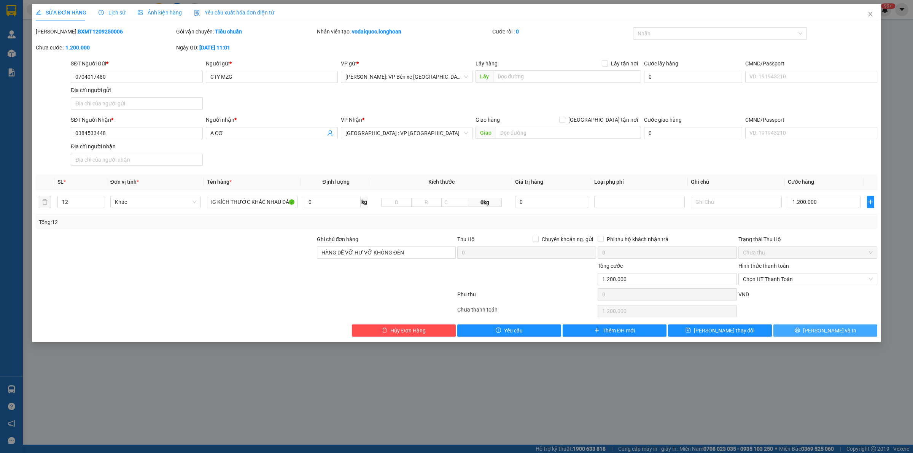
click at [839, 337] on button "[PERSON_NAME] và In" at bounding box center [826, 331] width 104 height 12
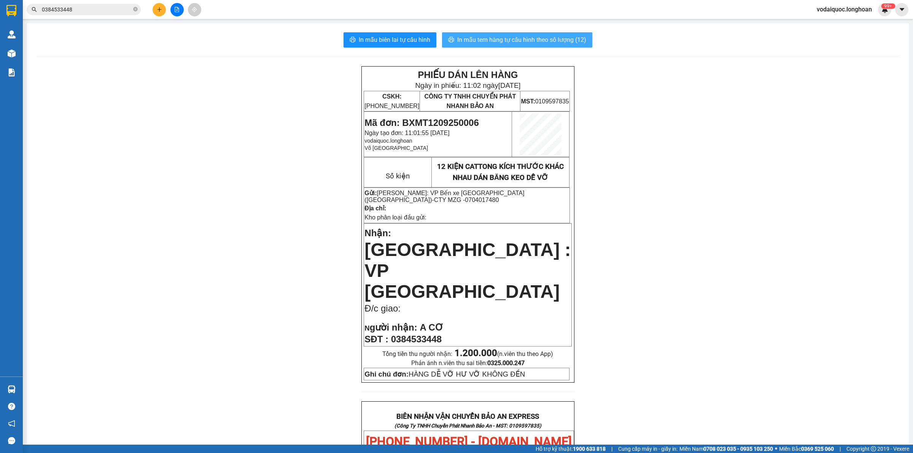
click at [508, 35] on span "In mẫu tem hàng tự cấu hình theo số lượng (12)" at bounding box center [521, 40] width 129 height 10
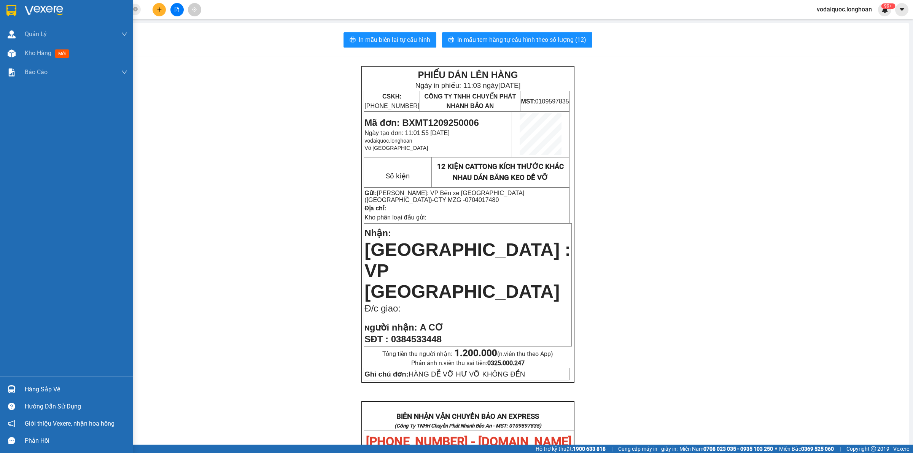
click at [25, 2] on div at bounding box center [66, 12] width 133 height 25
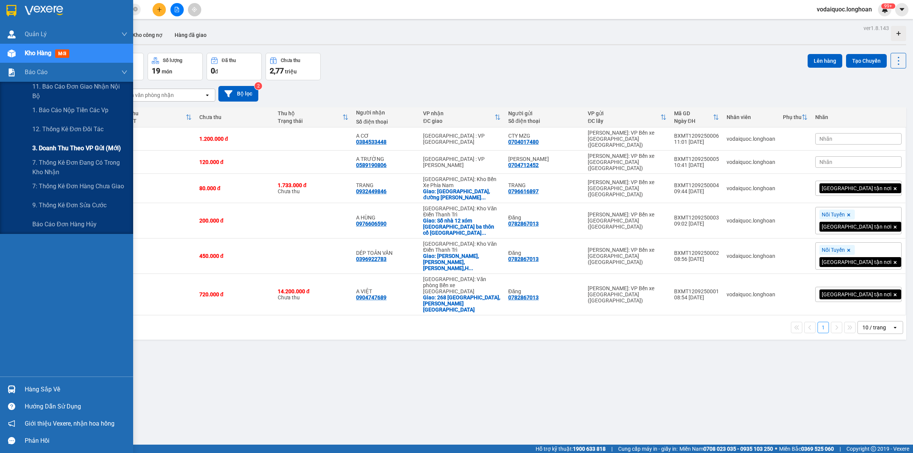
click at [70, 145] on span "3. Doanh Thu theo VP Gửi (mới)" at bounding box center [76, 148] width 89 height 10
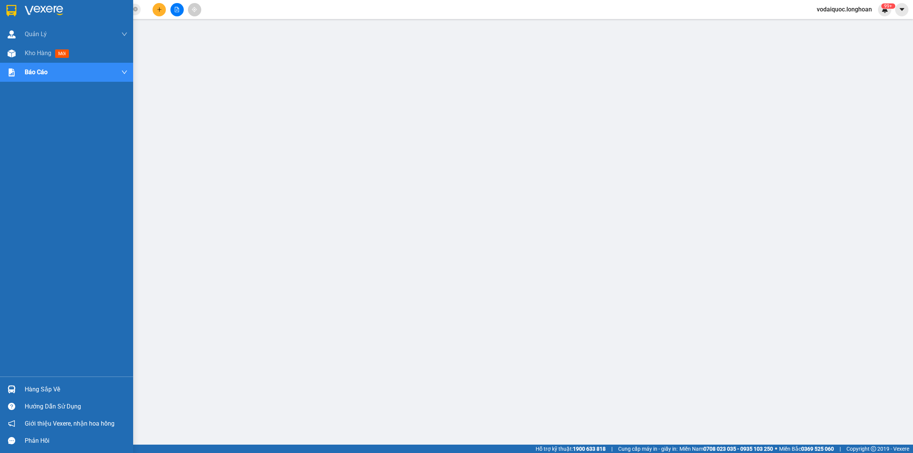
click at [54, 6] on img at bounding box center [44, 10] width 38 height 11
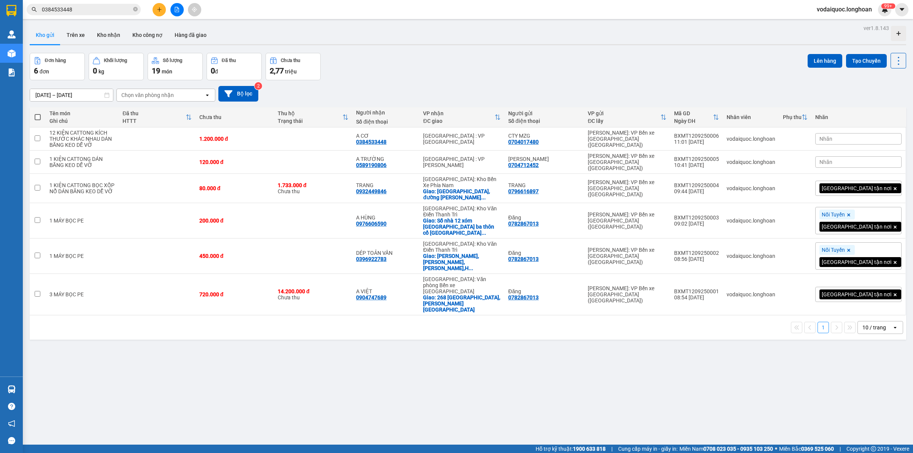
drag, startPoint x: 86, startPoint y: 7, endPoint x: 93, endPoint y: 8, distance: 7.0
click at [86, 7] on input "0384533448" at bounding box center [87, 9] width 90 height 8
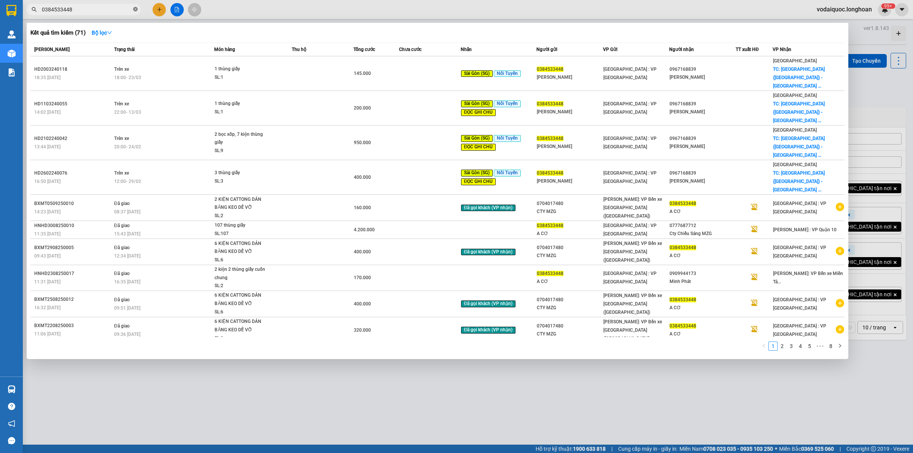
click at [136, 8] on icon "close-circle" at bounding box center [135, 9] width 5 height 5
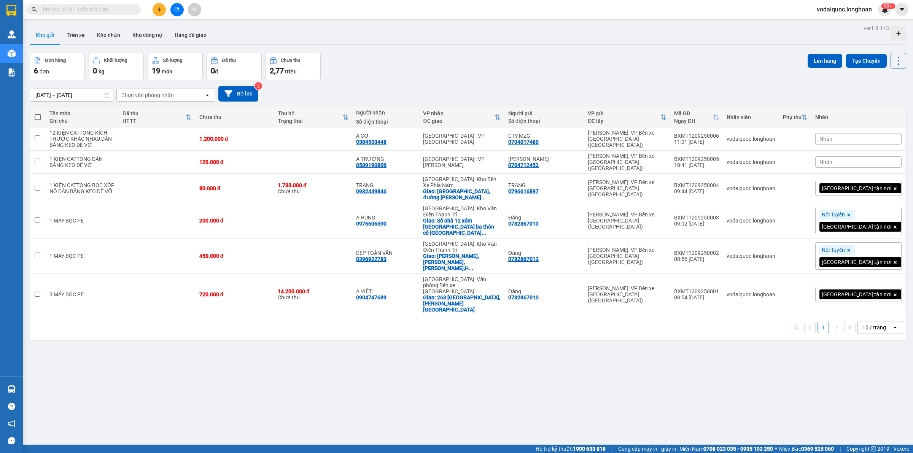
click at [99, 9] on input "text" at bounding box center [87, 9] width 90 height 8
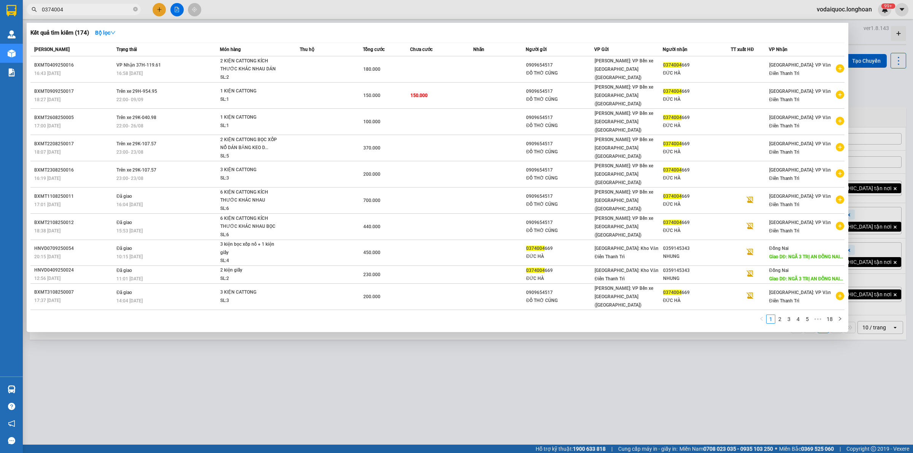
drag, startPoint x: 87, startPoint y: 8, endPoint x: 86, endPoint y: 3, distance: 5.4
click at [87, 8] on input "0374004" at bounding box center [87, 9] width 90 height 8
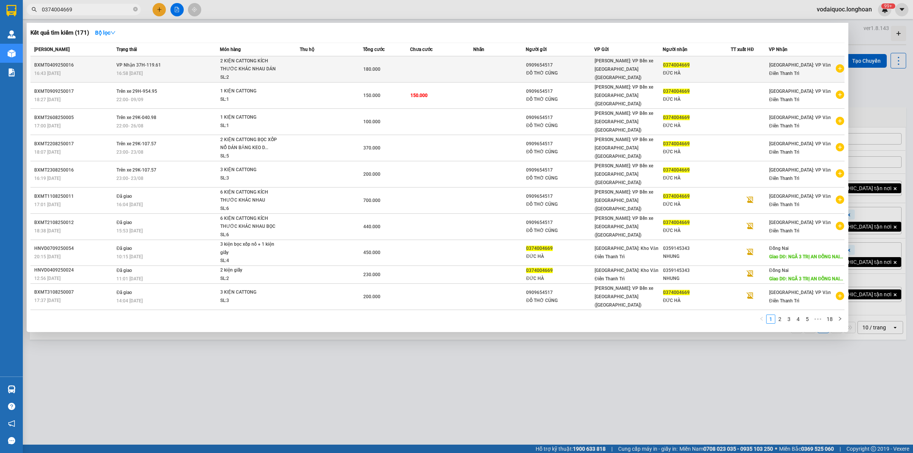
click at [841, 67] on icon "plus-circle" at bounding box center [840, 68] width 8 height 8
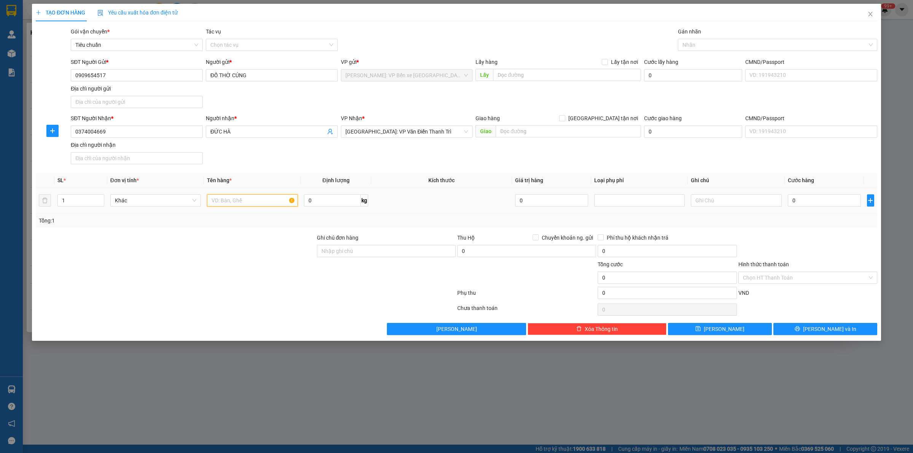
click at [253, 198] on input "text" at bounding box center [252, 200] width 91 height 12
click at [821, 197] on input "0" at bounding box center [824, 200] width 73 height 12
click at [833, 335] on button "[PERSON_NAME] và In" at bounding box center [826, 329] width 104 height 12
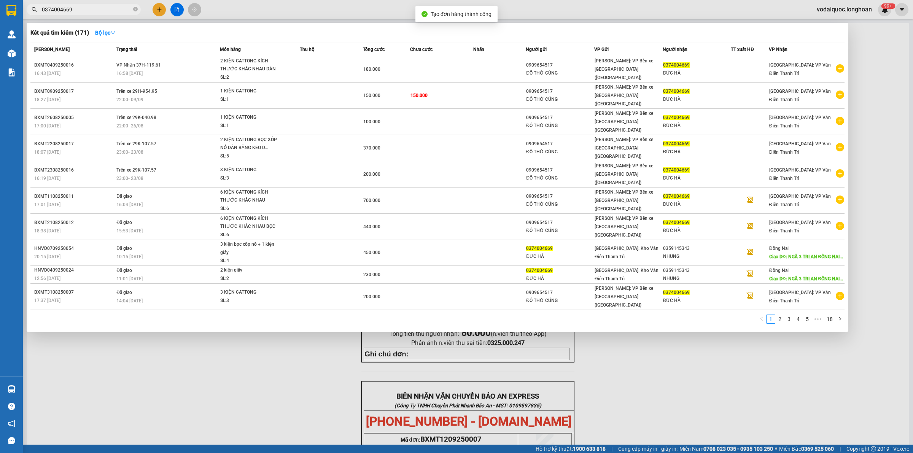
click at [234, 337] on div at bounding box center [456, 226] width 913 height 453
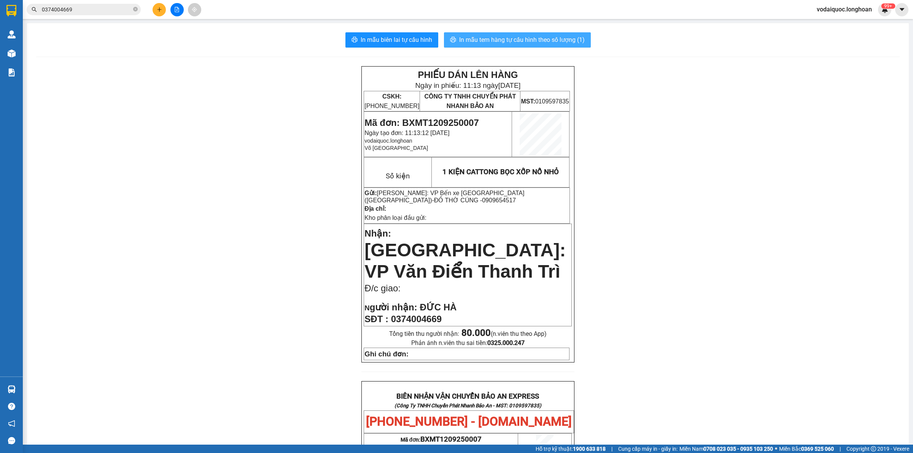
click at [506, 37] on span "In mẫu tem hàng tự cấu hình theo số lượng (1)" at bounding box center [522, 40] width 126 height 10
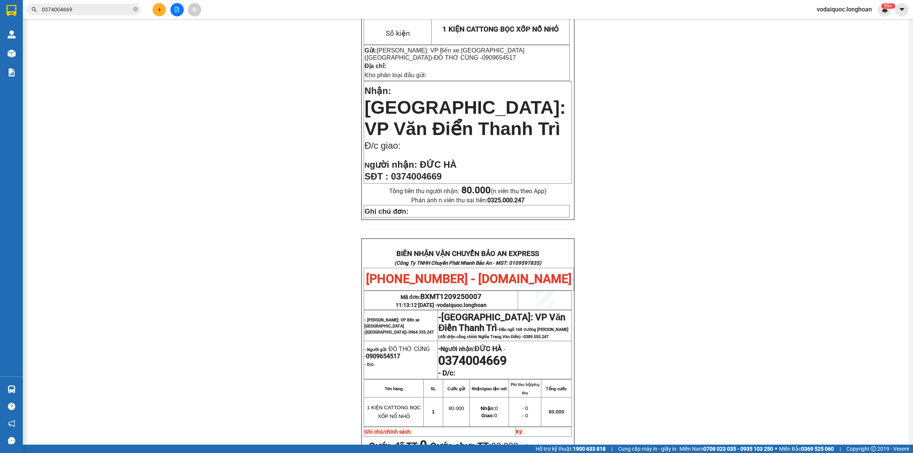
click at [65, 49] on div "PHIẾU DÁN LÊN HÀNG Ngày in phiếu: 11:13 [DATE] CSKH: [PHONE_NUMBER] CÔNG TY TNH…" at bounding box center [468, 263] width 864 height 678
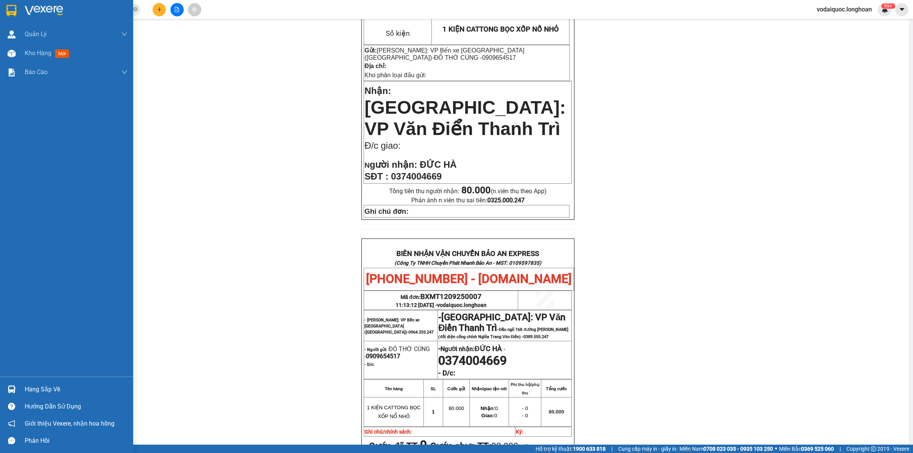
click at [16, 9] on div at bounding box center [11, 10] width 13 height 13
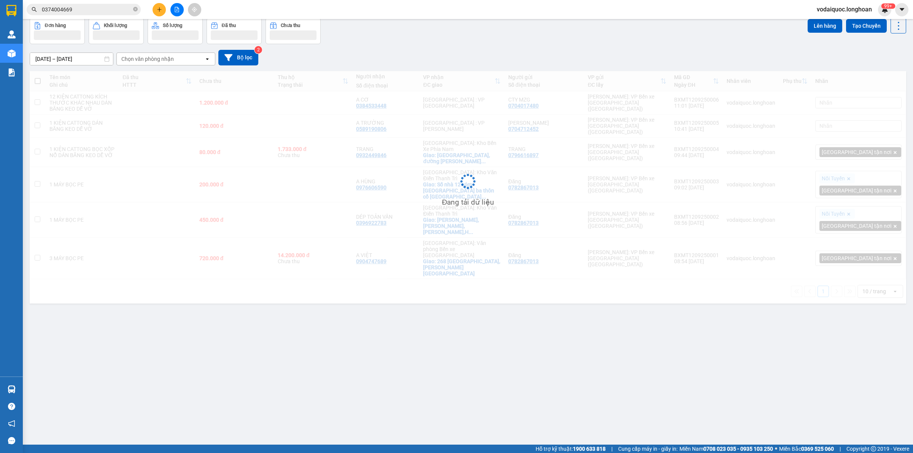
scroll to position [35, 0]
click at [136, 8] on icon "close-circle" at bounding box center [135, 9] width 5 height 5
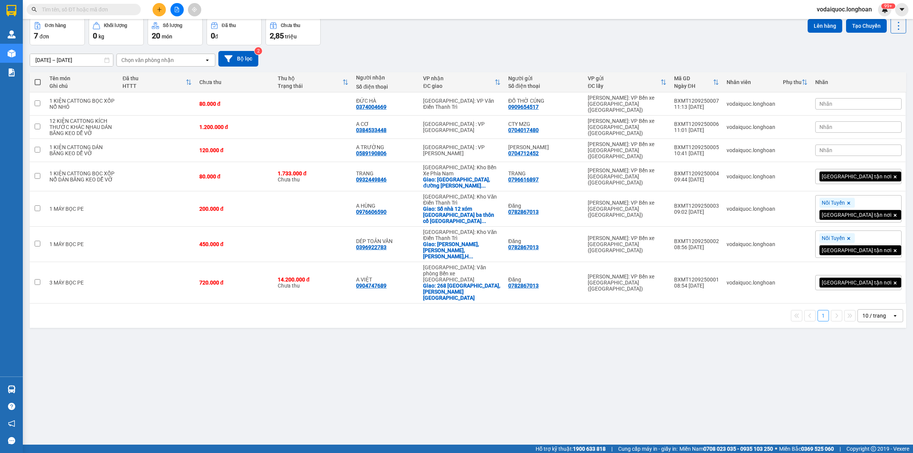
click at [431, 40] on div "Đơn hàng 7 đơn Khối lượng 0 kg Số lượng 20 món Đã thu 0 đ Chưa thu 2,85 triệu L…" at bounding box center [468, 31] width 877 height 27
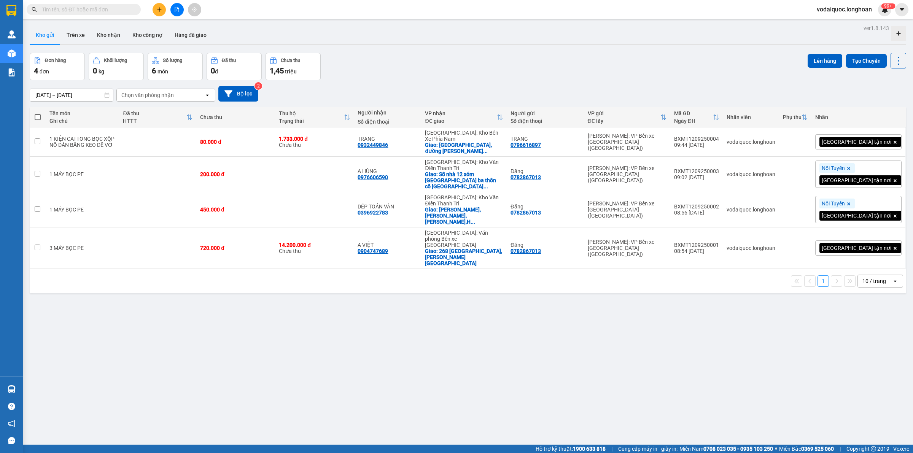
click at [158, 8] on icon "plus" at bounding box center [159, 9] width 5 height 5
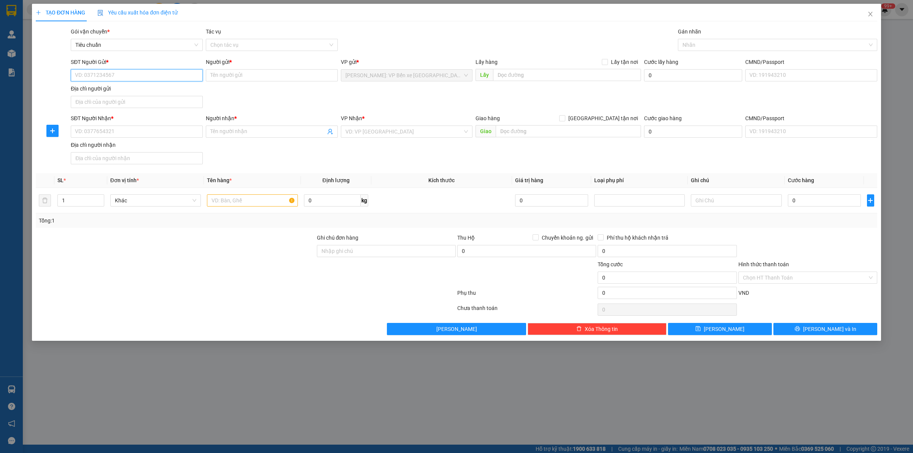
click at [115, 79] on input "SĐT Người Gửi *" at bounding box center [137, 75] width 132 height 12
click at [116, 76] on input "SĐT Người Gửi *" at bounding box center [137, 75] width 132 height 12
click at [117, 76] on input "SĐT Người Gửi *" at bounding box center [137, 75] width 132 height 12
click at [145, 72] on input "SĐT Người Gửi *" at bounding box center [137, 75] width 132 height 12
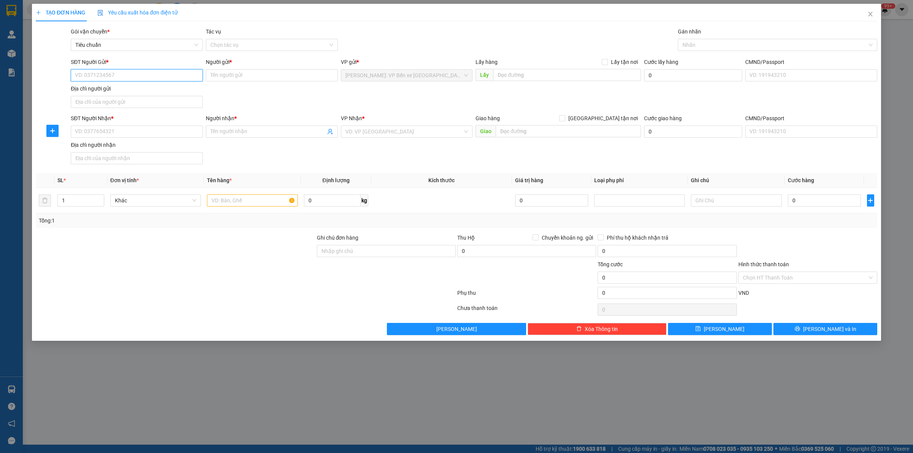
click at [145, 72] on input "SĐT Người Gửi *" at bounding box center [137, 75] width 132 height 12
click at [247, 74] on input "Người gửi *" at bounding box center [272, 75] width 132 height 12
click at [120, 73] on input "SĐT Người Gửi *" at bounding box center [137, 75] width 132 height 12
click at [136, 127] on input "SĐT Người Nhận *" at bounding box center [137, 132] width 132 height 12
click at [129, 75] on input "SĐT Người Gửi *" at bounding box center [137, 75] width 132 height 12
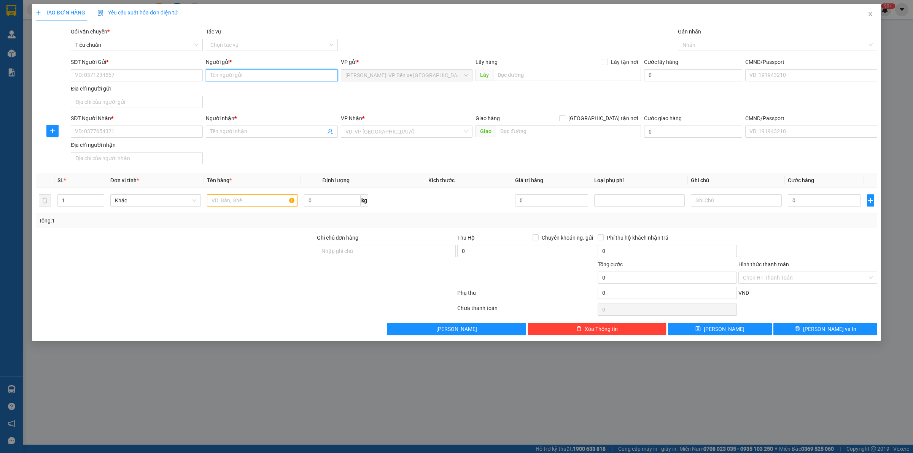
click at [236, 77] on input "Người gửi *" at bounding box center [272, 75] width 132 height 12
click at [233, 129] on input "Người nhận *" at bounding box center [267, 131] width 115 height 8
click at [229, 78] on input "Người gửi *" at bounding box center [272, 75] width 132 height 12
click at [168, 77] on input "SĐT Người Gửi *" at bounding box center [137, 75] width 132 height 12
type input "0704712452"
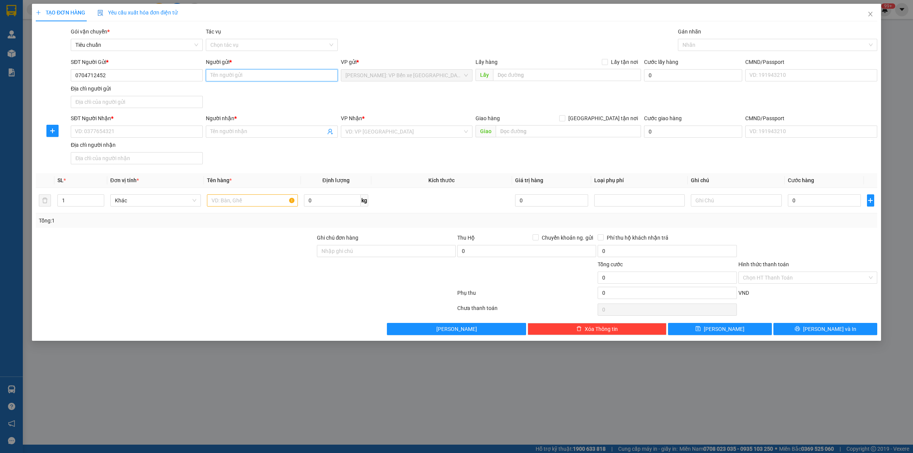
click at [261, 78] on input "Người gửi *" at bounding box center [272, 75] width 132 height 12
type input "[PERSON_NAME]"
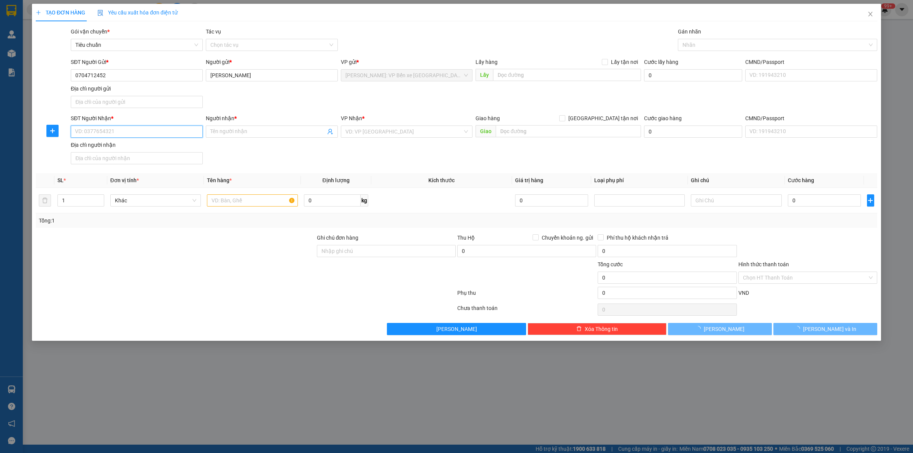
click at [140, 135] on input "SĐT Người Nhận *" at bounding box center [137, 132] width 132 height 12
click at [128, 128] on input "SĐT Người Nhận *" at bounding box center [137, 132] width 132 height 12
click at [132, 136] on input "SĐT Người Nhận *" at bounding box center [137, 132] width 132 height 12
click at [132, 132] on input "SĐT Người Nhận *" at bounding box center [137, 132] width 132 height 12
click at [134, 130] on input "SĐT Người Nhận *" at bounding box center [137, 132] width 132 height 12
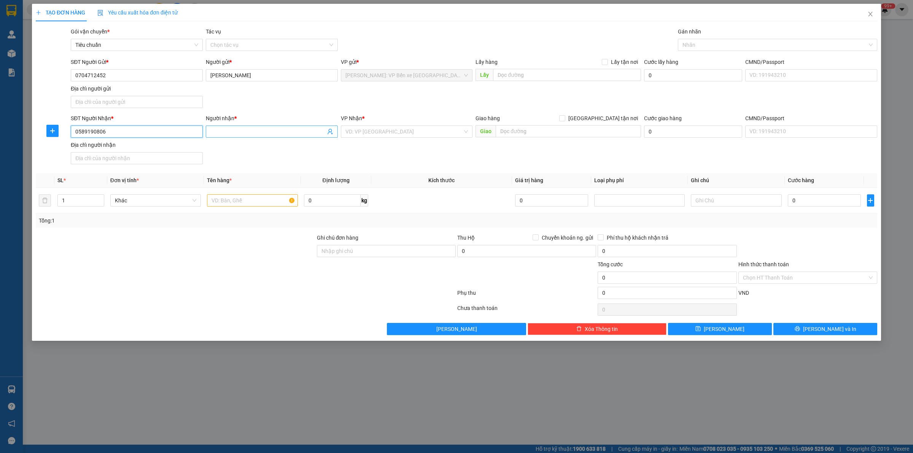
type input "0589190806"
click at [229, 129] on input "Người nhận *" at bounding box center [267, 131] width 115 height 8
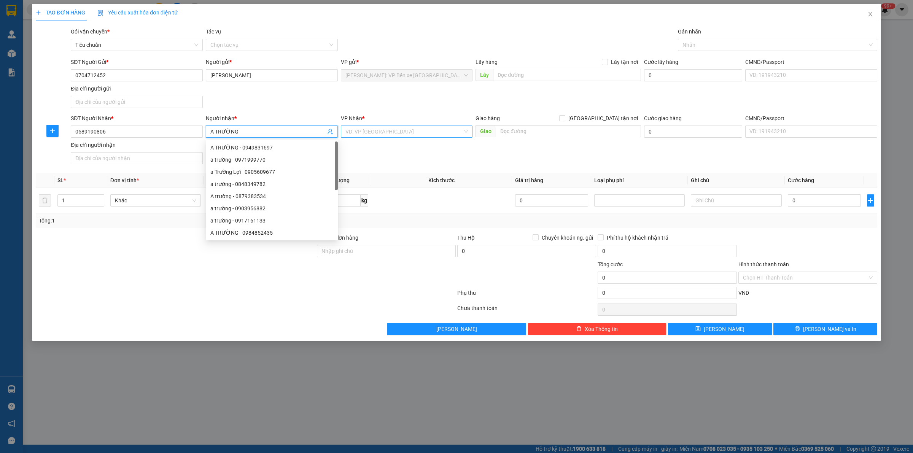
click at [379, 126] on div "VD: VP [GEOGRAPHIC_DATA]" at bounding box center [407, 132] width 132 height 12
type input "A TRƯỜNG"
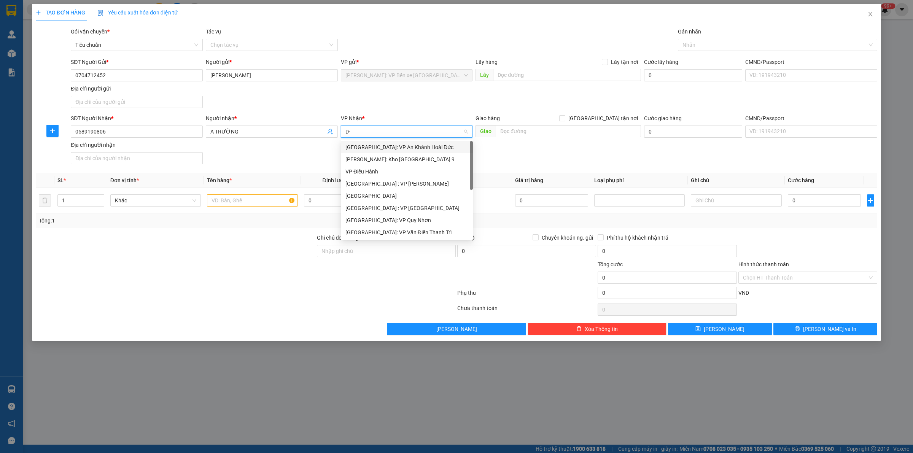
type input "D"
type input "ĐÀ"
click at [384, 148] on div "[GEOGRAPHIC_DATA] : VP [PERSON_NAME]" at bounding box center [415, 147] width 140 height 8
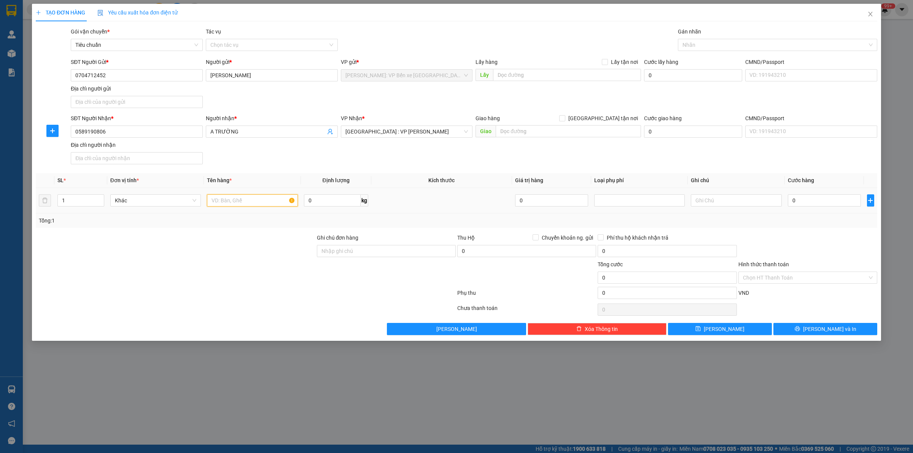
click at [220, 205] on input "text" at bounding box center [252, 200] width 91 height 12
type input "1 KIỆN CATTONG DÁN BĂNG KEO DỄ VỠ"
click at [348, 249] on input "Ghi chú đơn hàng" at bounding box center [386, 251] width 139 height 12
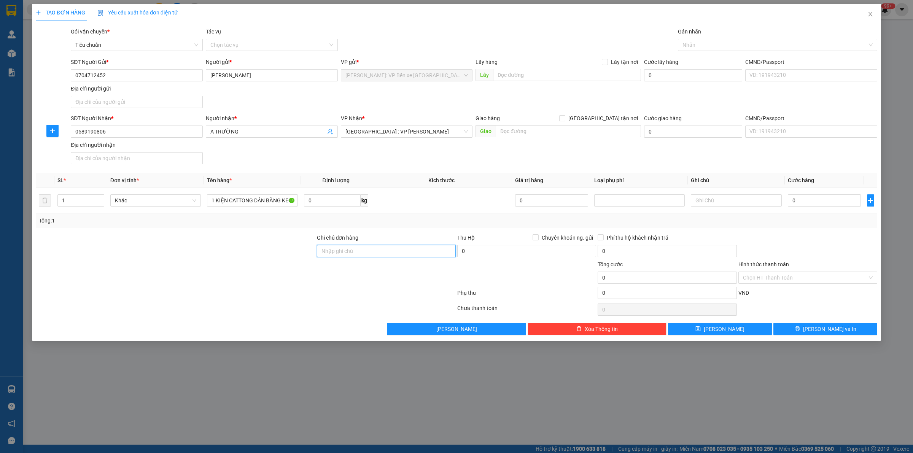
type input "HÀNG DỄ VỠ HƯ VỠ KHÔNG ĐỀN"
click at [830, 204] on input "0" at bounding box center [824, 200] width 73 height 12
click at [795, 202] on input "0" at bounding box center [824, 200] width 73 height 12
type input "01"
type input "1"
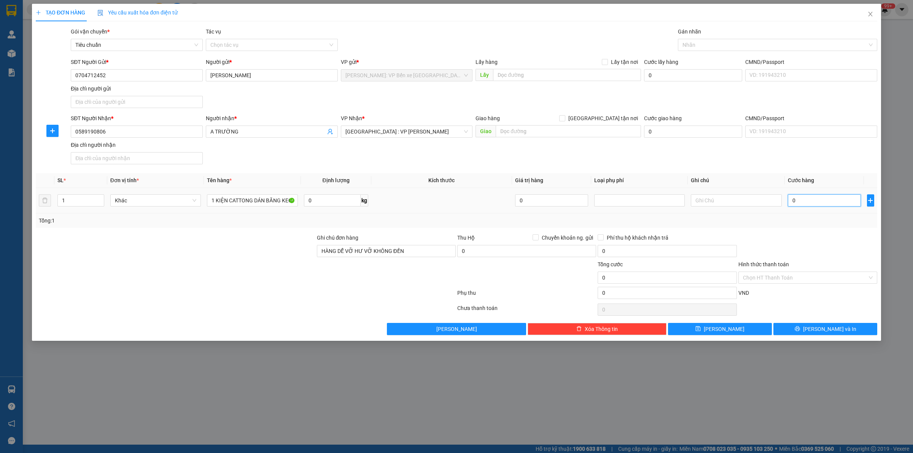
type input "1"
type input "012"
type input "12"
type input "0.120"
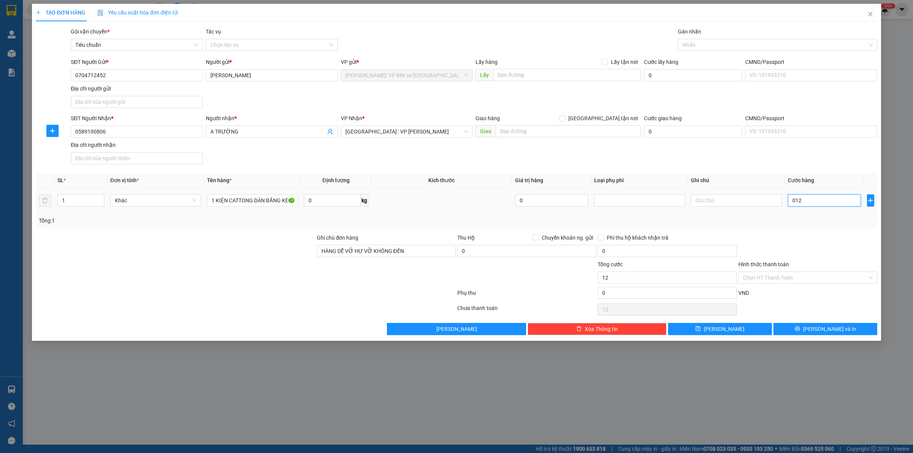
type input "120"
type input "01.200"
type input "1.200"
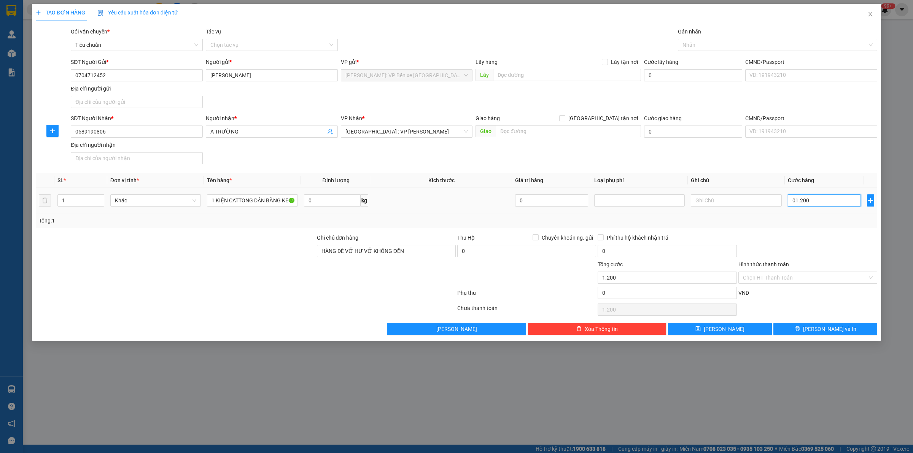
type input "012.000"
type input "12.000"
type input "0.120.000"
type input "120.000"
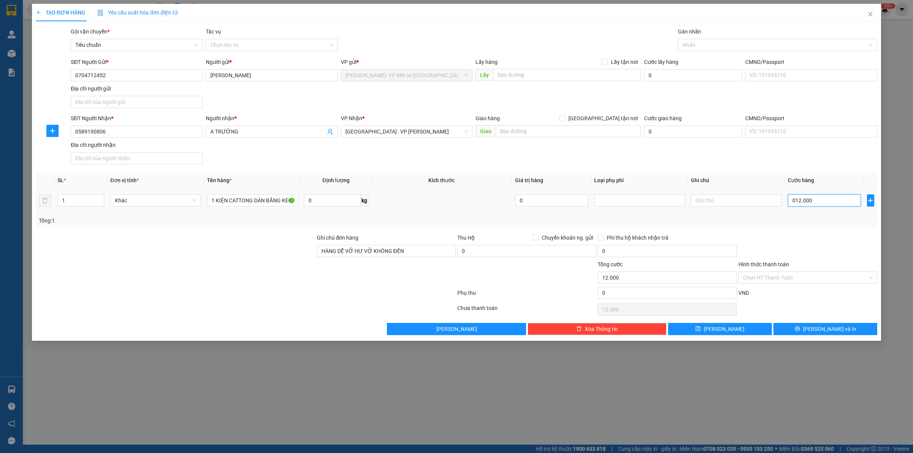
type input "120.000"
click at [838, 329] on span "[PERSON_NAME] và In" at bounding box center [829, 329] width 53 height 8
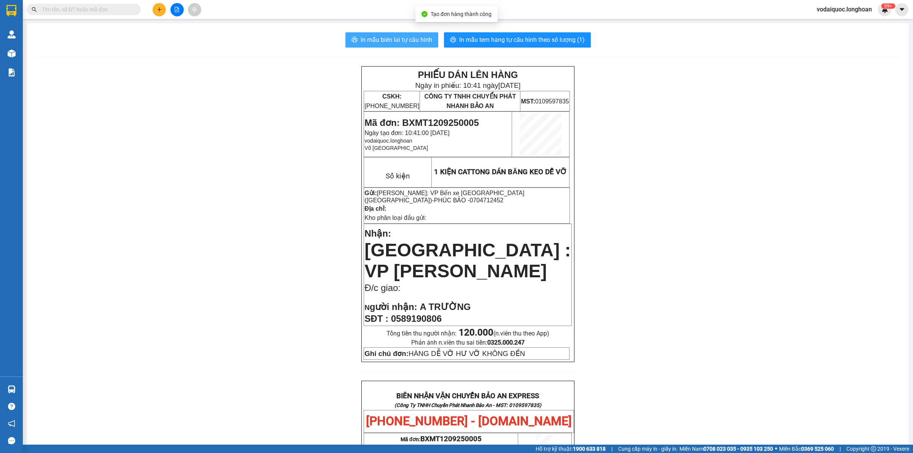
click at [400, 40] on span "In mẫu biên lai tự cấu hình" at bounding box center [397, 40] width 72 height 10
click at [511, 38] on span "In mẫu tem hàng tự cấu hình theo số lượng (1)" at bounding box center [522, 40] width 126 height 10
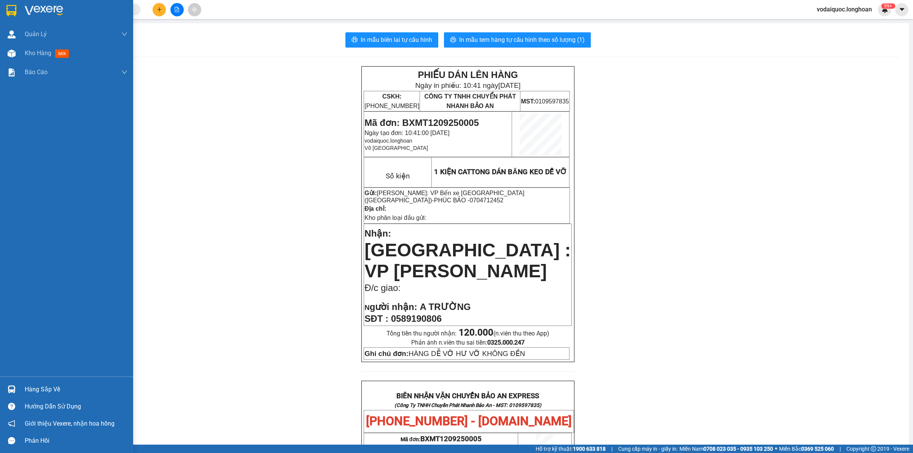
click at [70, 11] on div at bounding box center [76, 10] width 103 height 11
